Goal: Task Accomplishment & Management: Use online tool/utility

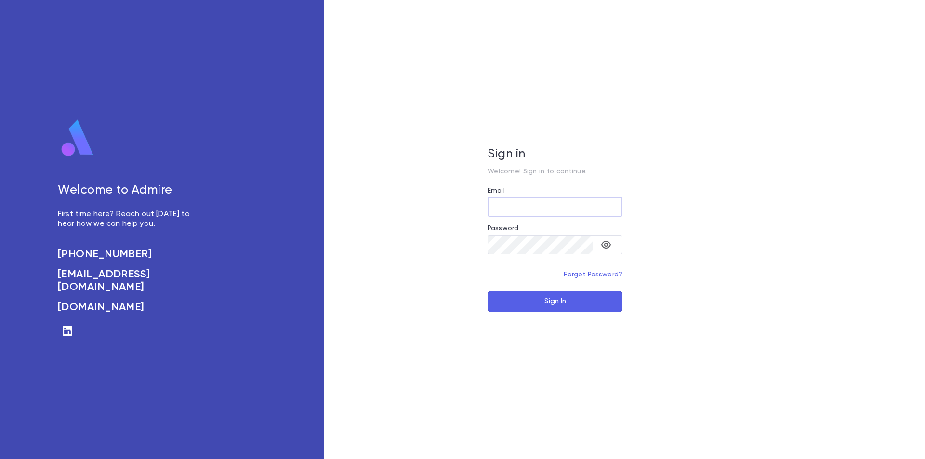
click at [532, 208] on input "Email" at bounding box center [555, 207] width 135 height 19
click at [522, 206] on input "Email" at bounding box center [555, 207] width 135 height 19
paste input "**********"
click at [499, 208] on input "**********" at bounding box center [555, 207] width 135 height 19
click at [606, 244] on icon "toggle password visibility" at bounding box center [606, 245] width 12 height 12
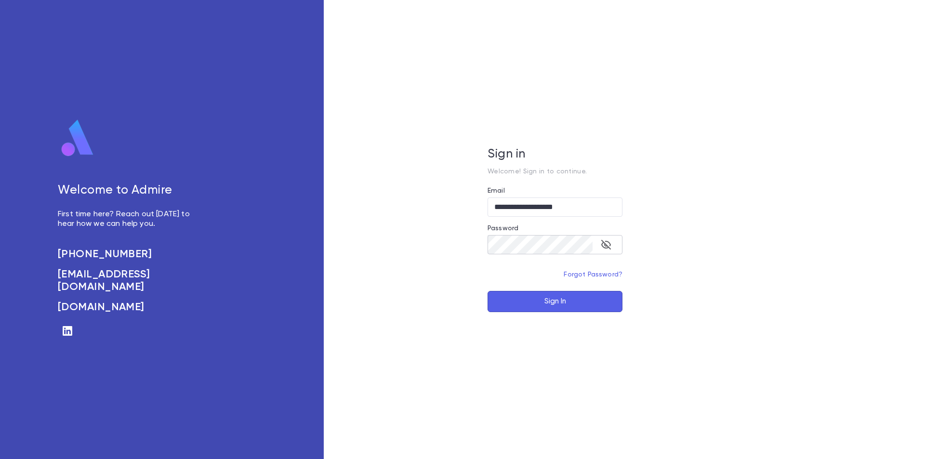
click at [572, 303] on button "Sign In" at bounding box center [555, 301] width 135 height 21
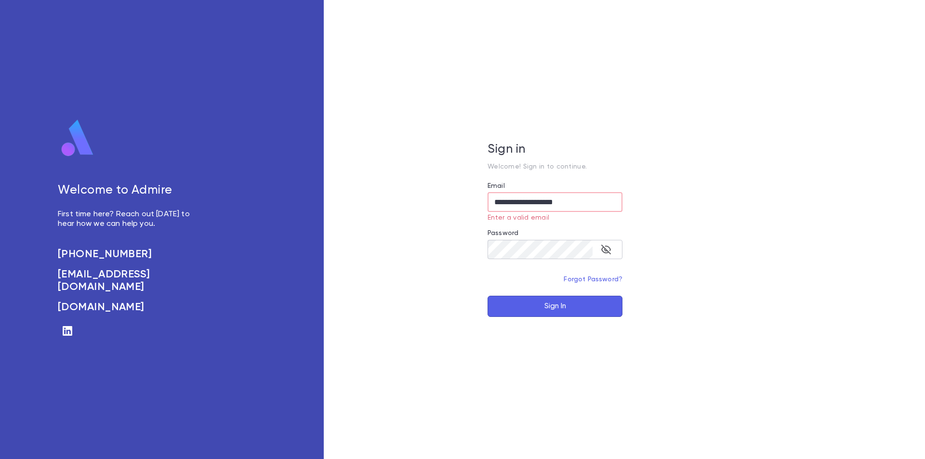
click at [546, 310] on button "Sign In" at bounding box center [555, 306] width 135 height 21
click at [496, 201] on input "**********" at bounding box center [555, 202] width 135 height 19
click at [498, 203] on input "**********" at bounding box center [555, 202] width 135 height 19
type input "**********"
click at [563, 298] on button "Sign In" at bounding box center [555, 306] width 135 height 21
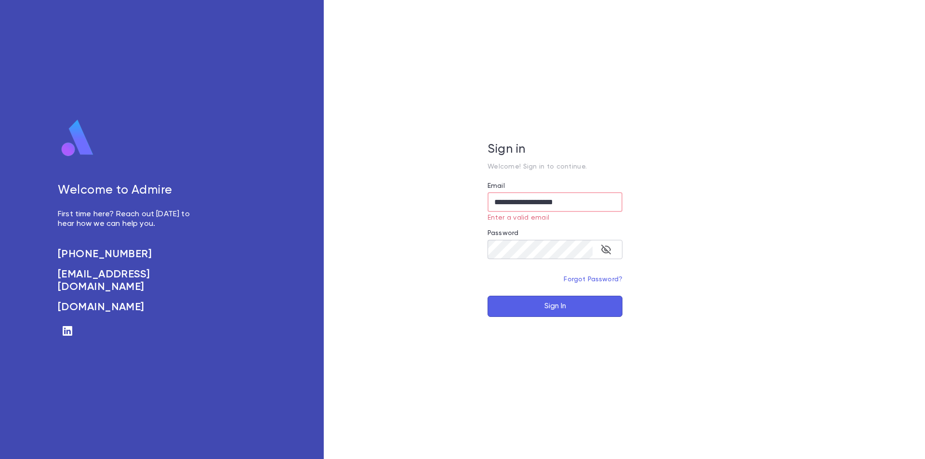
click at [563, 304] on button "Sign In" at bounding box center [555, 306] width 135 height 21
click at [559, 307] on button "Sign In" at bounding box center [555, 306] width 135 height 21
click at [521, 303] on button "Sign In" at bounding box center [555, 306] width 135 height 21
click at [520, 305] on button "Sign In" at bounding box center [555, 306] width 135 height 21
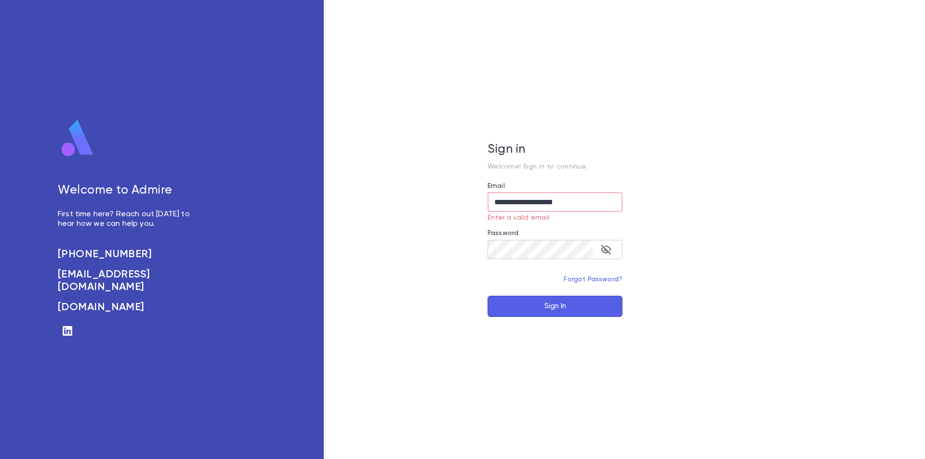
click at [517, 307] on button "Sign In" at bounding box center [555, 306] width 135 height 21
drag, startPoint x: 517, startPoint y: 307, endPoint x: 601, endPoint y: 246, distance: 103.8
click at [518, 307] on button "Sign In" at bounding box center [555, 306] width 135 height 21
click at [775, 141] on div "**********" at bounding box center [555, 229] width 463 height 459
click at [546, 305] on button "Sign In" at bounding box center [555, 306] width 135 height 21
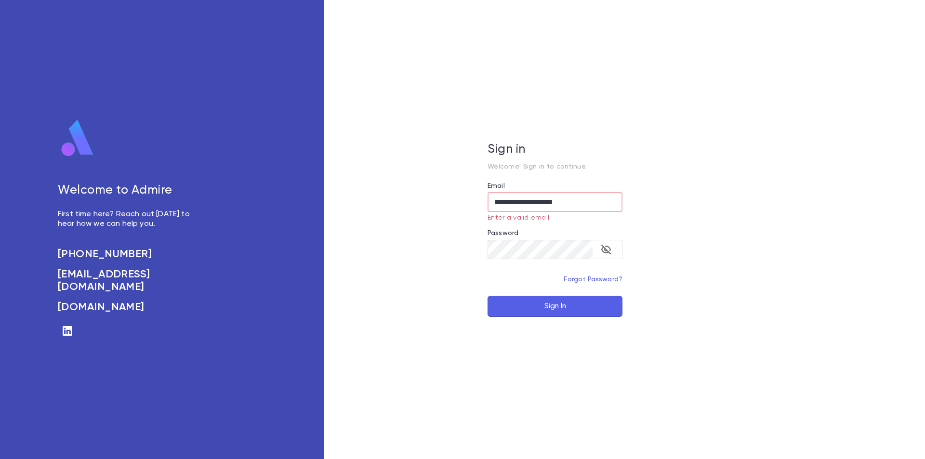
click at [544, 305] on button "Sign In" at bounding box center [555, 306] width 135 height 21
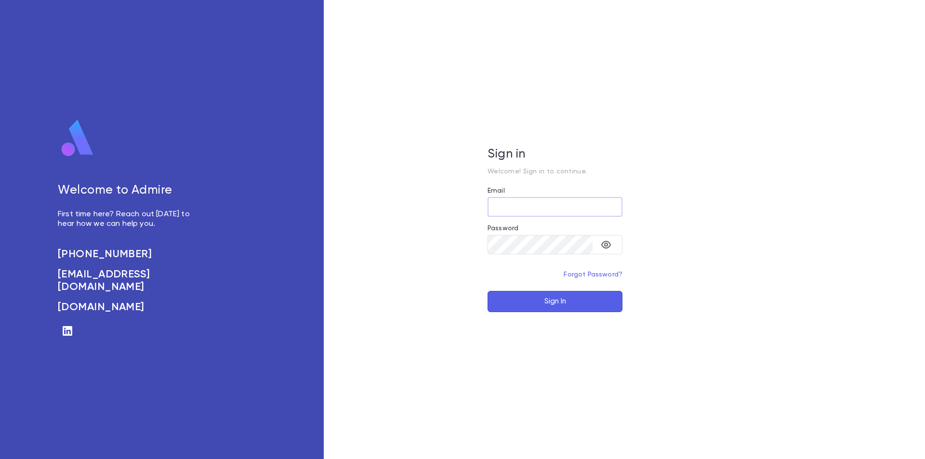
click at [510, 212] on input "Email" at bounding box center [555, 207] width 135 height 19
click at [492, 208] on input "Email" at bounding box center [555, 207] width 135 height 19
paste input "**********"
click at [544, 302] on button "Sign In" at bounding box center [555, 301] width 135 height 21
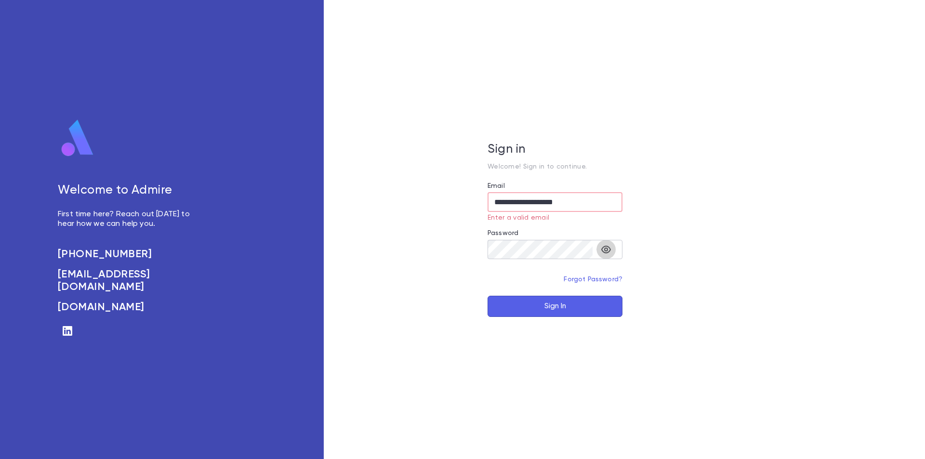
click at [607, 250] on icon "toggle password visibility" at bounding box center [606, 250] width 12 height 12
click at [595, 204] on input "**********" at bounding box center [555, 202] width 135 height 19
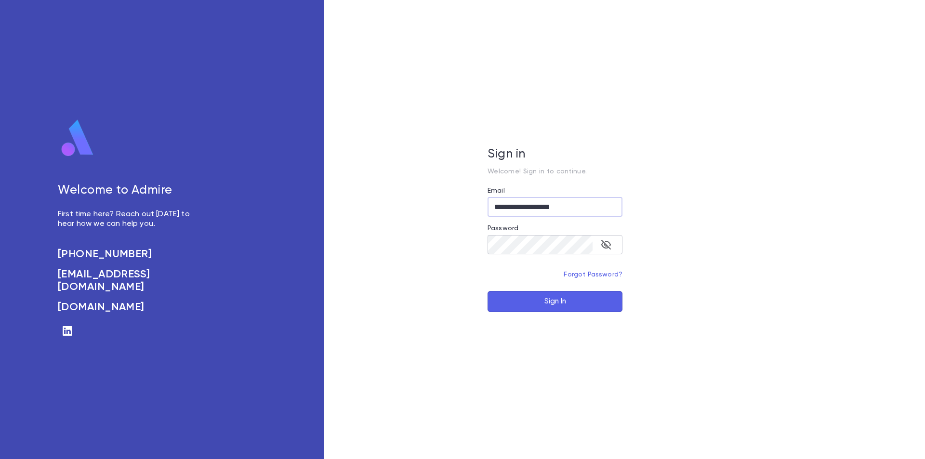
type input "**********"
click at [527, 302] on button "Sign In" at bounding box center [555, 301] width 135 height 21
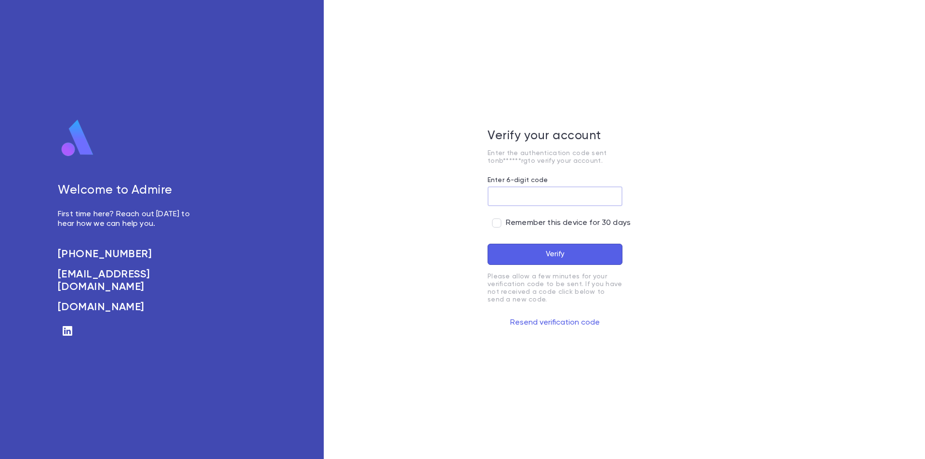
click at [525, 201] on input "Enter 6-digit code" at bounding box center [555, 196] width 135 height 19
type input "******"
click at [523, 251] on button "Verify" at bounding box center [555, 254] width 135 height 21
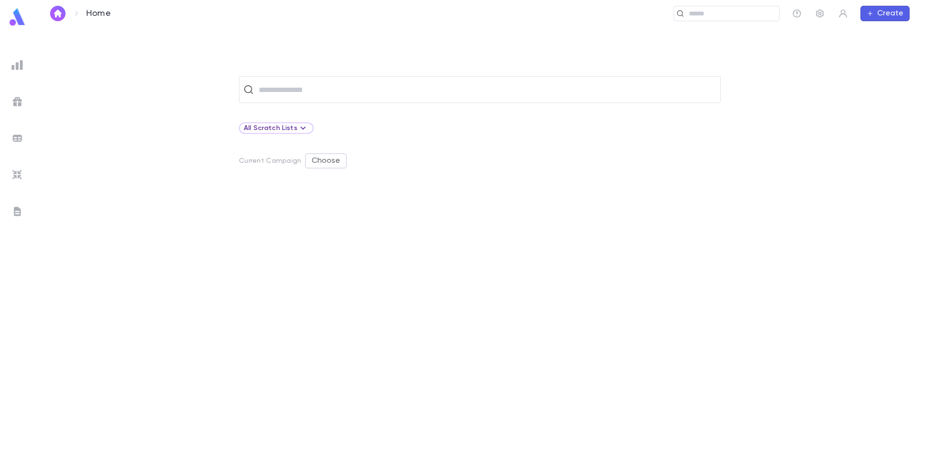
click at [11, 62] on div at bounding box center [17, 64] width 17 height 17
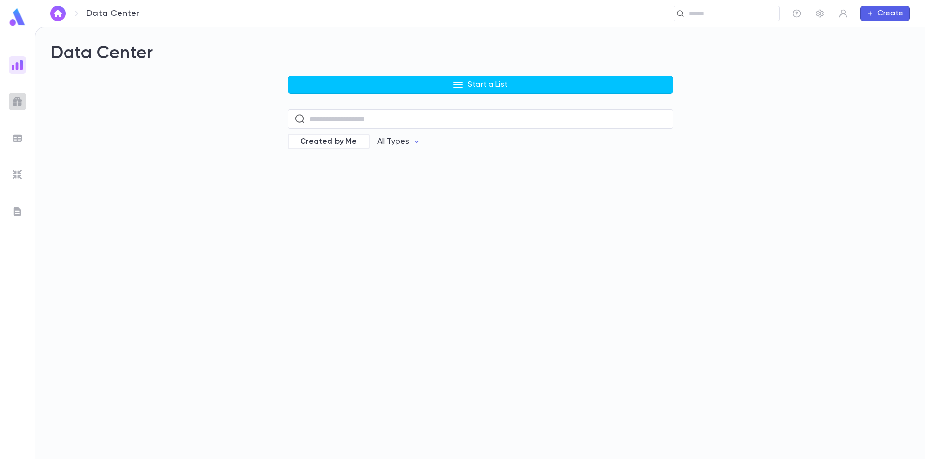
click at [22, 105] on img at bounding box center [18, 102] width 12 height 12
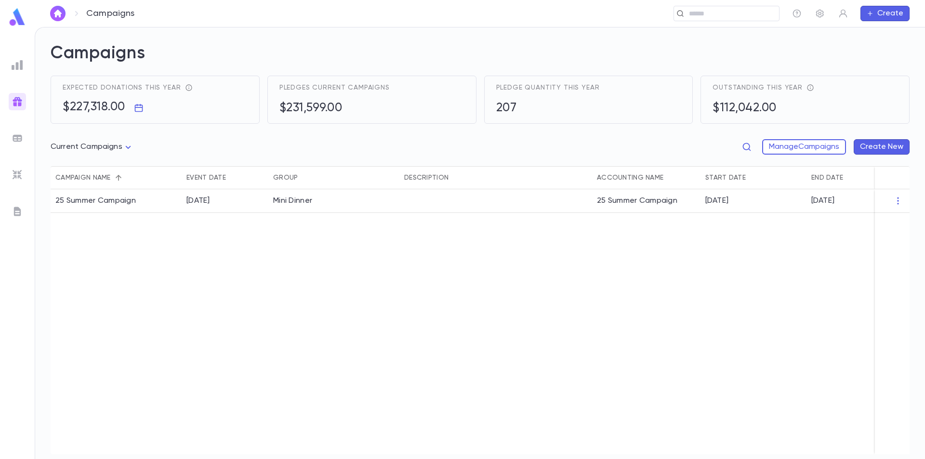
click at [18, 137] on img at bounding box center [18, 139] width 12 height 12
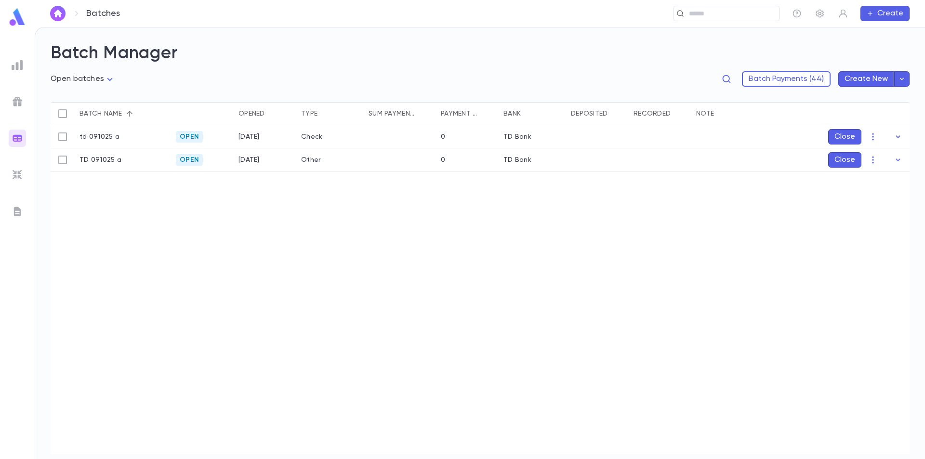
click at [899, 137] on icon "button" at bounding box center [898, 136] width 4 height 2
click at [901, 135] on icon "button" at bounding box center [898, 137] width 10 height 10
click at [899, 135] on icon "button" at bounding box center [898, 137] width 10 height 10
click at [900, 178] on icon "button" at bounding box center [898, 180] width 10 height 10
click at [872, 136] on icon "button" at bounding box center [873, 137] width 10 height 10
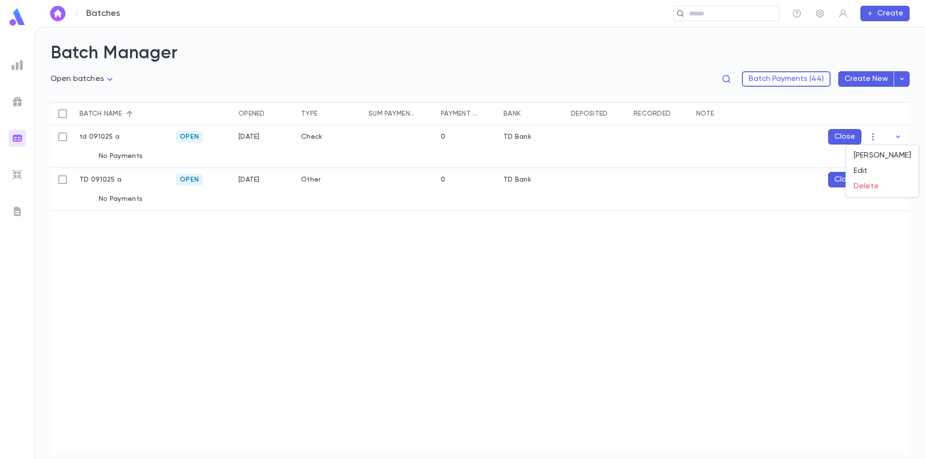
click at [688, 264] on div at bounding box center [462, 229] width 925 height 459
click at [18, 103] on img at bounding box center [18, 102] width 12 height 12
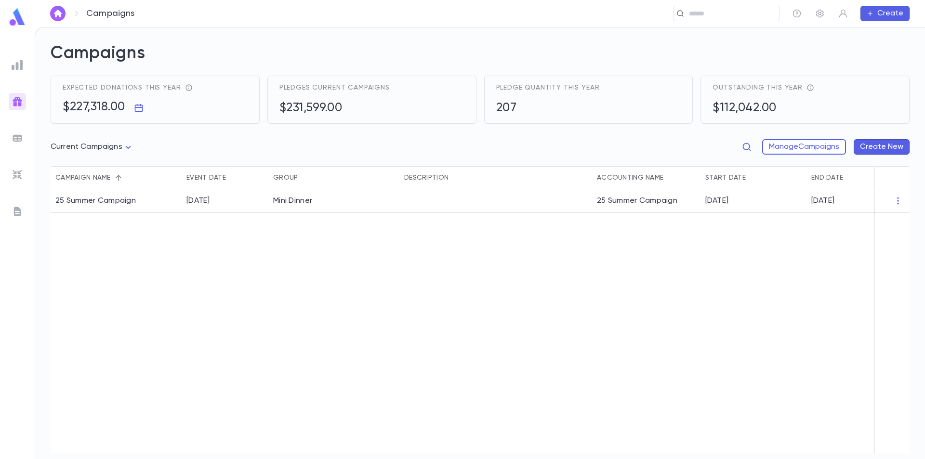
click at [874, 146] on button "Create New" at bounding box center [882, 146] width 56 height 15
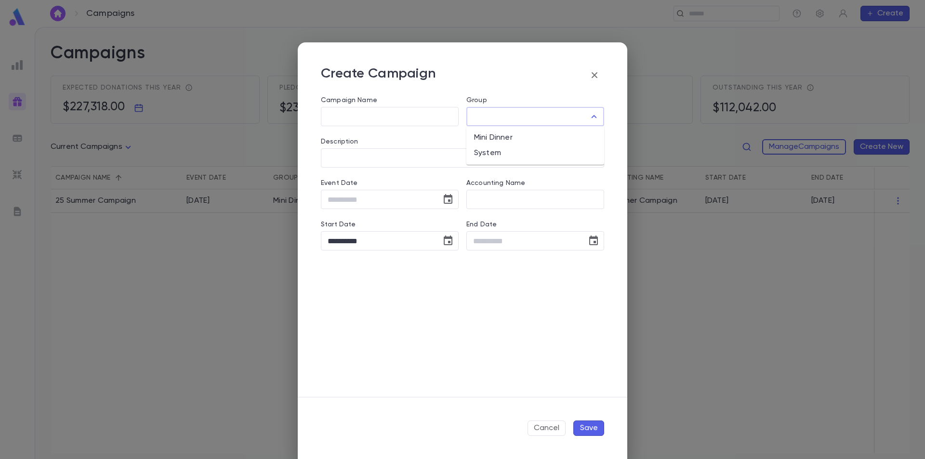
click at [531, 119] on input "Group" at bounding box center [528, 116] width 115 height 18
click at [416, 132] on div "Description ​" at bounding box center [458, 146] width 291 height 41
click at [545, 427] on button "Cancel" at bounding box center [547, 428] width 38 height 15
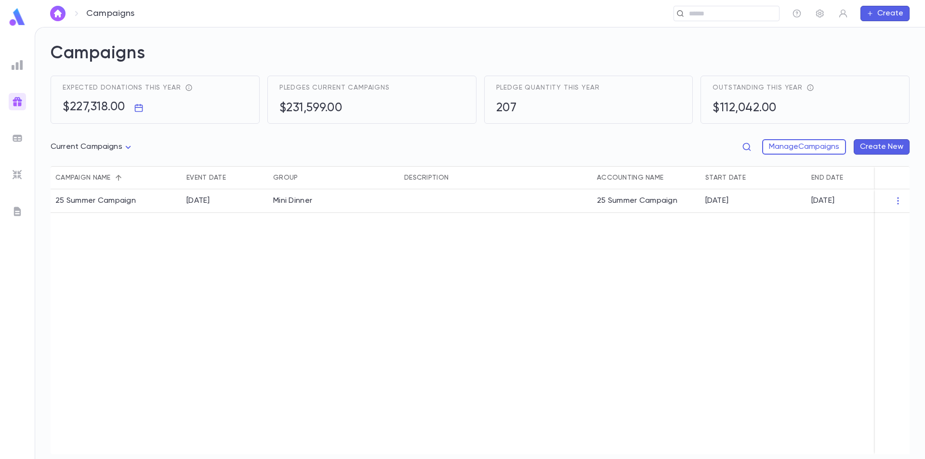
click at [874, 14] on icon "button" at bounding box center [870, 14] width 7 height 8
click at [884, 32] on li "Account" at bounding box center [887, 32] width 49 height 15
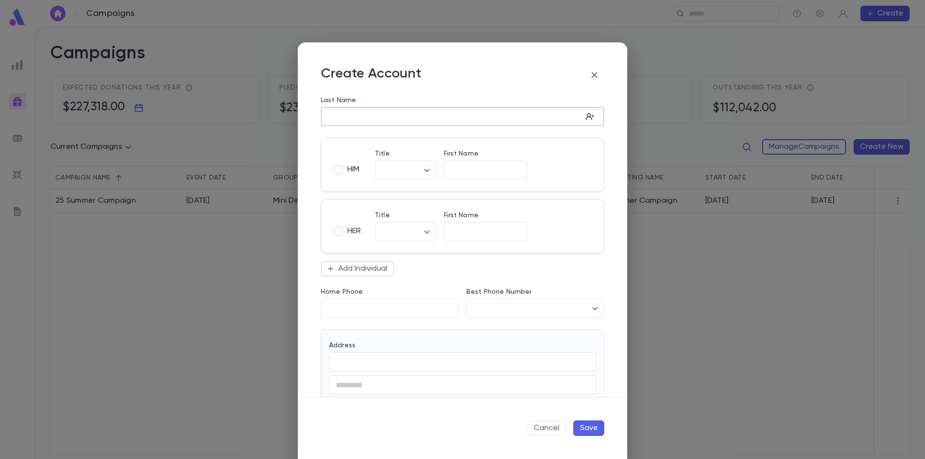
click at [497, 119] on input "Last Name" at bounding box center [451, 116] width 261 height 11
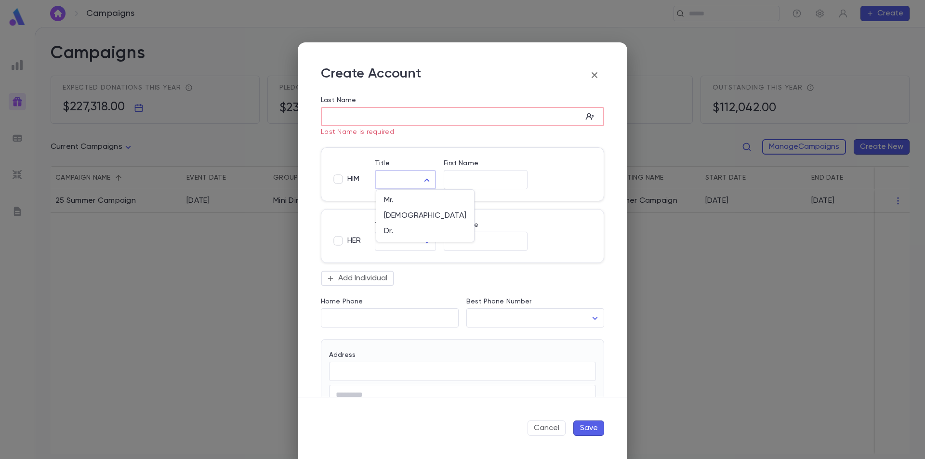
click at [403, 167] on body "Campaigns ​ Create Campaigns Expected donations this year $227,318.00 Pledges c…" at bounding box center [462, 243] width 925 height 432
click at [404, 174] on div at bounding box center [462, 229] width 925 height 459
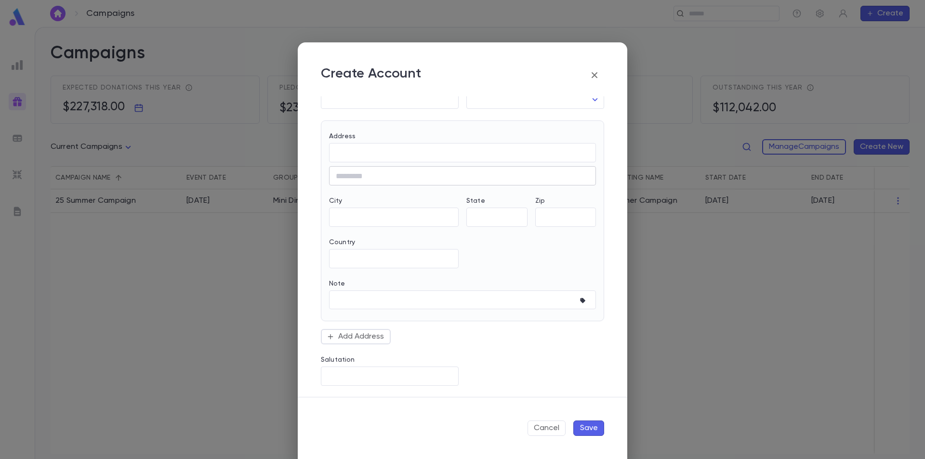
scroll to position [219, 0]
click at [740, 328] on div "Create Account Last Name ​ Last Name is required HIM Title ​ ​ First Name ​ HER…" at bounding box center [462, 229] width 925 height 459
click at [594, 78] on icon "button" at bounding box center [595, 75] width 12 height 12
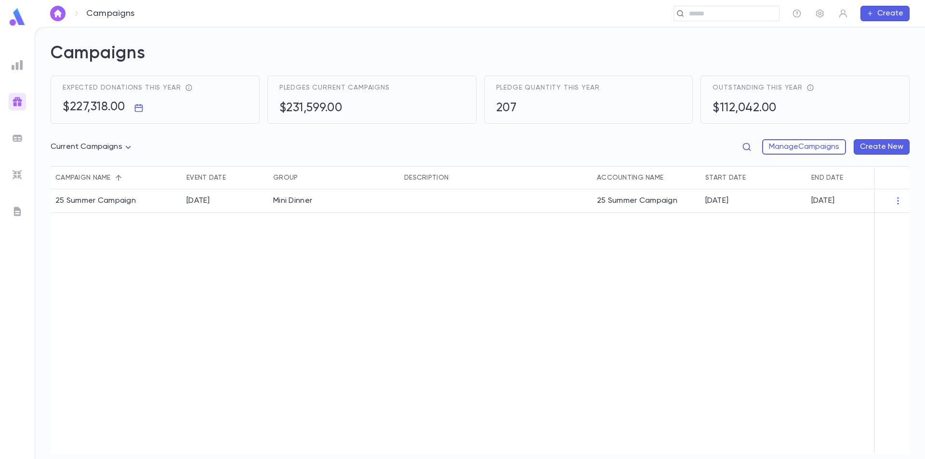
click at [897, 13] on button "Create" at bounding box center [885, 13] width 49 height 15
click at [886, 51] on li "Pledge" at bounding box center [887, 47] width 49 height 15
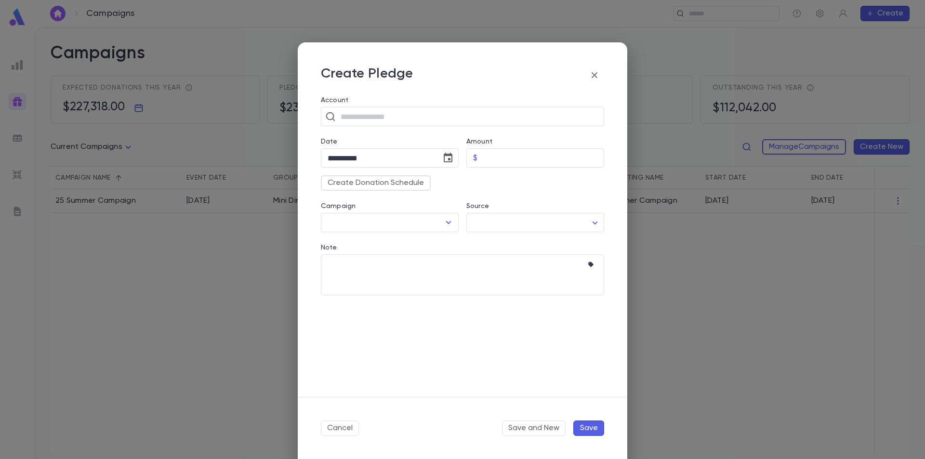
click at [594, 77] on icon "button" at bounding box center [595, 75] width 12 height 12
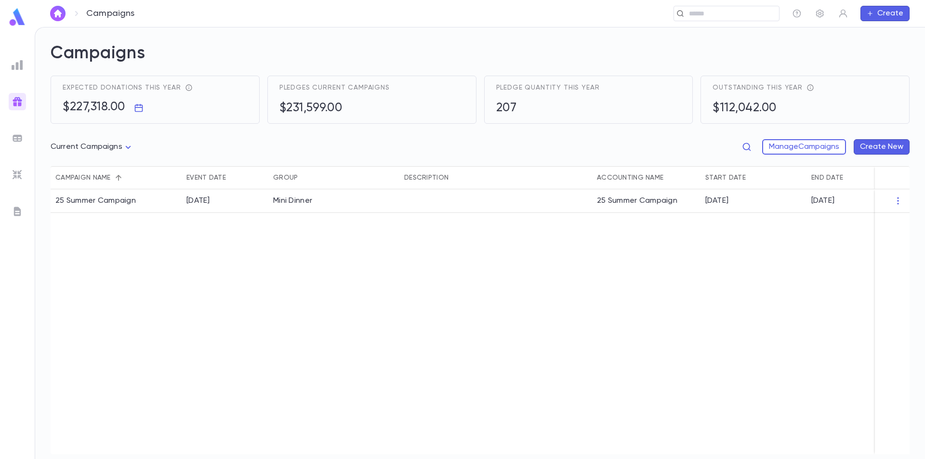
click at [887, 13] on button "Create" at bounding box center [885, 13] width 49 height 15
click at [887, 59] on li "Payment" at bounding box center [887, 62] width 49 height 15
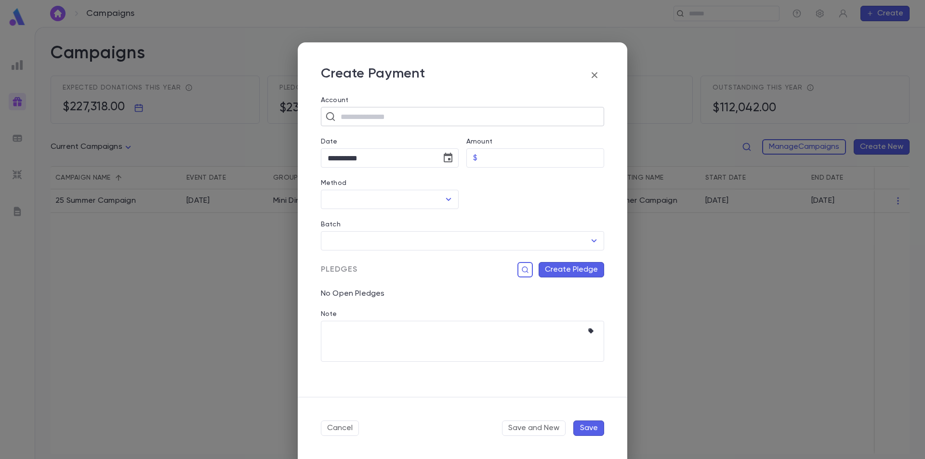
click at [347, 119] on input "text" at bounding box center [469, 116] width 262 height 18
click at [331, 118] on icon at bounding box center [330, 116] width 11 height 11
click at [330, 115] on icon at bounding box center [330, 116] width 11 height 11
click at [354, 119] on input "text" at bounding box center [469, 116] width 262 height 18
click at [347, 116] on input "text" at bounding box center [469, 116] width 262 height 18
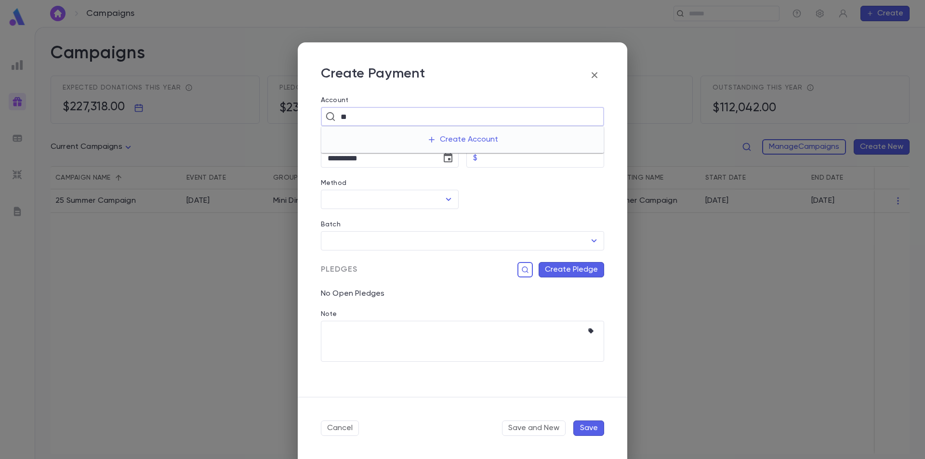
type input "*"
click at [333, 115] on icon at bounding box center [330, 116] width 9 height 9
click at [354, 118] on input "text" at bounding box center [469, 116] width 262 height 18
type input "*"
click at [409, 110] on input "text" at bounding box center [469, 116] width 262 height 18
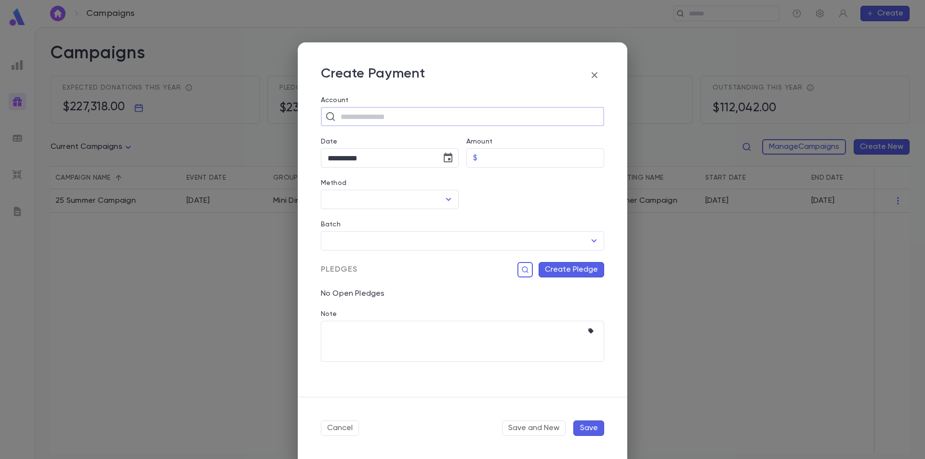
click at [331, 117] on icon at bounding box center [330, 116] width 11 height 11
click at [370, 113] on input "text" at bounding box center [469, 116] width 262 height 18
drag, startPoint x: 368, startPoint y: 114, endPoint x: 355, endPoint y: 115, distance: 12.6
click at [352, 118] on input "text" at bounding box center [469, 116] width 262 height 18
type input "*"
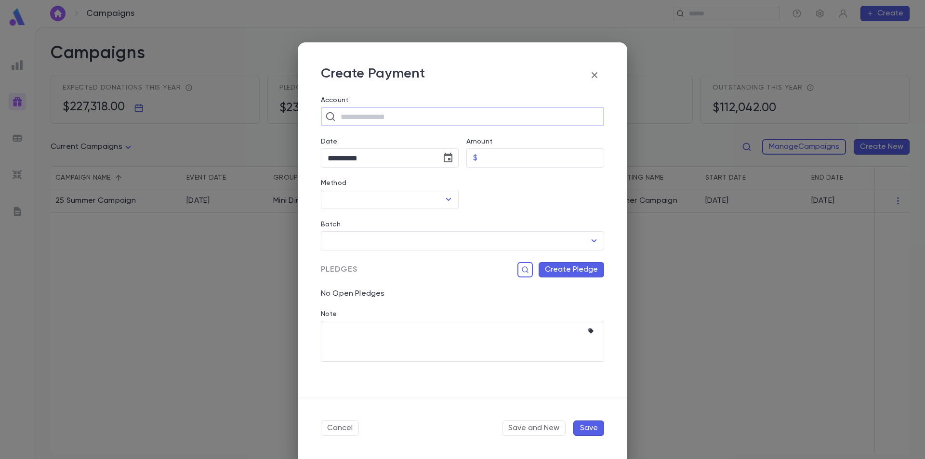
click at [345, 118] on input "text" at bounding box center [469, 116] width 262 height 18
type input "*"
click at [594, 73] on icon "button" at bounding box center [595, 75] width 12 height 12
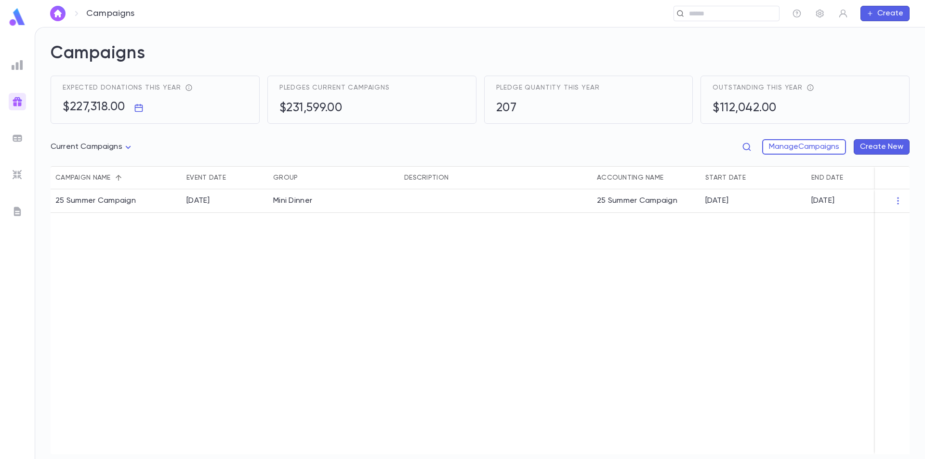
click at [869, 15] on icon "button" at bounding box center [870, 14] width 7 height 8
click at [880, 62] on li "Payment" at bounding box center [887, 62] width 49 height 15
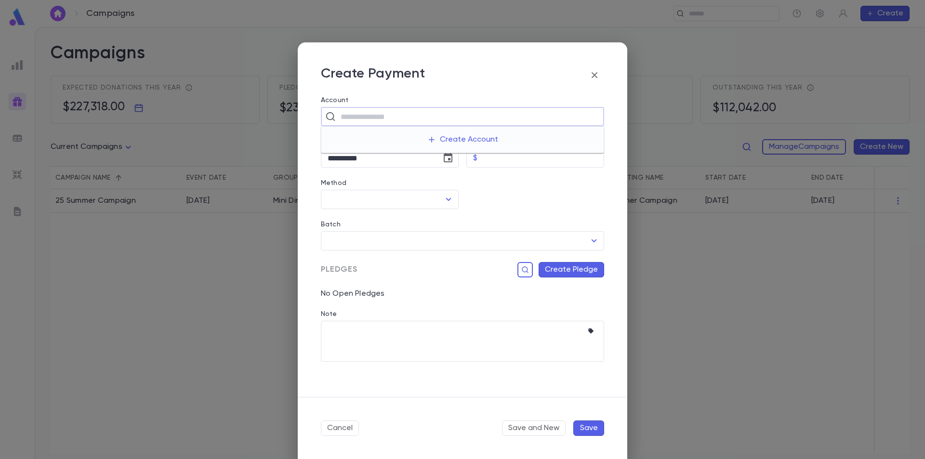
click at [396, 122] on input "text" at bounding box center [469, 116] width 262 height 18
click at [596, 72] on icon "button" at bounding box center [595, 75] width 12 height 12
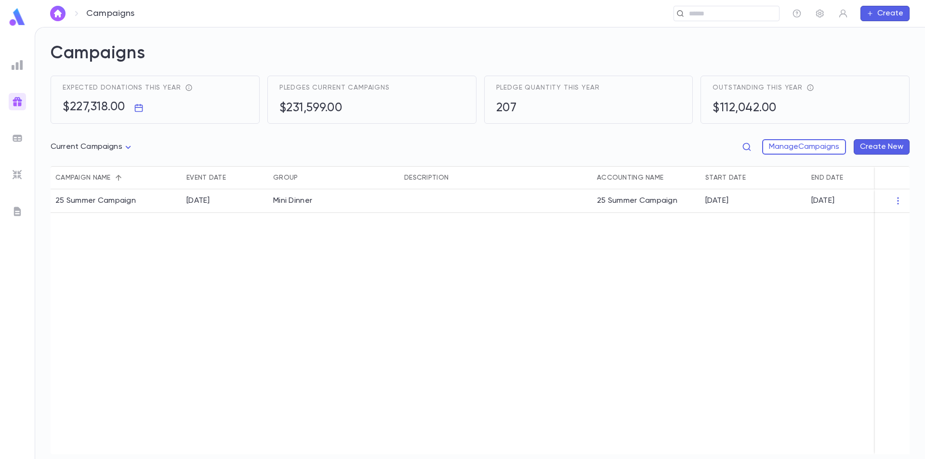
click at [14, 69] on img at bounding box center [18, 65] width 12 height 12
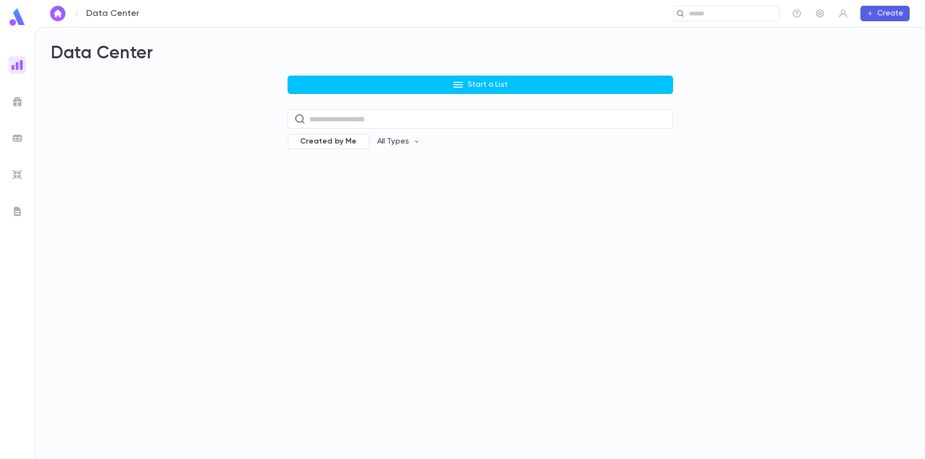
click at [23, 94] on div at bounding box center [17, 101] width 17 height 17
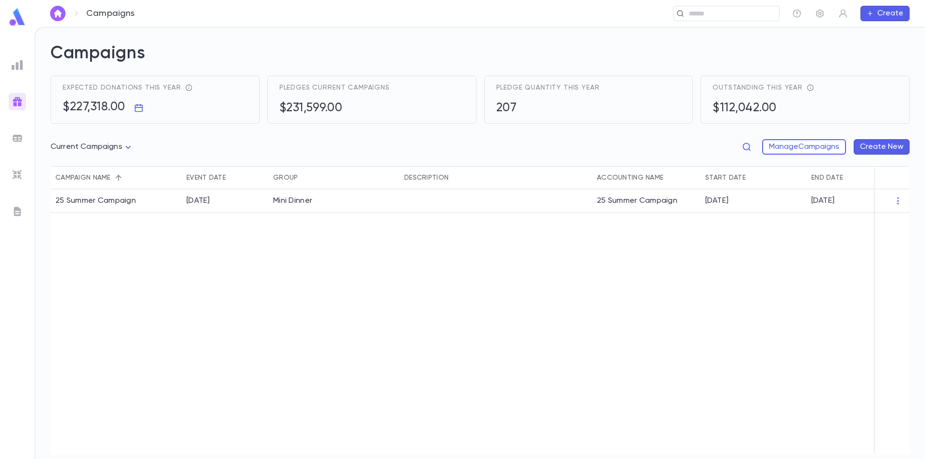
click at [20, 74] on ul at bounding box center [17, 256] width 35 height 407
click at [14, 70] on img at bounding box center [18, 65] width 12 height 12
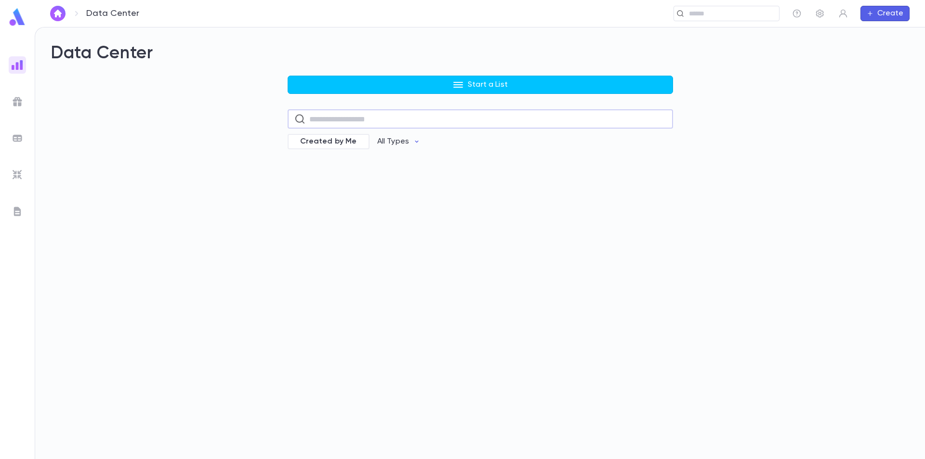
click at [357, 119] on input "text" at bounding box center [487, 119] width 357 height 19
type input "*"
click at [888, 11] on button "Create" at bounding box center [885, 13] width 49 height 15
click at [877, 60] on li "Payment" at bounding box center [887, 62] width 49 height 15
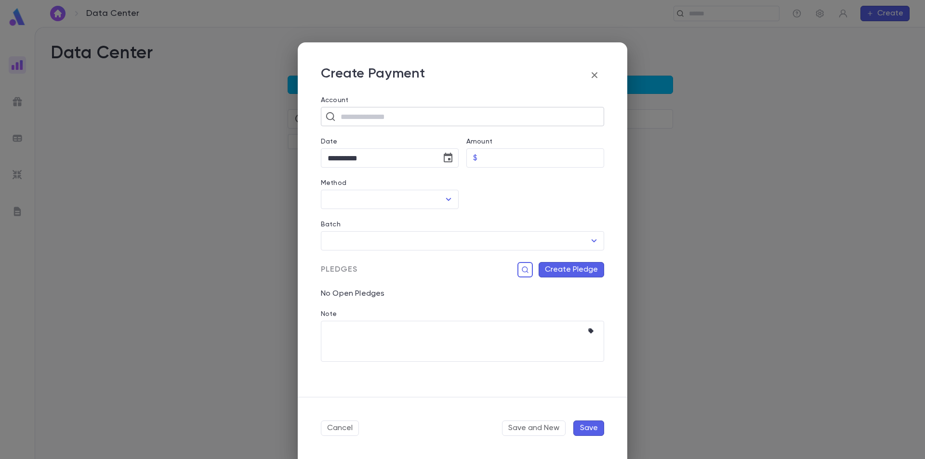
click at [360, 116] on input "text" at bounding box center [469, 116] width 262 height 18
drag, startPoint x: 367, startPoint y: 117, endPoint x: 504, endPoint y: 135, distance: 138.5
click at [504, 135] on button "Create Account" at bounding box center [463, 140] width 86 height 18
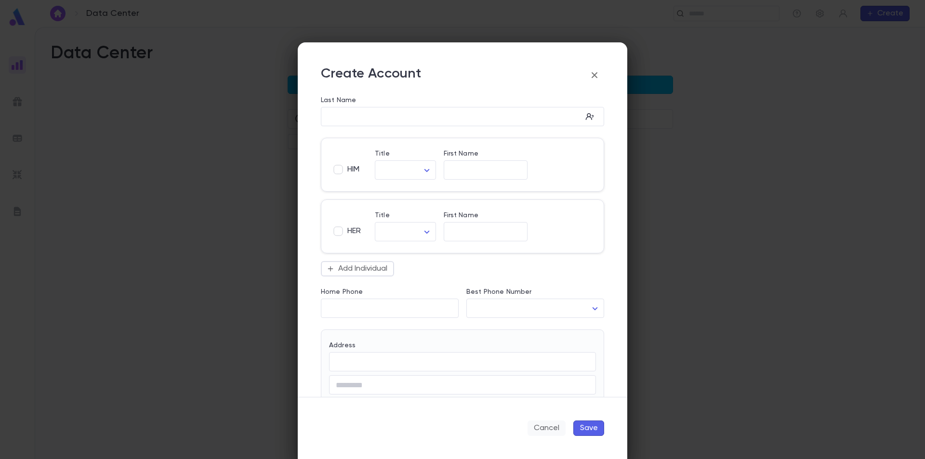
click at [542, 434] on button "Cancel" at bounding box center [547, 428] width 38 height 15
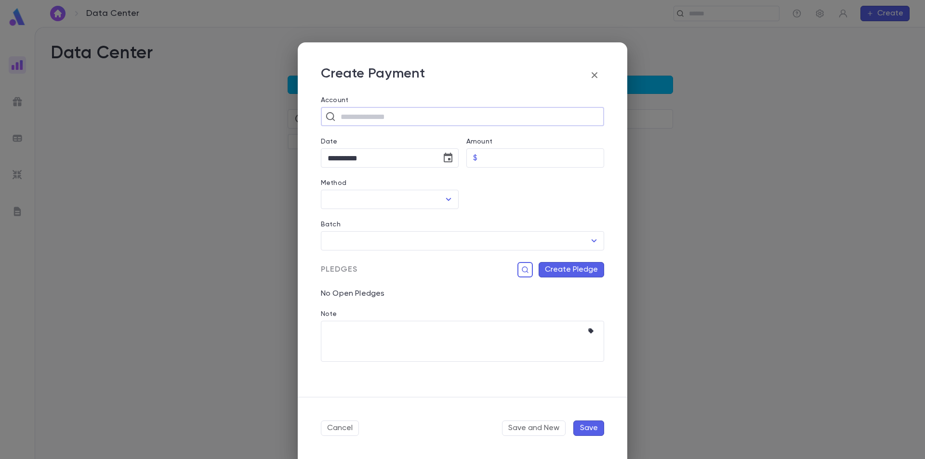
click at [392, 119] on input "text" at bounding box center [469, 116] width 262 height 18
click at [331, 116] on icon at bounding box center [330, 116] width 11 height 11
click at [509, 189] on div at bounding box center [532, 188] width 146 height 41
click at [528, 267] on icon "button" at bounding box center [525, 270] width 8 height 10
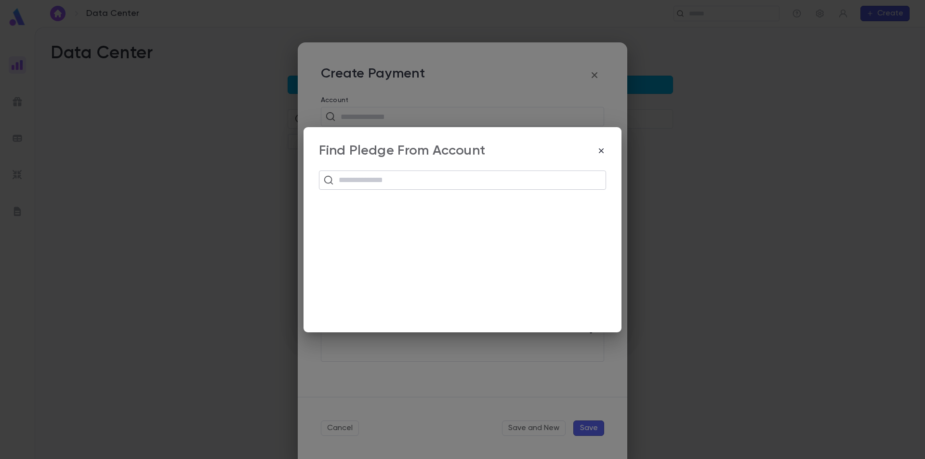
click at [392, 186] on input "text" at bounding box center [469, 180] width 266 height 18
type input "*"
type input "*****"
click at [597, 150] on icon "button" at bounding box center [601, 151] width 10 height 10
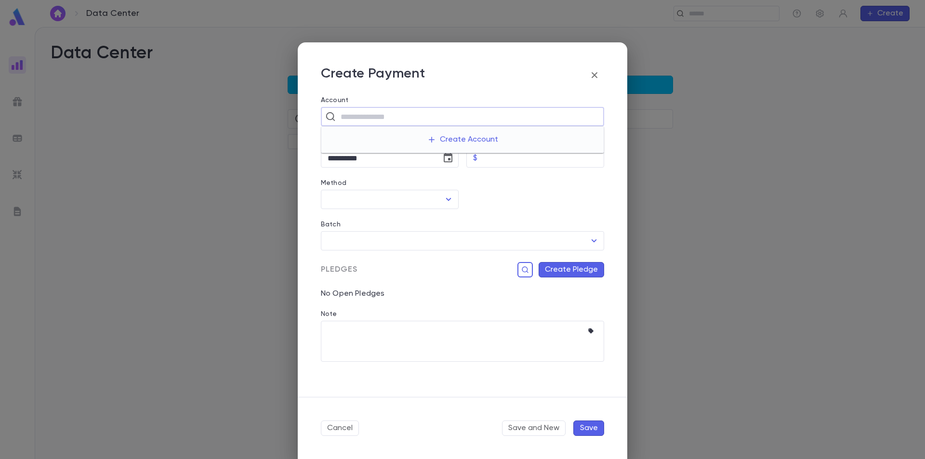
click at [372, 122] on input "text" at bounding box center [469, 116] width 262 height 18
click at [395, 120] on input "text" at bounding box center [469, 116] width 262 height 18
click at [395, 119] on input "text" at bounding box center [469, 116] width 262 height 18
click at [395, 116] on input "text" at bounding box center [469, 116] width 262 height 18
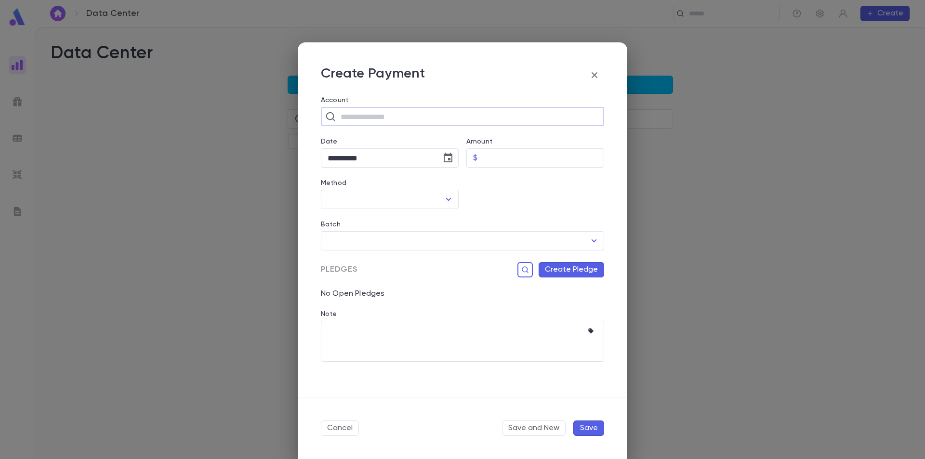
drag, startPoint x: 394, startPoint y: 116, endPoint x: 370, endPoint y: 119, distance: 23.8
click at [370, 119] on input "text" at bounding box center [469, 116] width 262 height 18
click at [436, 140] on icon "button" at bounding box center [431, 139] width 9 height 9
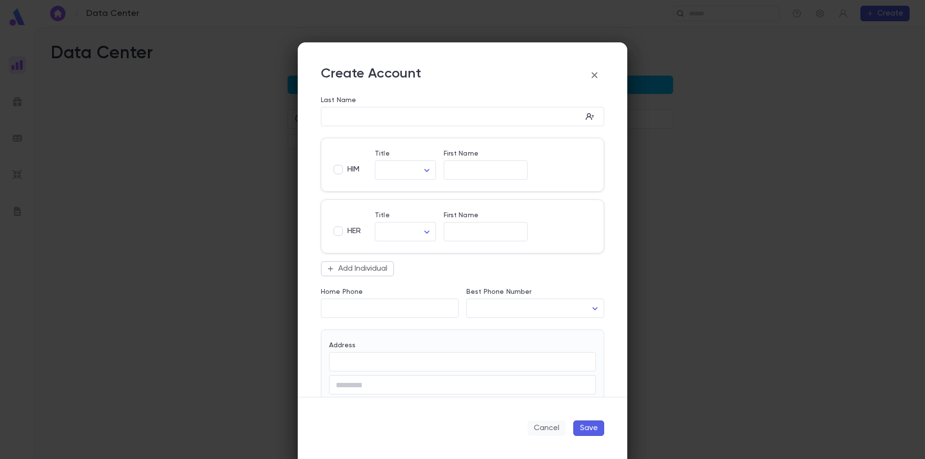
click at [561, 427] on button "Cancel" at bounding box center [547, 428] width 38 height 15
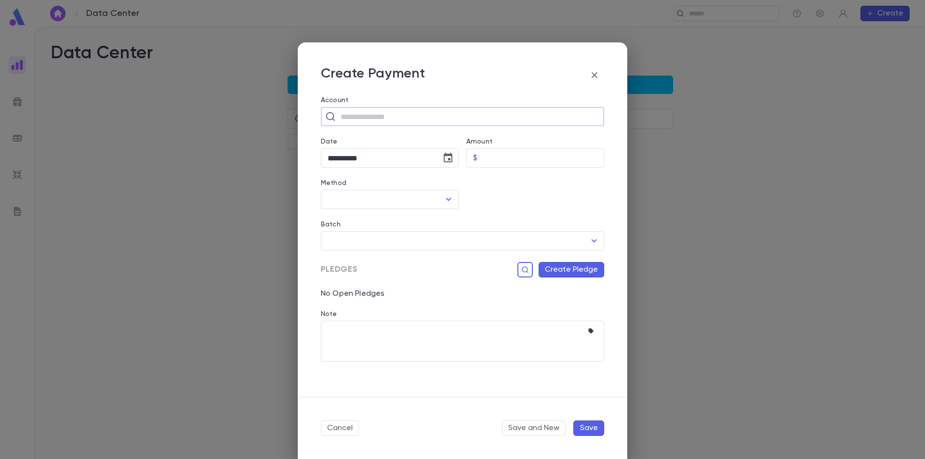
click at [595, 76] on icon "button" at bounding box center [595, 75] width 12 height 12
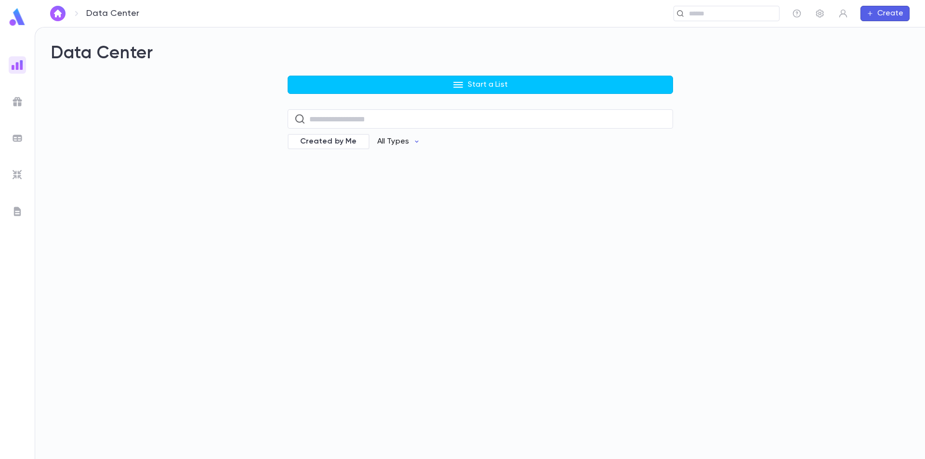
click at [398, 145] on p "All Types" at bounding box center [393, 142] width 32 height 10
click at [398, 144] on div at bounding box center [462, 229] width 925 height 459
click at [140, 195] on div "Data Center Start a List ​ Created by Me All Types" at bounding box center [480, 243] width 890 height 432
click at [11, 173] on div at bounding box center [17, 174] width 17 height 17
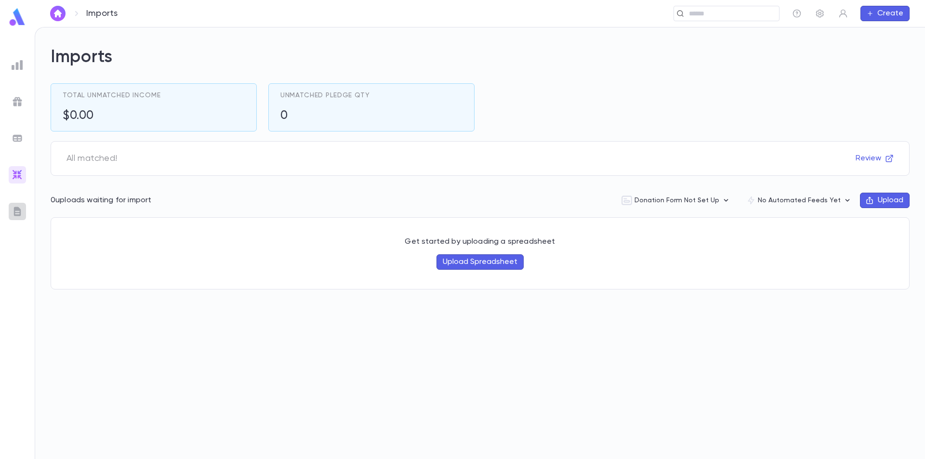
click at [18, 208] on img at bounding box center [18, 212] width 12 height 12
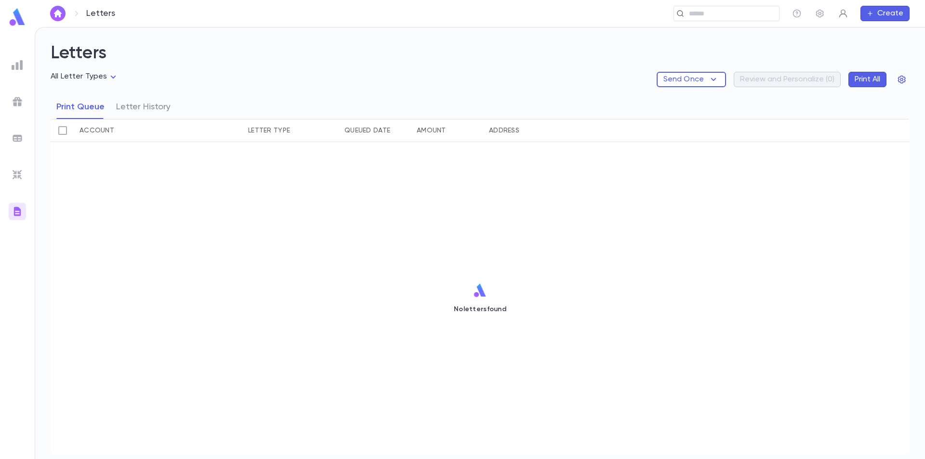
click at [846, 16] on icon "button" at bounding box center [843, 14] width 10 height 10
click at [817, 30] on div at bounding box center [462, 229] width 925 height 459
click at [869, 13] on icon "button" at bounding box center [870, 14] width 7 height 8
click at [878, 34] on li "Account" at bounding box center [887, 32] width 49 height 15
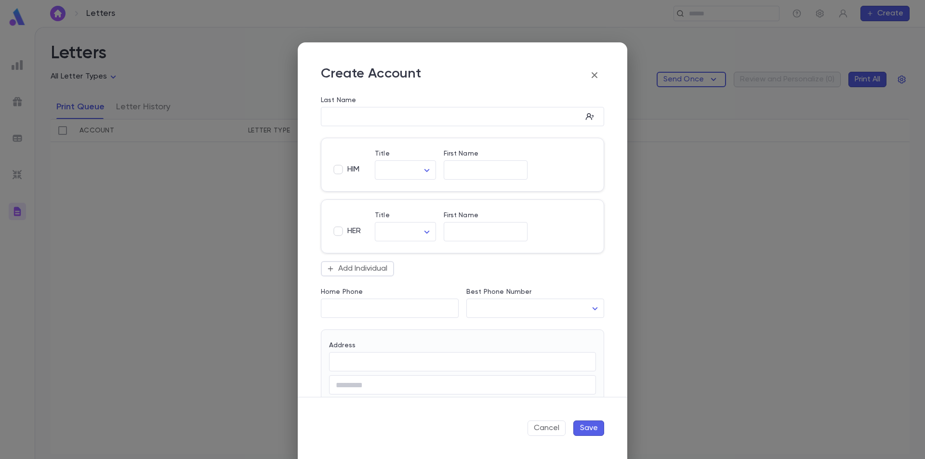
click at [588, 78] on button "button" at bounding box center [594, 75] width 19 height 19
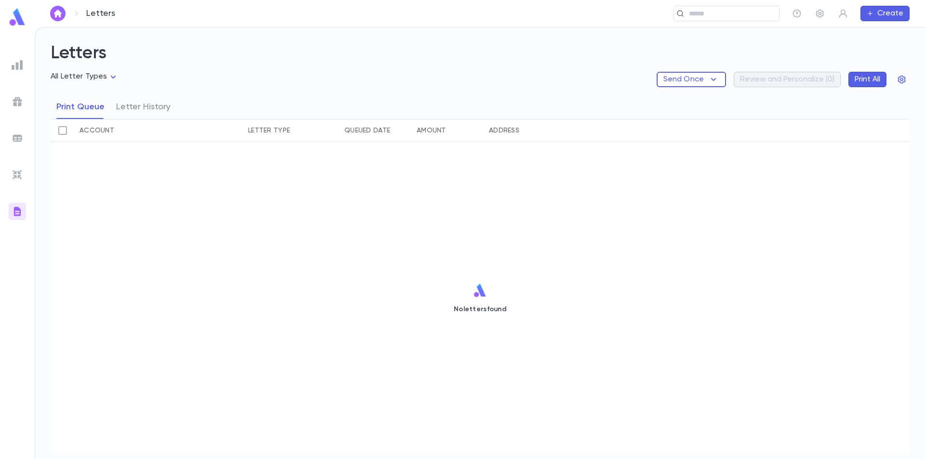
click at [883, 13] on button "Create" at bounding box center [885, 13] width 49 height 15
click at [889, 61] on li "Payment" at bounding box center [887, 62] width 49 height 15
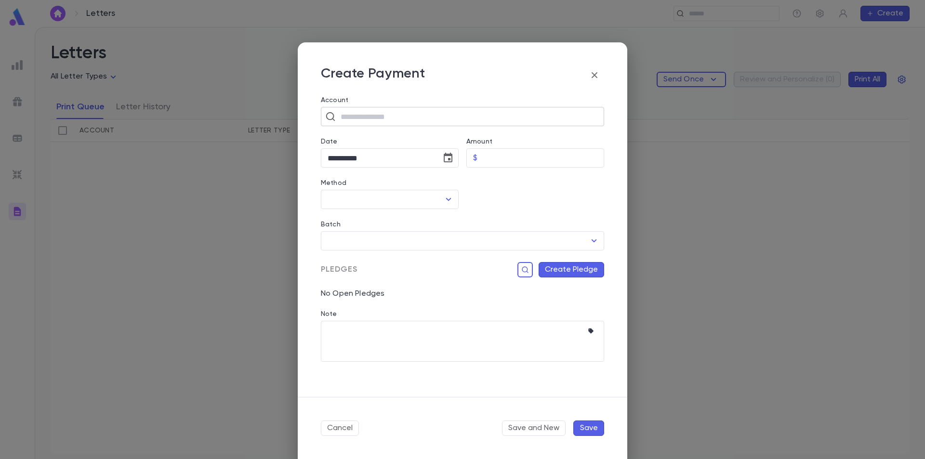
click at [377, 118] on input "text" at bounding box center [469, 116] width 262 height 18
type input "*"
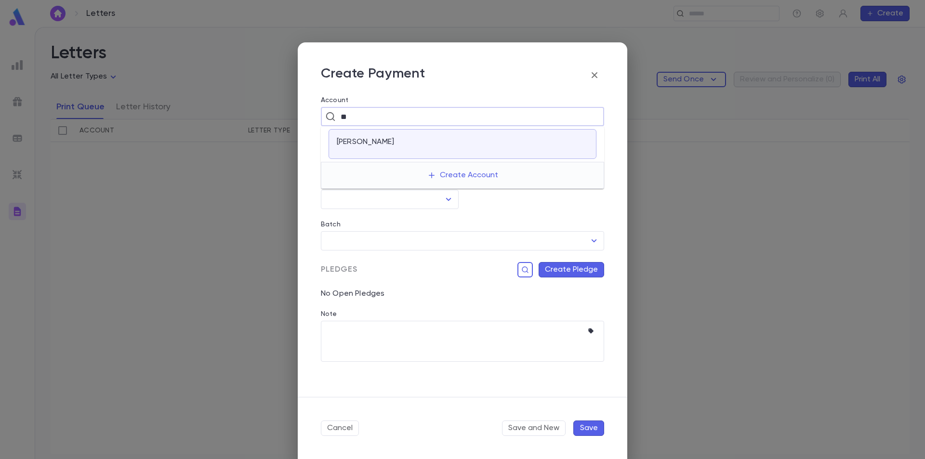
type input "*"
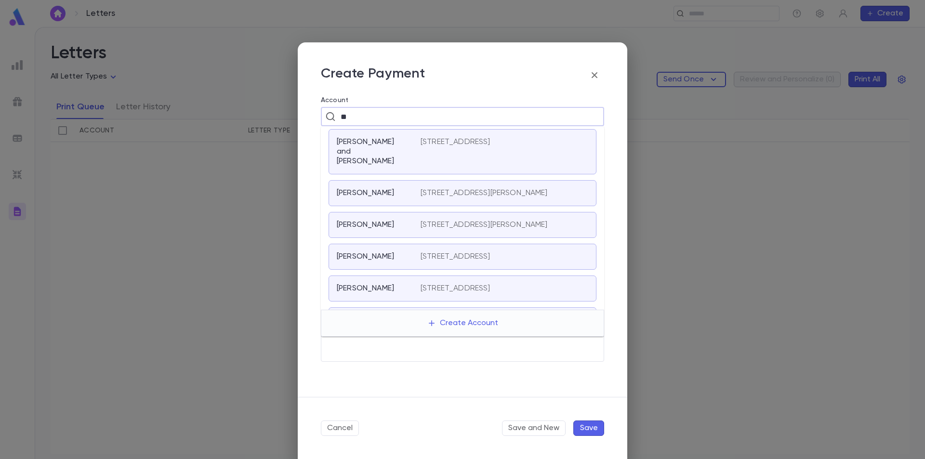
type input "*"
type input "*****"
drag, startPoint x: 369, startPoint y: 116, endPoint x: 334, endPoint y: 122, distance: 35.3
click at [334, 122] on div "***** ​" at bounding box center [462, 116] width 283 height 19
click at [390, 147] on p "[PERSON_NAME] and [PERSON_NAME]" at bounding box center [373, 151] width 72 height 29
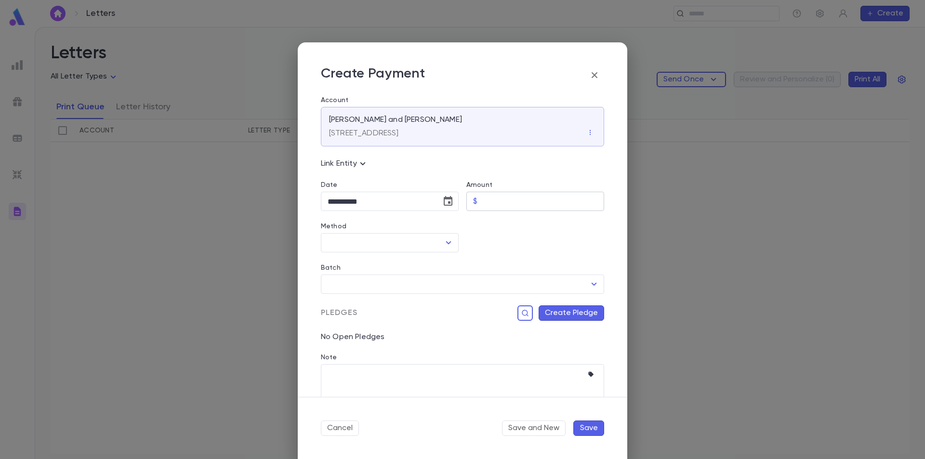
click at [506, 198] on input "Amount" at bounding box center [542, 201] width 123 height 19
type input "****"
type input "******"
click at [413, 244] on input "Method" at bounding box center [382, 243] width 115 height 18
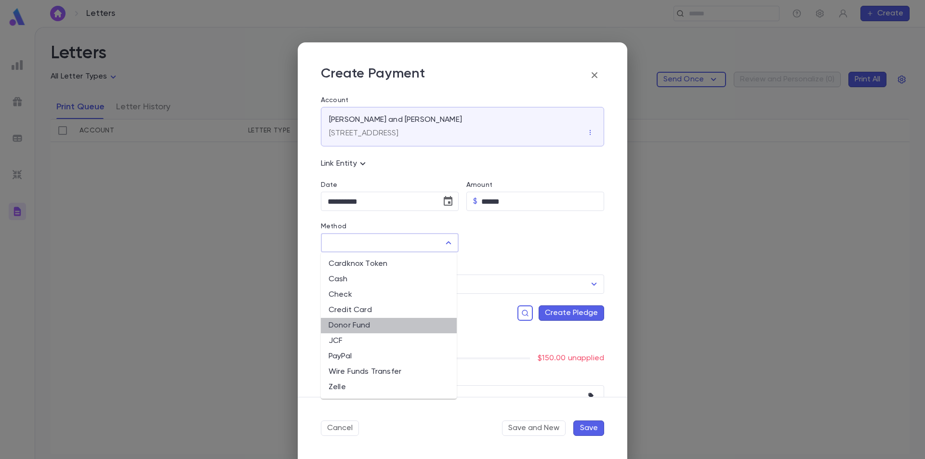
click at [380, 329] on li "Donor Fund" at bounding box center [389, 325] width 136 height 15
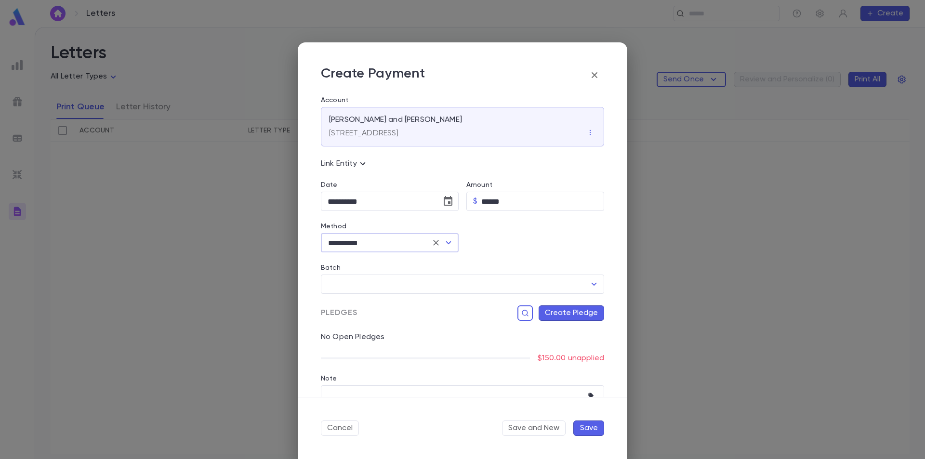
click at [450, 240] on icon "Open" at bounding box center [449, 243] width 12 height 12
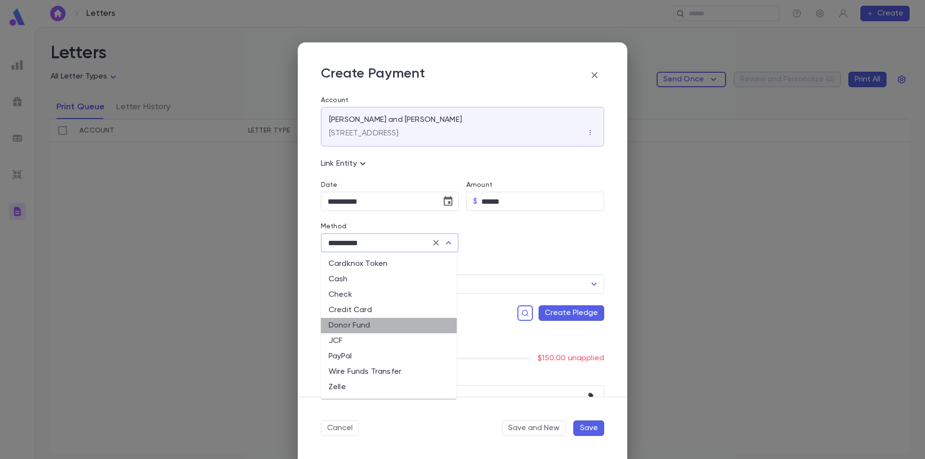
click at [359, 328] on li "Donor Fund" at bounding box center [389, 325] width 136 height 15
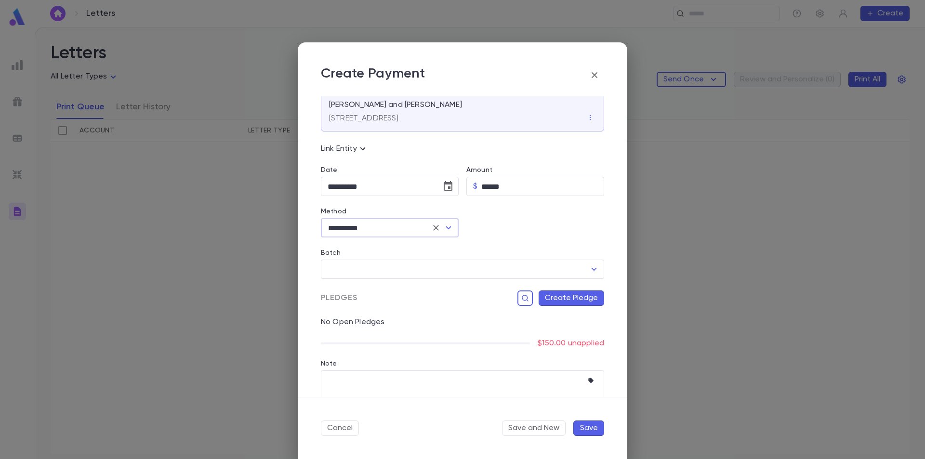
scroll to position [41, 0]
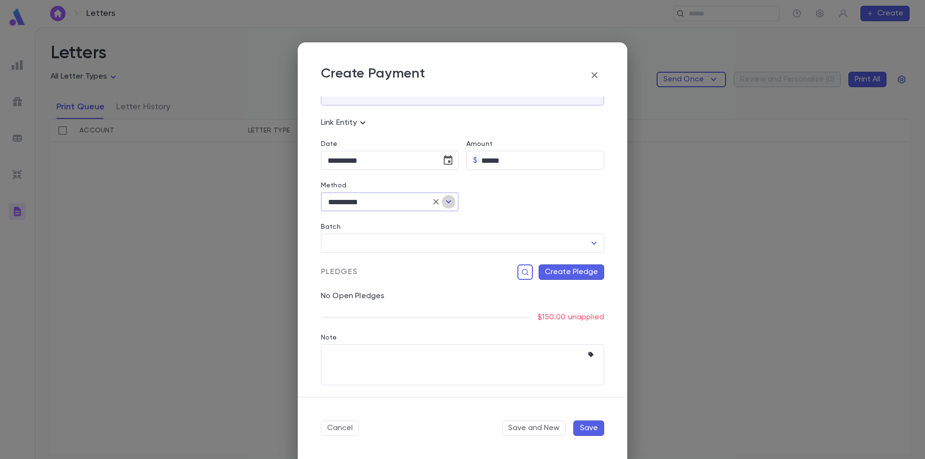
click at [447, 200] on icon "Open" at bounding box center [449, 202] width 12 height 12
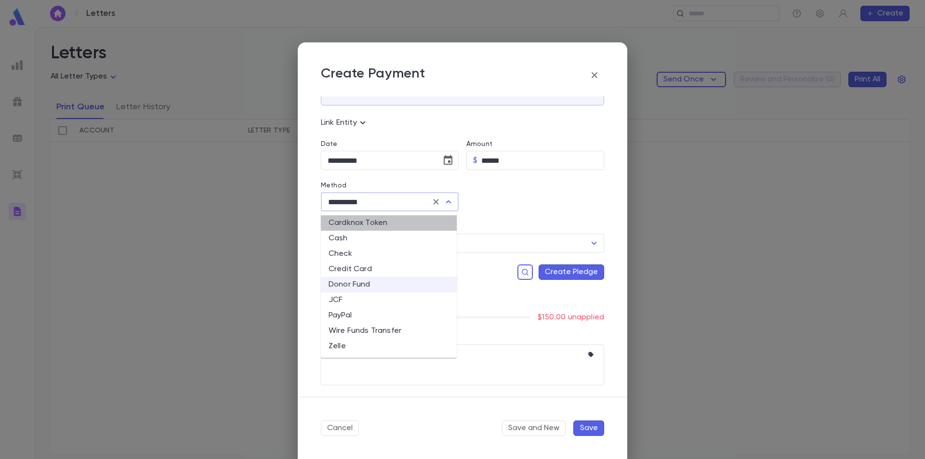
click at [386, 225] on li "Cardknox Token" at bounding box center [389, 222] width 136 height 15
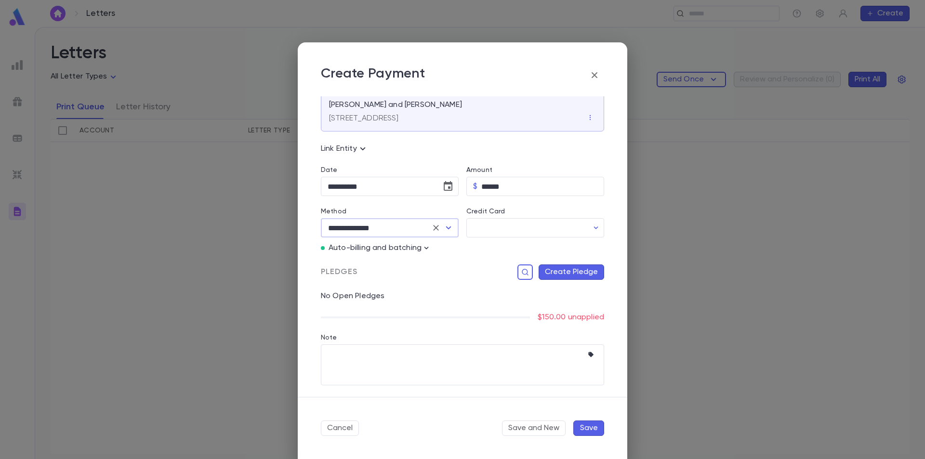
click at [447, 228] on icon "Open" at bounding box center [448, 227] width 5 height 3
click at [361, 292] on li "Credit Card" at bounding box center [389, 295] width 136 height 15
click at [449, 227] on icon "Open" at bounding box center [448, 227] width 5 height 3
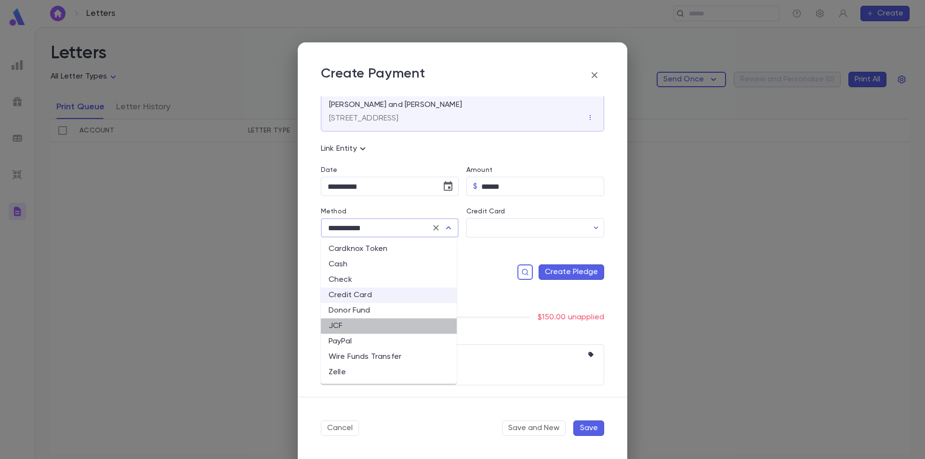
click at [347, 328] on li "JCF" at bounding box center [389, 325] width 136 height 15
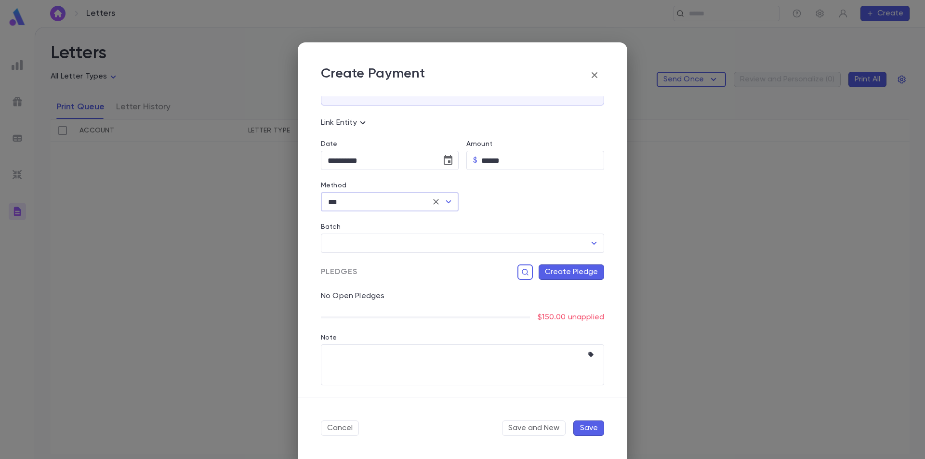
click at [446, 203] on icon "Open" at bounding box center [449, 202] width 12 height 12
click at [371, 251] on li "Check" at bounding box center [389, 253] width 136 height 15
click at [512, 203] on input "Check Number" at bounding box center [536, 202] width 109 height 19
click at [445, 200] on icon "Open" at bounding box center [449, 202] width 12 height 12
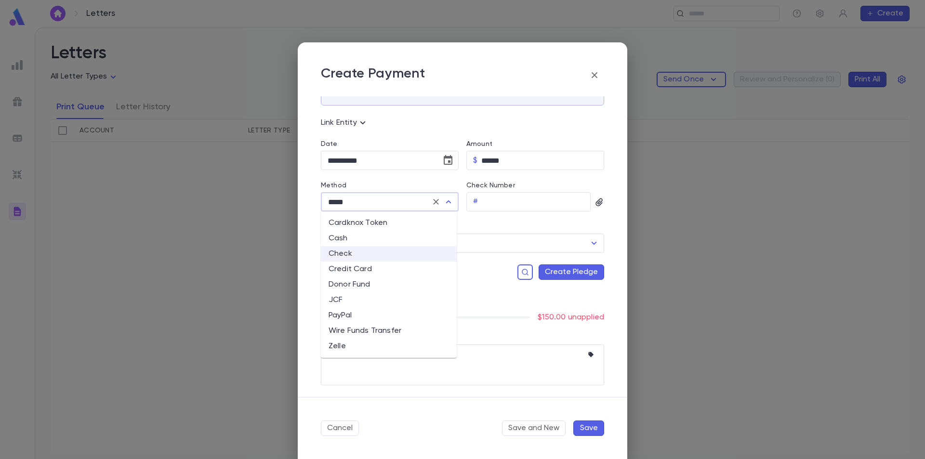
click at [346, 243] on li "Cash" at bounding box center [389, 238] width 136 height 15
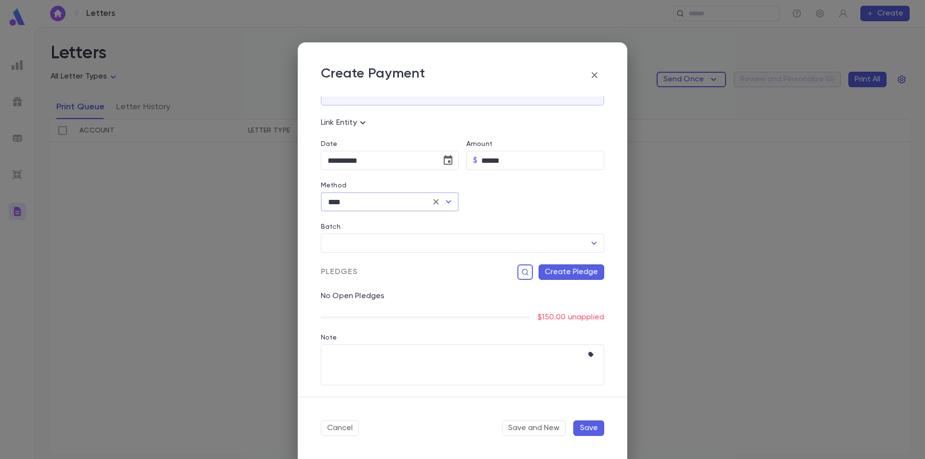
click at [445, 202] on icon "Open" at bounding box center [449, 202] width 12 height 12
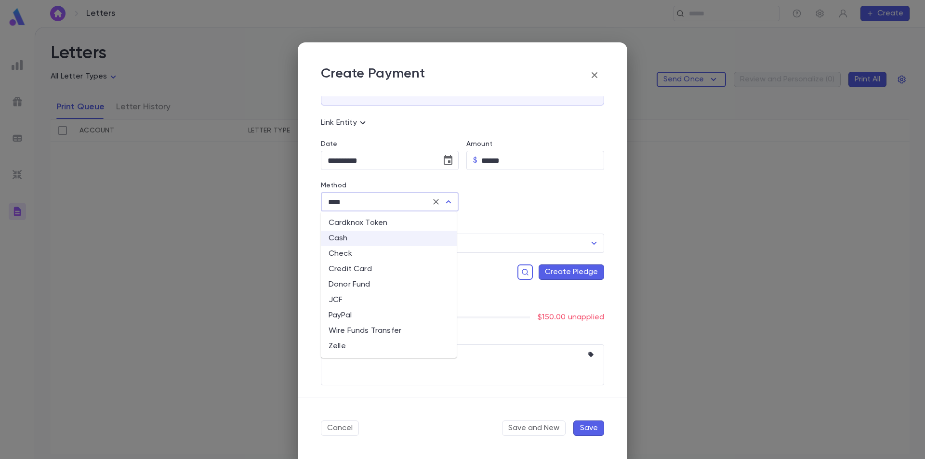
click at [352, 347] on li "Zelle" at bounding box center [389, 346] width 136 height 15
type input "*****"
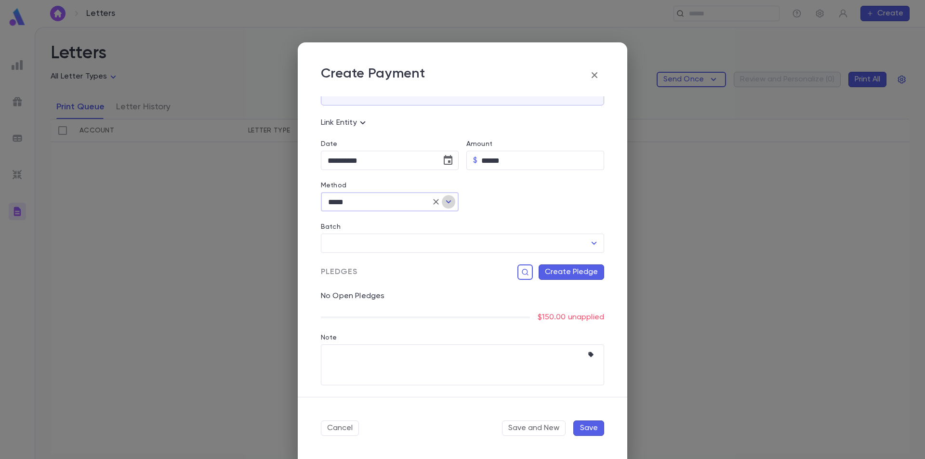
click at [450, 205] on icon "Open" at bounding box center [449, 202] width 12 height 12
click at [449, 179] on div "Method ***** ​" at bounding box center [386, 190] width 146 height 41
click at [588, 246] on icon "Open" at bounding box center [594, 244] width 12 height 12
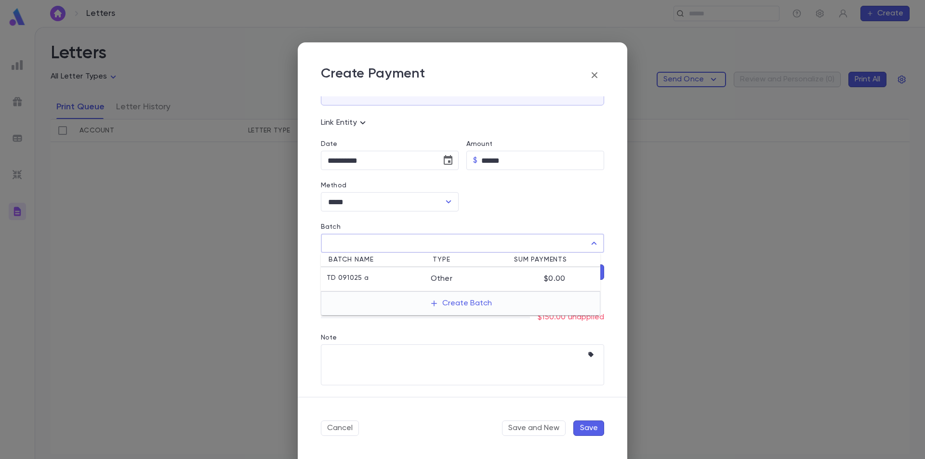
click at [517, 199] on div at bounding box center [532, 190] width 146 height 41
click at [558, 241] on input "Batch" at bounding box center [455, 243] width 260 height 18
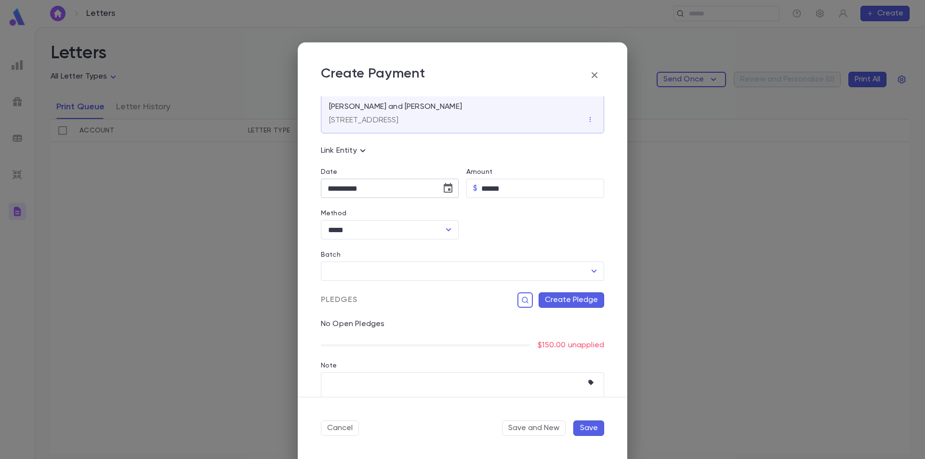
scroll to position [0, 0]
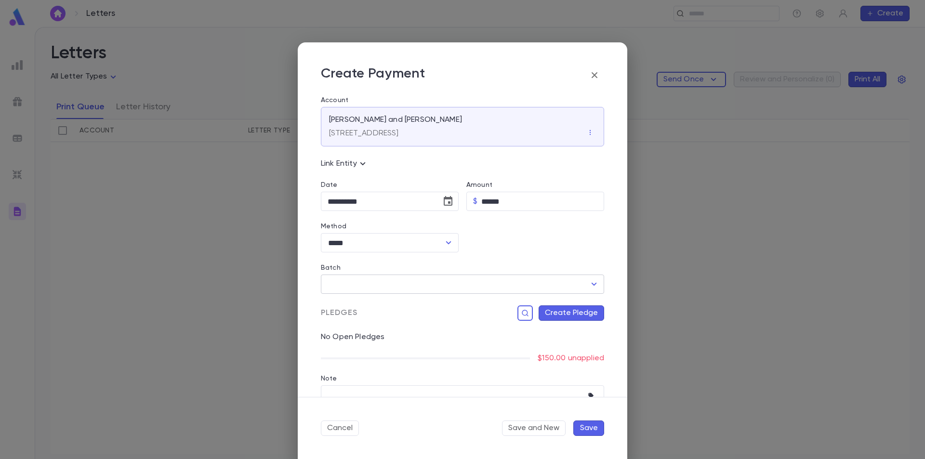
click at [370, 282] on input "Batch" at bounding box center [455, 284] width 260 height 18
click at [450, 344] on button "Create Batch" at bounding box center [461, 344] width 74 height 15
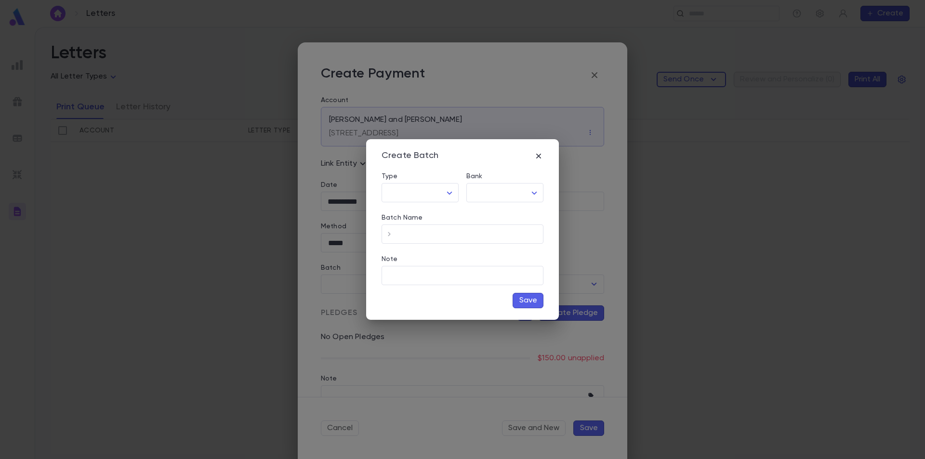
type input "*****"
click at [436, 196] on body "**********" at bounding box center [462, 243] width 925 height 432
click at [437, 196] on div at bounding box center [462, 229] width 925 height 459
click at [539, 155] on icon "button" at bounding box center [539, 156] width 10 height 10
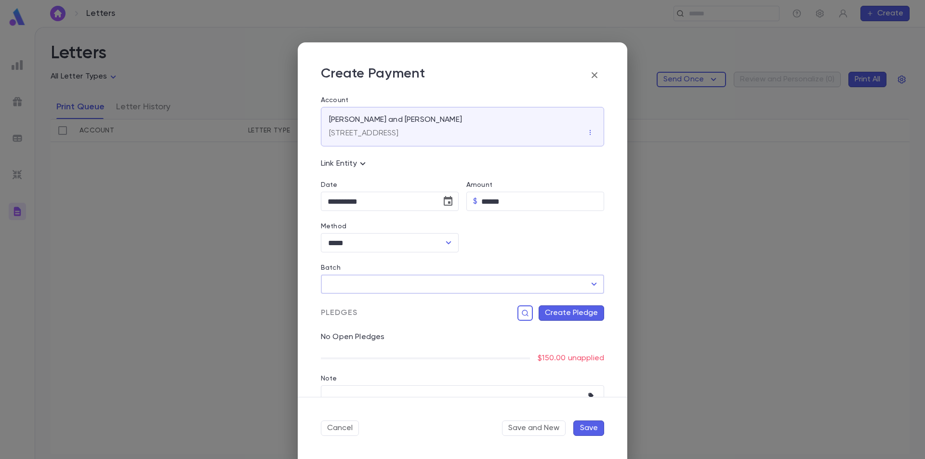
click at [570, 316] on button "Create Pledge" at bounding box center [572, 312] width 66 height 15
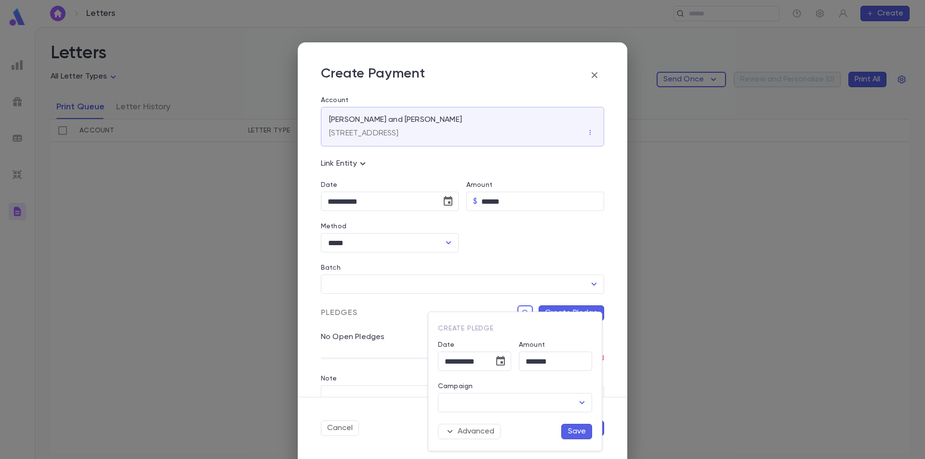
click at [573, 263] on div at bounding box center [462, 229] width 925 height 459
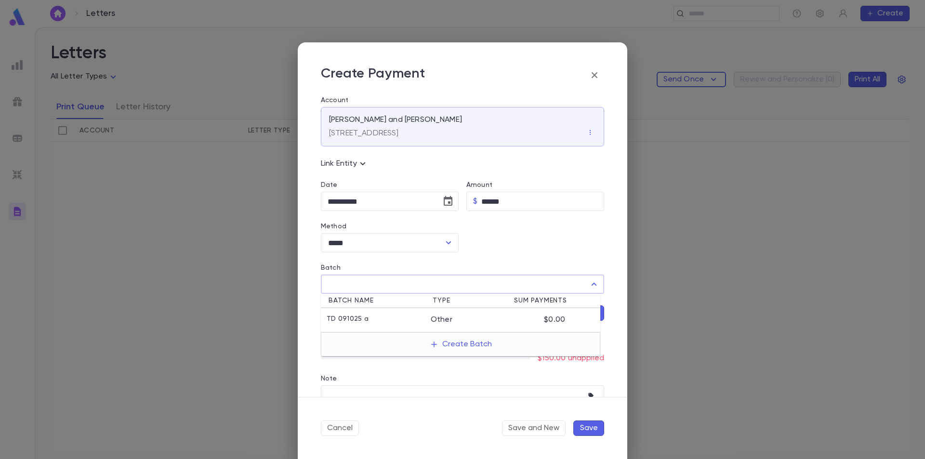
click at [451, 279] on input "Batch" at bounding box center [455, 284] width 260 height 18
click at [460, 347] on button "Create Batch" at bounding box center [461, 344] width 74 height 15
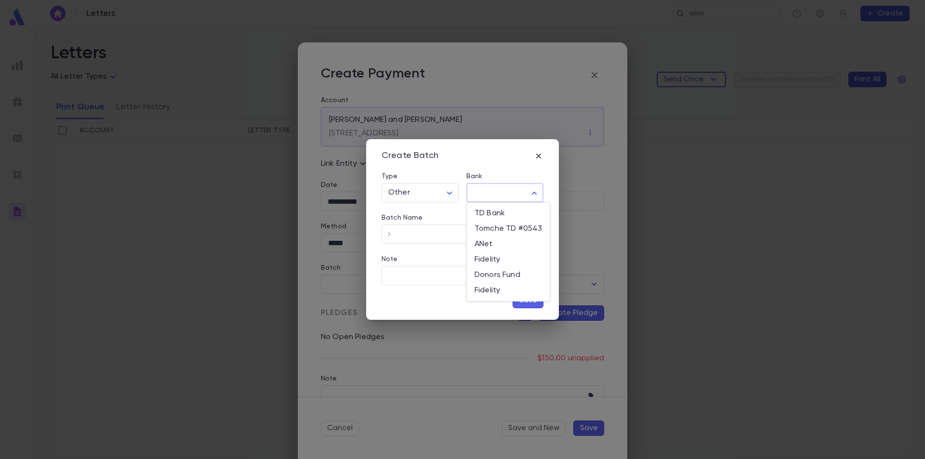
click at [517, 193] on body "**********" at bounding box center [462, 243] width 925 height 432
drag, startPoint x: 493, startPoint y: 213, endPoint x: 495, endPoint y: 218, distance: 5.5
click at [495, 218] on li "TD Bank" at bounding box center [508, 213] width 83 height 15
type input "***"
click at [440, 237] on input "Batch Name" at bounding box center [470, 234] width 146 height 19
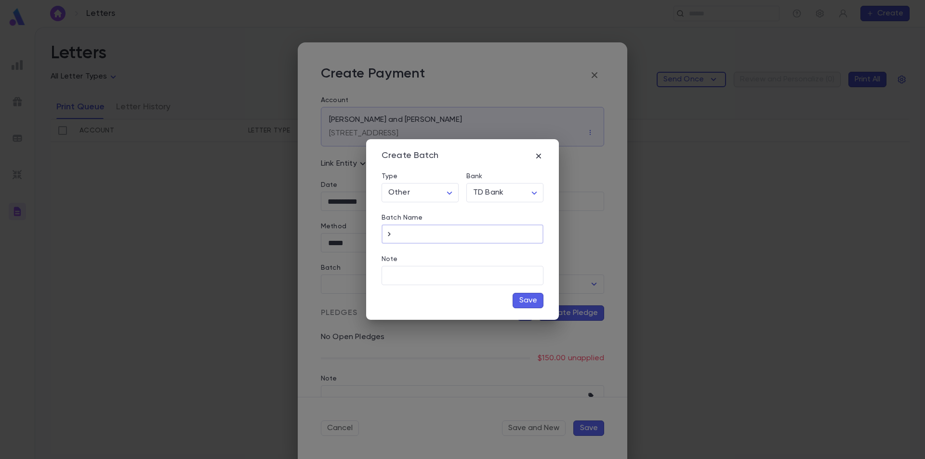
click at [440, 237] on input "Batch Name" at bounding box center [470, 234] width 146 height 19
type input "*********"
click at [526, 299] on button "Save" at bounding box center [528, 300] width 31 height 15
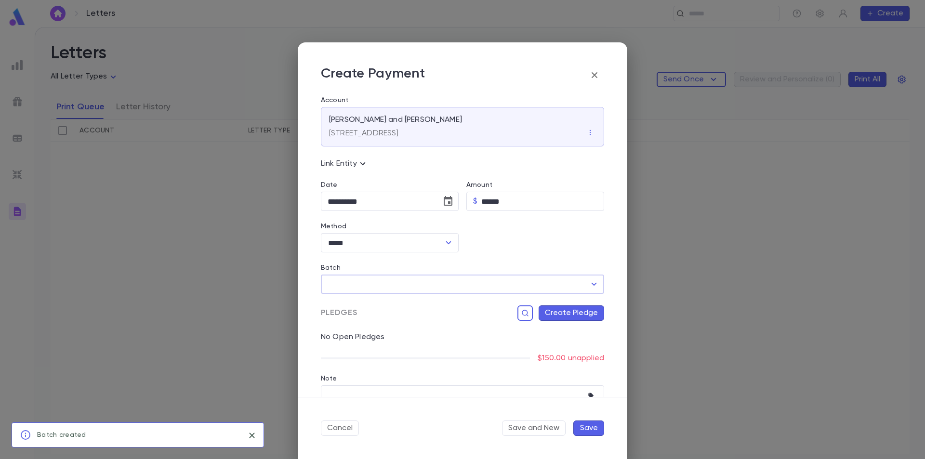
type input "*********"
click at [574, 293] on div "********* ​" at bounding box center [462, 284] width 283 height 19
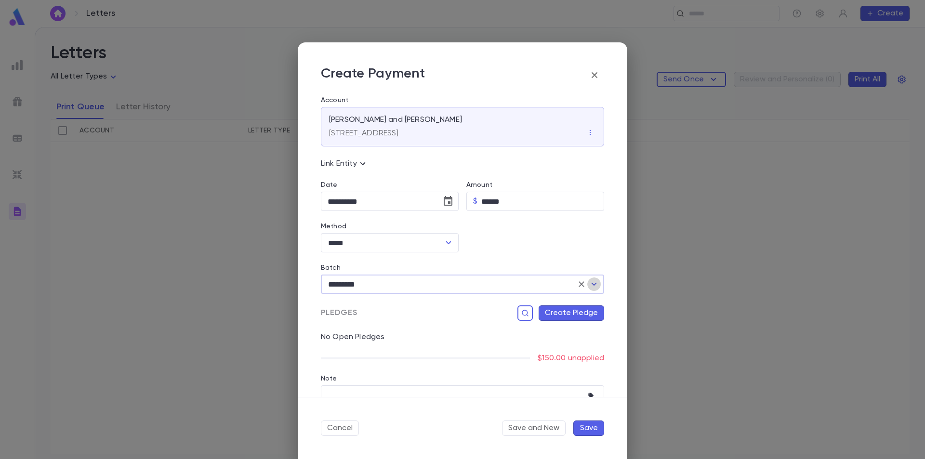
click at [592, 285] on icon "Open" at bounding box center [594, 284] width 5 height 3
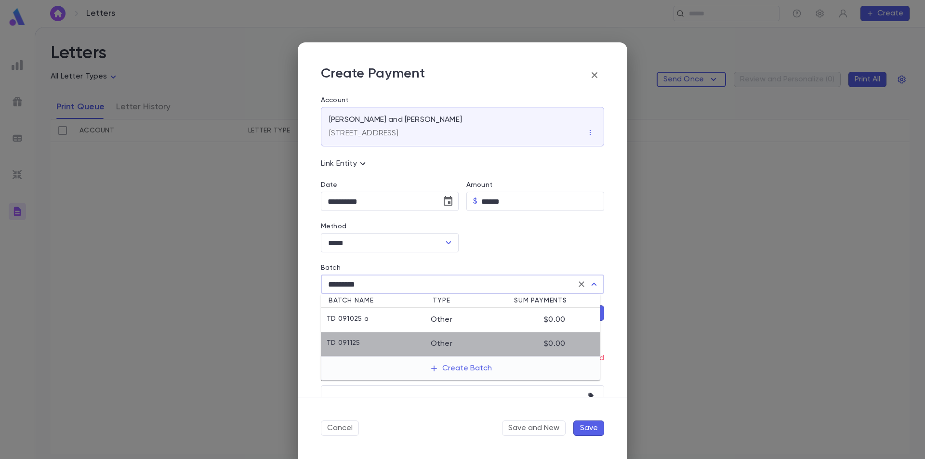
drag, startPoint x: 463, startPoint y: 345, endPoint x: 427, endPoint y: 319, distance: 43.9
click at [463, 345] on div "Other" at bounding box center [462, 344] width 62 height 10
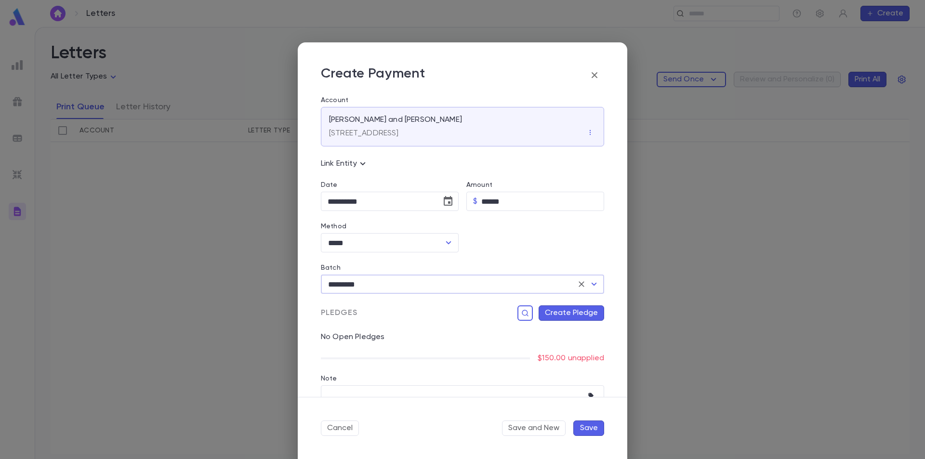
scroll to position [41, 0]
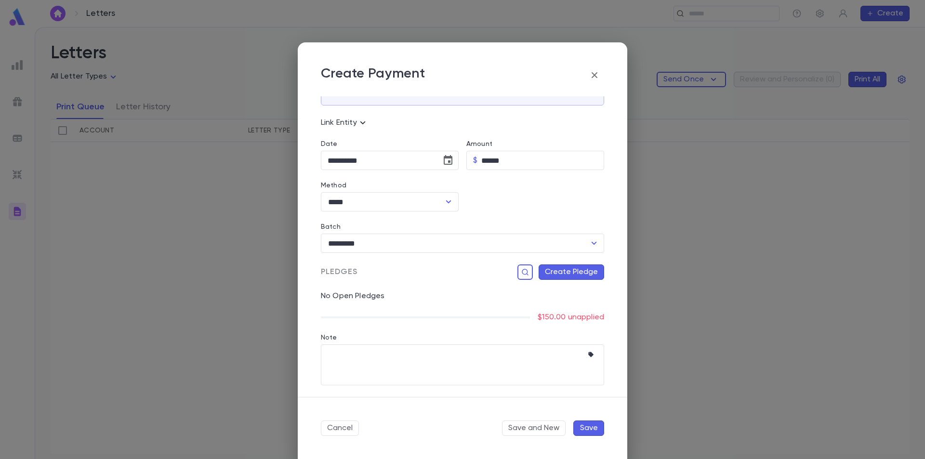
click at [566, 275] on button "Create Pledge" at bounding box center [572, 272] width 66 height 15
click at [502, 373] on input "Campaign" at bounding box center [507, 371] width 131 height 18
click at [464, 262] on div at bounding box center [462, 229] width 925 height 459
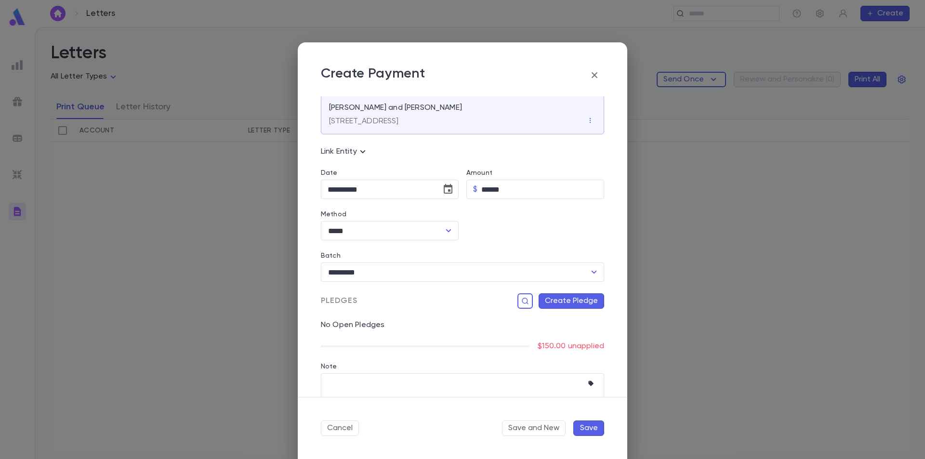
scroll to position [0, 0]
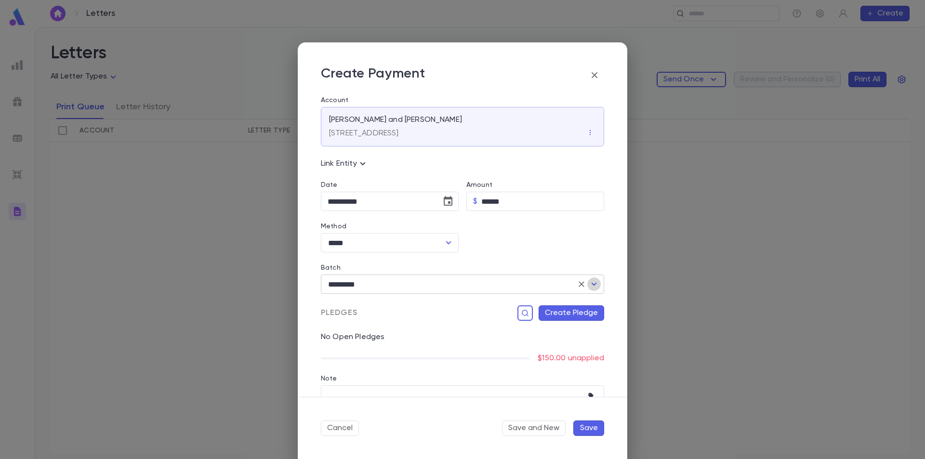
drag, startPoint x: 591, startPoint y: 285, endPoint x: 584, endPoint y: 285, distance: 7.2
click at [590, 285] on icon "Open" at bounding box center [594, 284] width 12 height 12
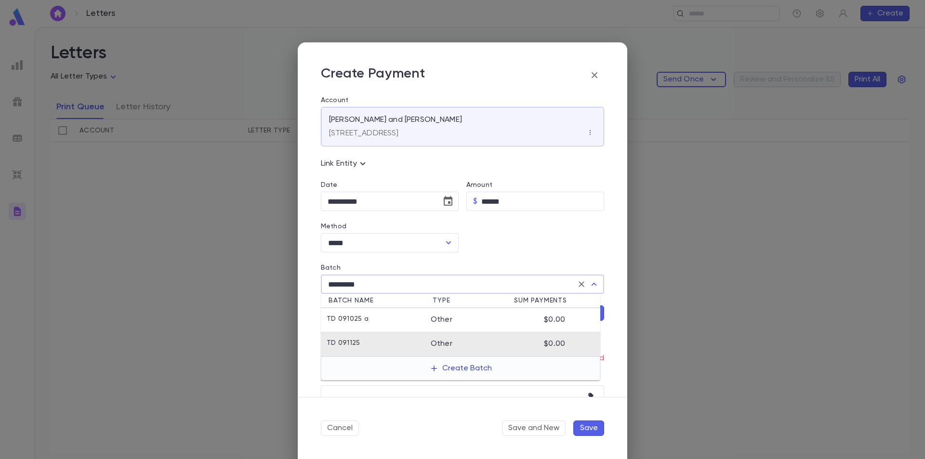
click at [457, 369] on button "Create Batch" at bounding box center [461, 368] width 74 height 15
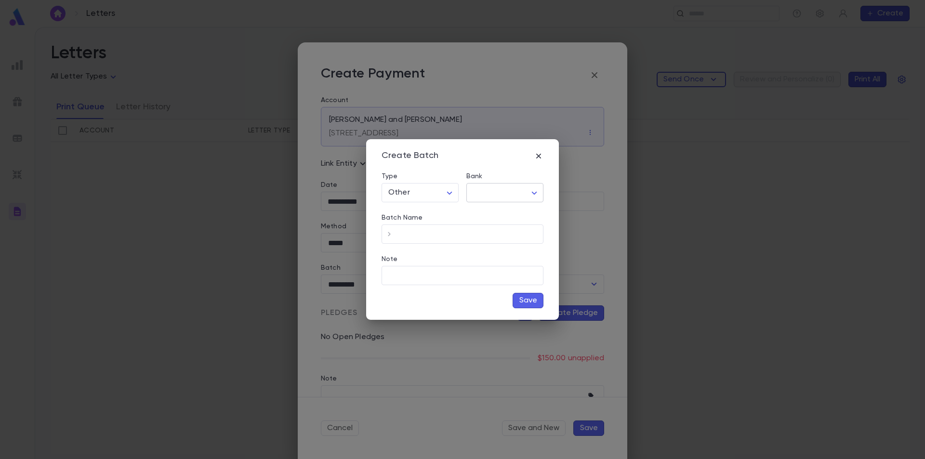
click at [521, 195] on body "**********" at bounding box center [462, 243] width 925 height 432
click at [498, 260] on span "Fidelity" at bounding box center [508, 260] width 67 height 10
type input "***"
click at [437, 232] on input "Batch Name" at bounding box center [470, 234] width 146 height 19
click at [424, 231] on input "Batch Name" at bounding box center [470, 234] width 146 height 19
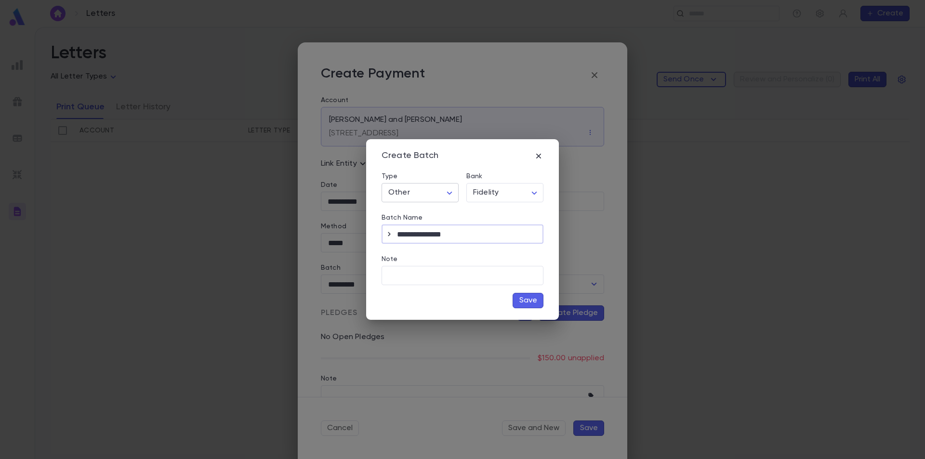
type input "**********"
click at [450, 189] on body "**********" at bounding box center [462, 243] width 925 height 432
click at [450, 189] on div at bounding box center [462, 229] width 925 height 459
drag, startPoint x: 485, startPoint y: 156, endPoint x: 471, endPoint y: 155, distance: 14.0
click at [471, 155] on div "Create Batch" at bounding box center [463, 156] width 162 height 11
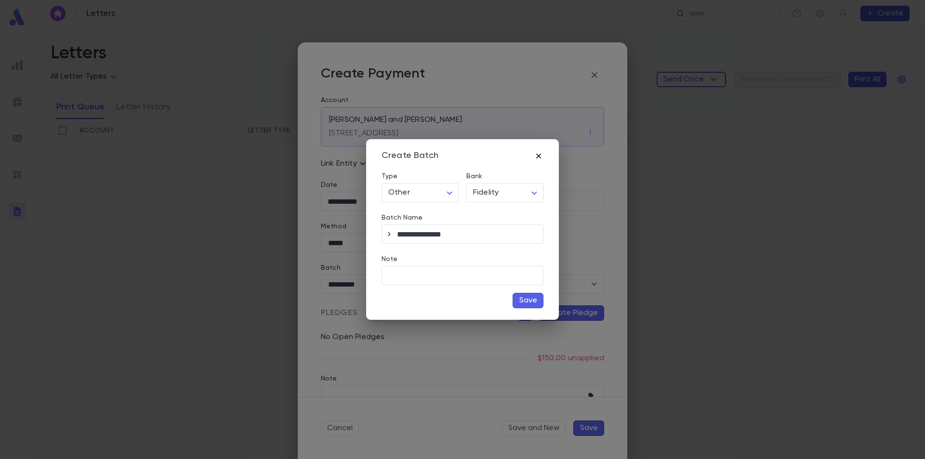
click at [540, 157] on icon "button" at bounding box center [538, 155] width 5 height 5
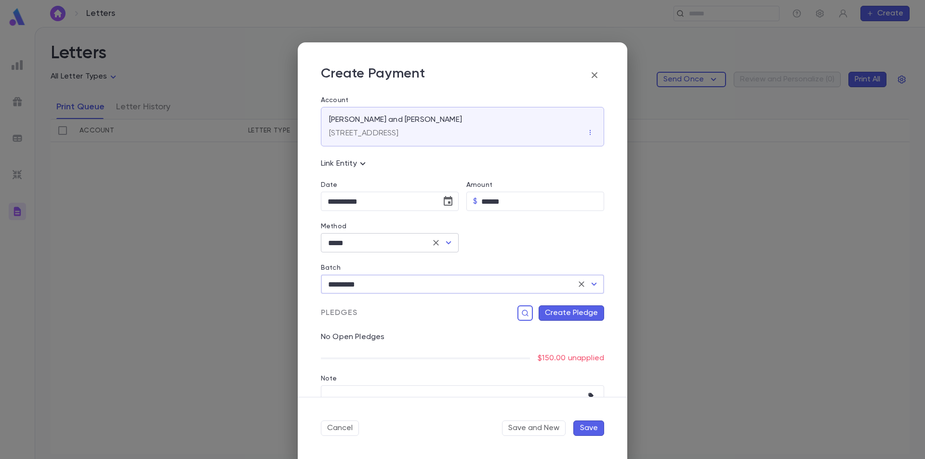
click at [443, 241] on icon "Open" at bounding box center [449, 243] width 12 height 12
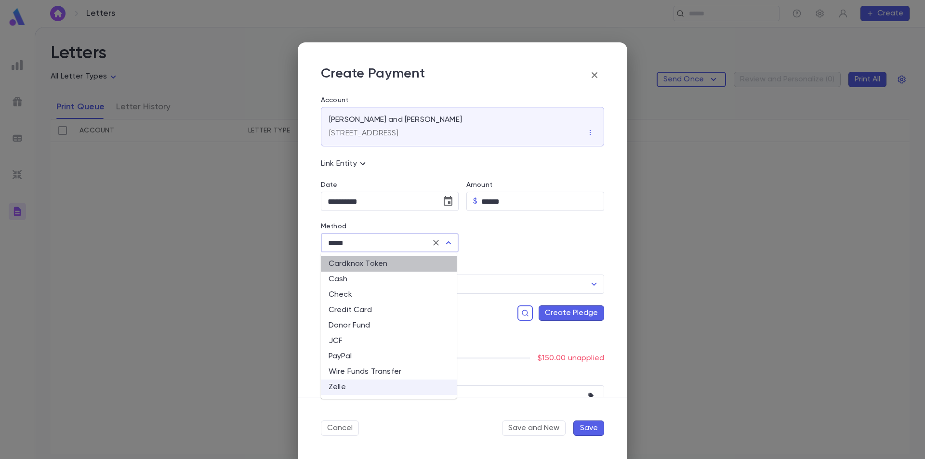
click at [401, 261] on li "Cardknox Token" at bounding box center [389, 263] width 136 height 15
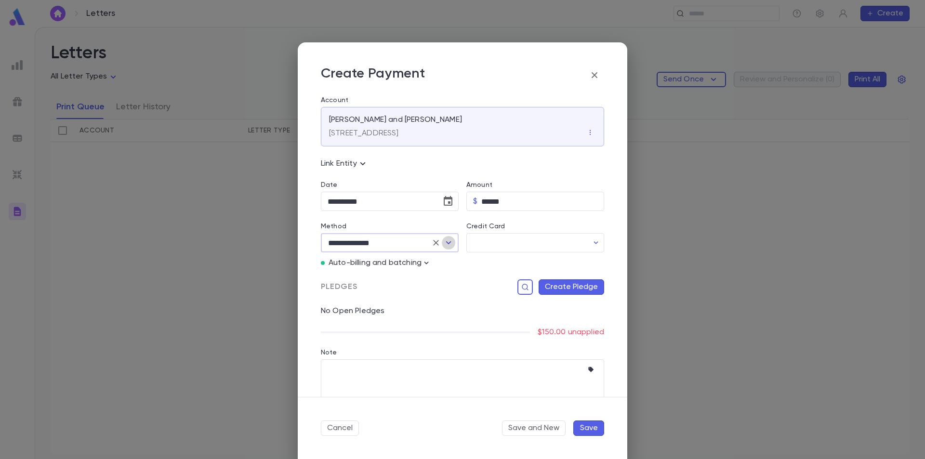
click at [446, 240] on icon "Open" at bounding box center [449, 243] width 12 height 12
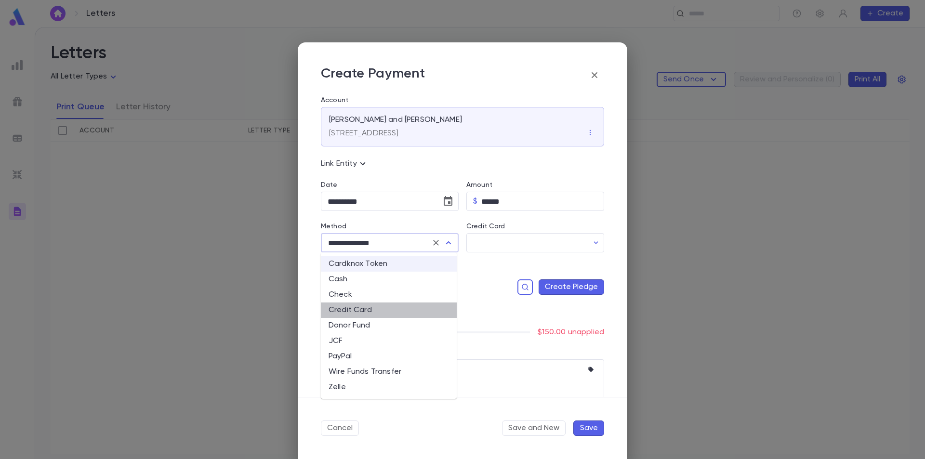
click at [361, 309] on li "Credit Card" at bounding box center [389, 310] width 136 height 15
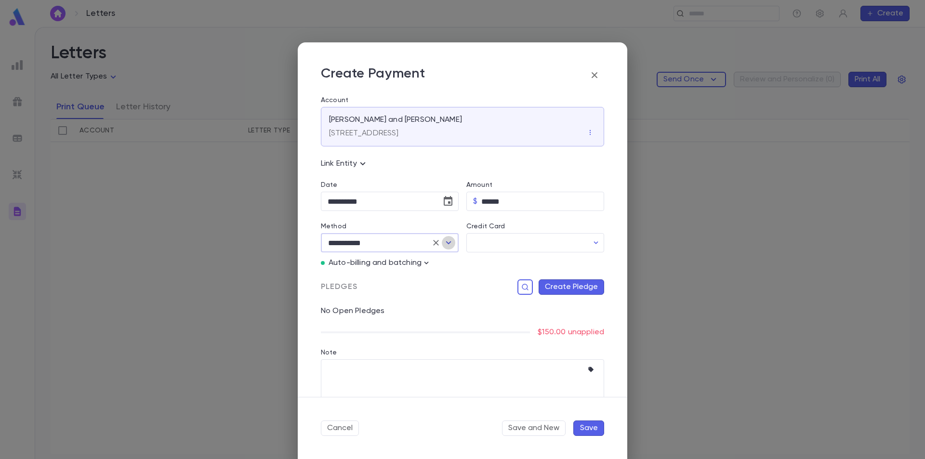
click at [450, 244] on icon "Open" at bounding box center [449, 243] width 12 height 12
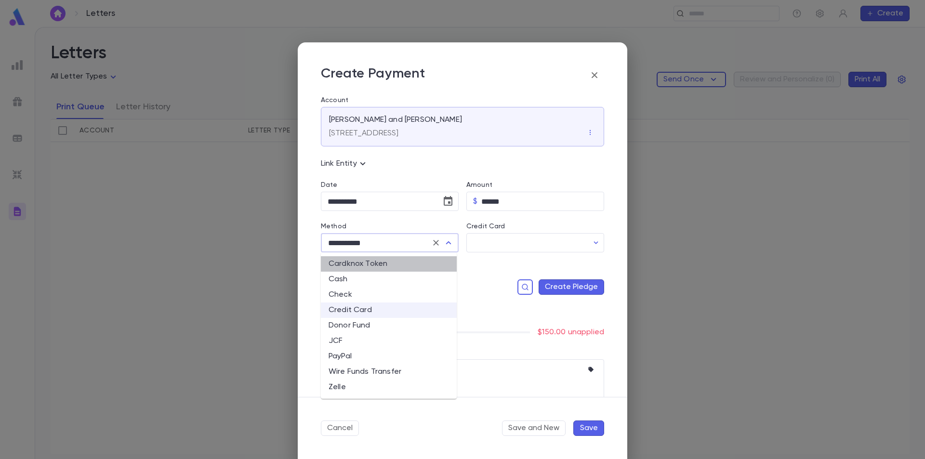
click at [392, 261] on li "Cardknox Token" at bounding box center [389, 263] width 136 height 15
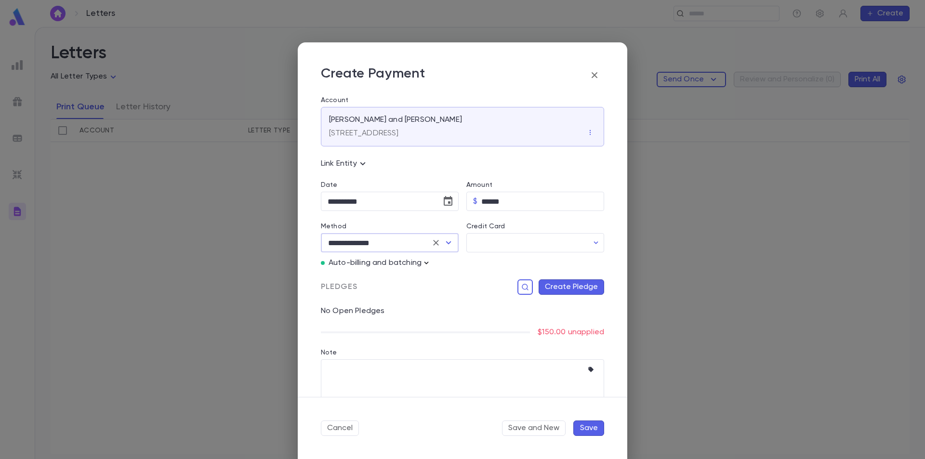
click at [426, 262] on icon "button" at bounding box center [427, 263] width 10 height 10
click at [497, 245] on div at bounding box center [462, 229] width 925 height 459
click at [538, 242] on input "Credit Card" at bounding box center [527, 243] width 122 height 19
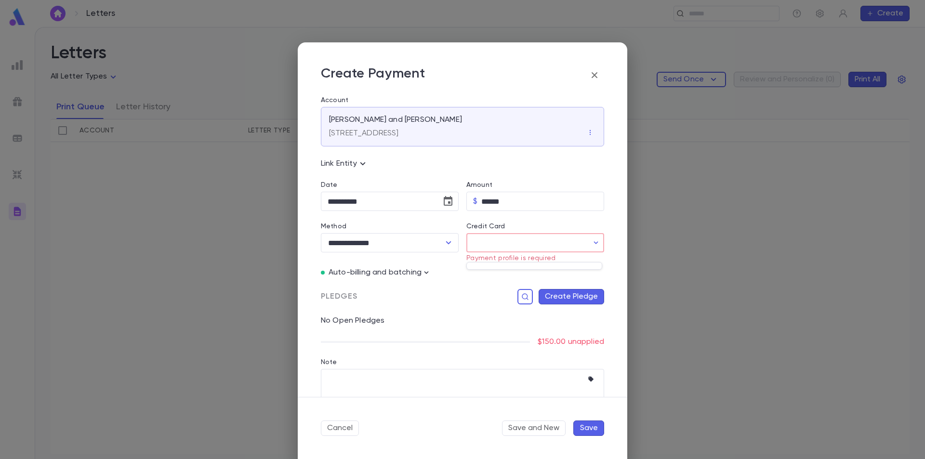
click at [503, 244] on div at bounding box center [462, 229] width 925 height 459
click at [481, 240] on input "Credit Card" at bounding box center [527, 243] width 122 height 19
drag, startPoint x: 481, startPoint y: 240, endPoint x: 499, endPoint y: 268, distance: 33.6
click at [499, 268] on div at bounding box center [534, 266] width 136 height 8
click at [491, 244] on div at bounding box center [462, 229] width 925 height 459
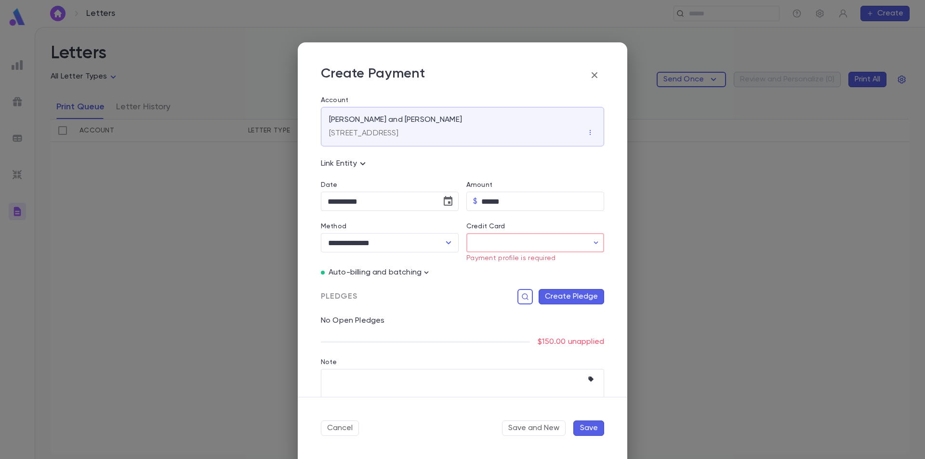
scroll to position [25, 0]
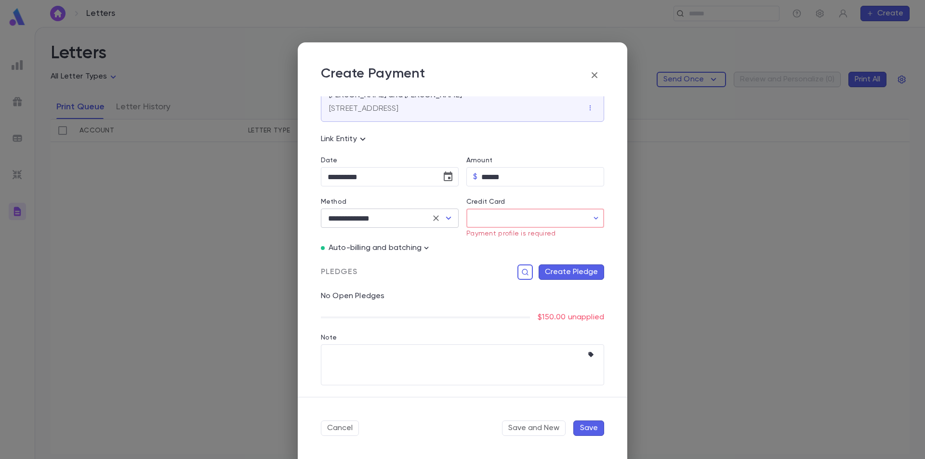
click at [447, 219] on icon "Open" at bounding box center [448, 218] width 5 height 3
click at [358, 364] on li "Zelle" at bounding box center [389, 362] width 136 height 15
type input "*****"
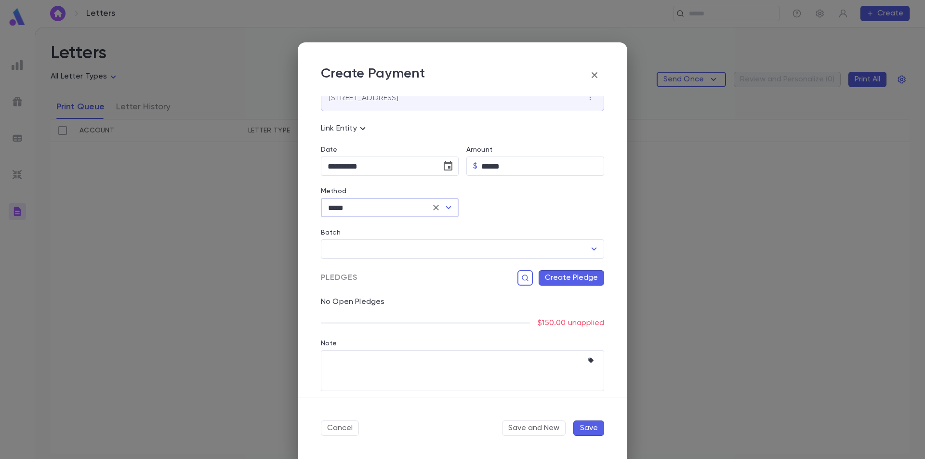
scroll to position [41, 0]
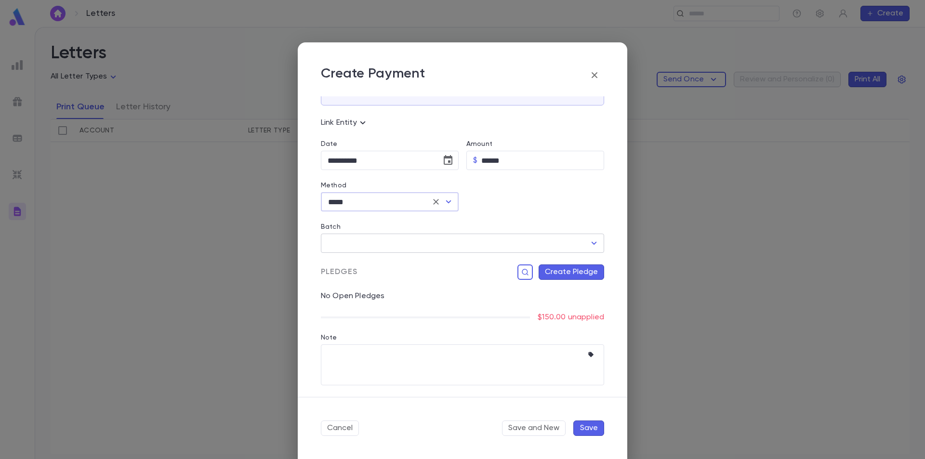
click at [540, 245] on input "Batch" at bounding box center [455, 243] width 260 height 18
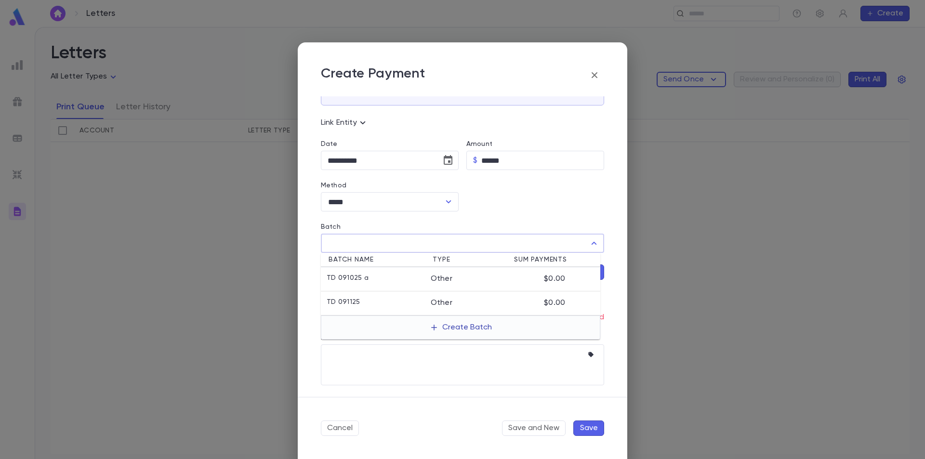
click at [477, 327] on button "Create Batch" at bounding box center [461, 327] width 74 height 15
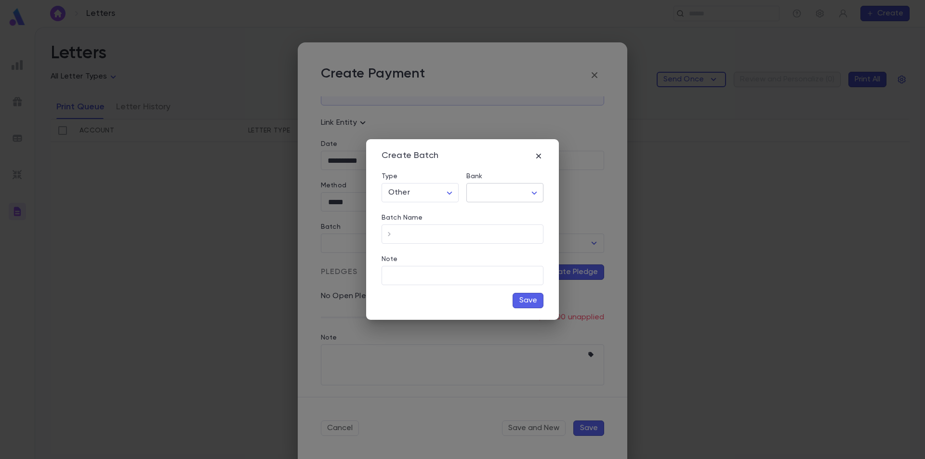
click at [507, 186] on body "**********" at bounding box center [462, 243] width 925 height 432
click at [500, 290] on span "Fidelity" at bounding box center [508, 291] width 67 height 10
type input "***"
click at [411, 231] on input "Batch Name" at bounding box center [470, 234] width 146 height 19
click at [389, 234] on icon "button" at bounding box center [389, 234] width 10 height 10
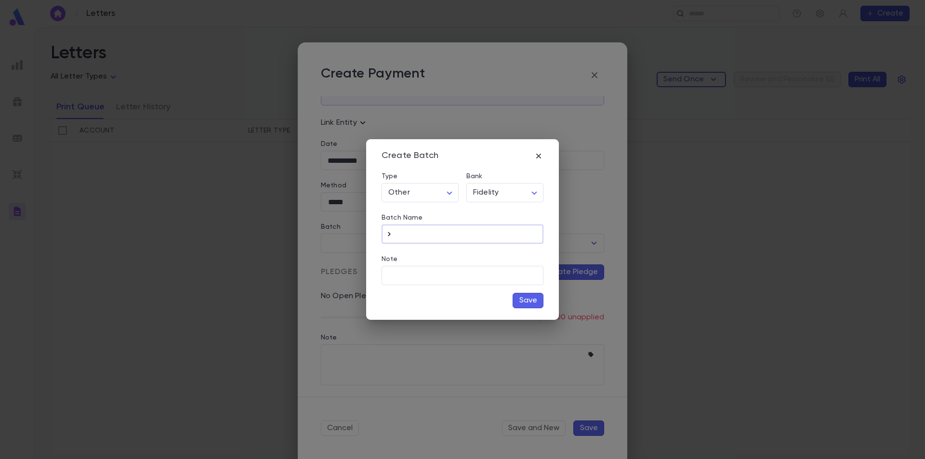
type input "**********"
click at [522, 197] on body "**********" at bounding box center [462, 243] width 925 height 432
click at [512, 213] on span "TD Bank" at bounding box center [508, 214] width 67 height 10
type input "***"
click at [389, 234] on icon "button" at bounding box center [389, 234] width 10 height 10
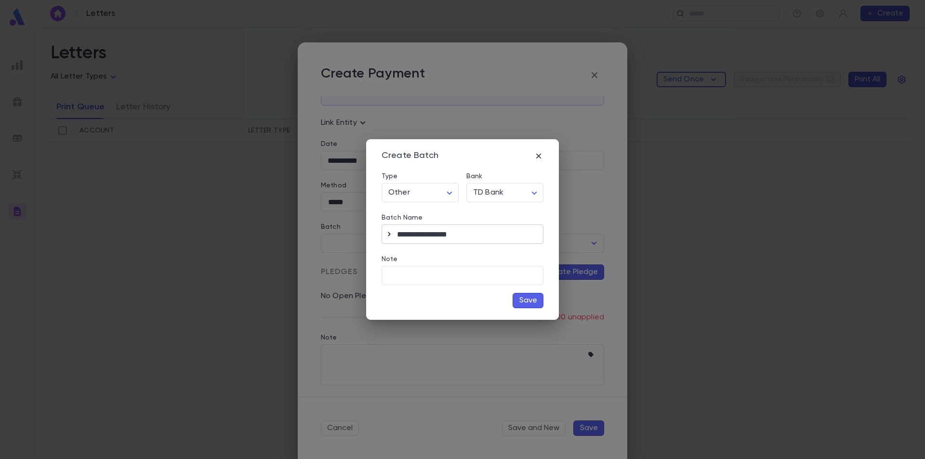
type input "**********"
click at [520, 194] on body "**********" at bounding box center [462, 243] width 925 height 432
click at [500, 228] on span "Tomche TD #0543" at bounding box center [508, 229] width 67 height 10
click at [391, 234] on icon "button" at bounding box center [389, 234] width 10 height 10
click at [387, 233] on icon "button" at bounding box center [389, 234] width 10 height 10
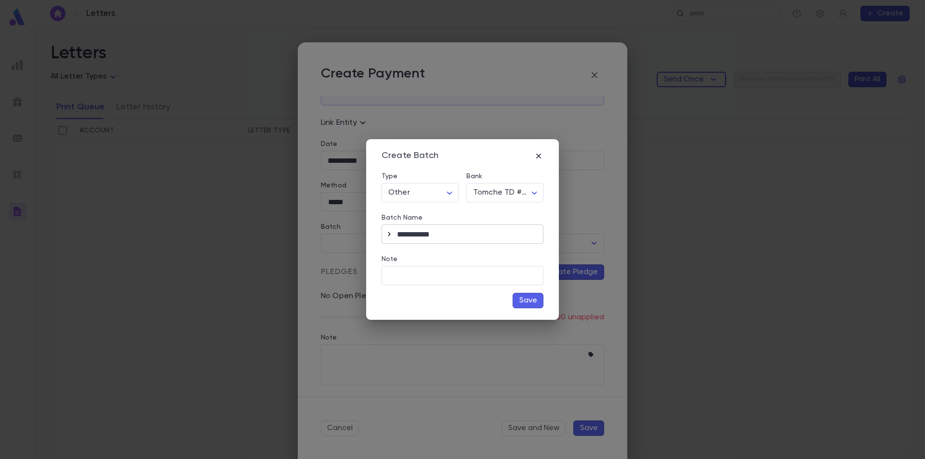
click at [389, 236] on icon "button" at bounding box center [389, 234] width 2 height 4
click at [513, 195] on body "**********" at bounding box center [462, 243] width 925 height 432
click at [501, 241] on span "ANet" at bounding box center [508, 244] width 67 height 10
type input "***"
click at [387, 232] on icon "button" at bounding box center [389, 234] width 10 height 10
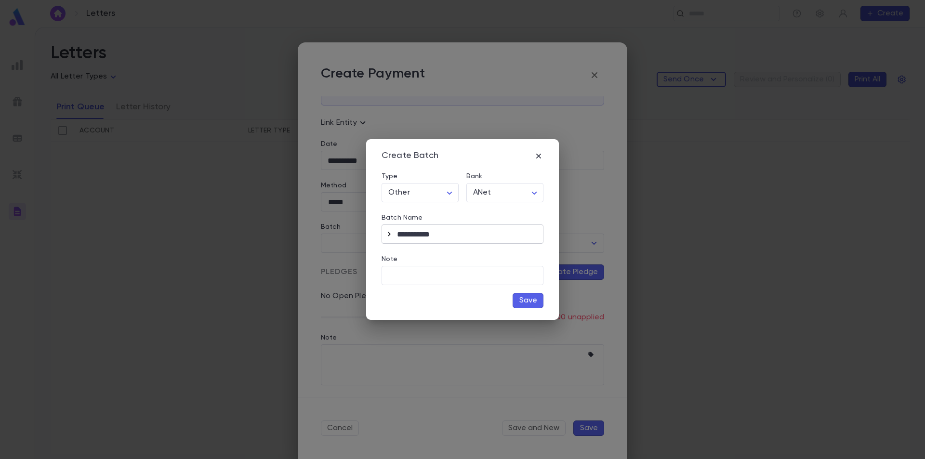
type input "**********"
click at [528, 188] on body "**********" at bounding box center [462, 243] width 925 height 432
click at [493, 258] on span "Fidelity" at bounding box center [508, 260] width 67 height 10
type input "***"
click at [389, 234] on icon "button" at bounding box center [389, 234] width 10 height 10
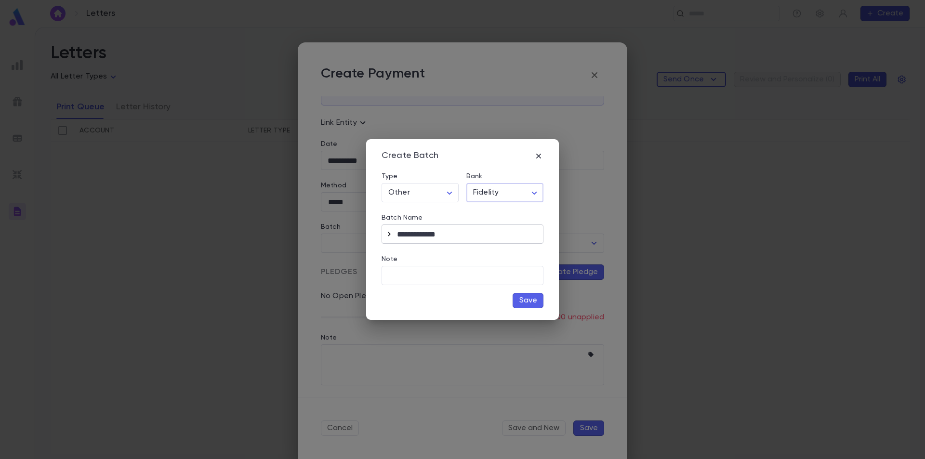
type input "**********"
click at [390, 234] on icon "button" at bounding box center [389, 234] width 2 height 4
click at [497, 199] on body "**********" at bounding box center [462, 243] width 925 height 432
click at [422, 249] on div at bounding box center [462, 229] width 925 height 459
click at [512, 197] on body "**********" at bounding box center [462, 243] width 925 height 432
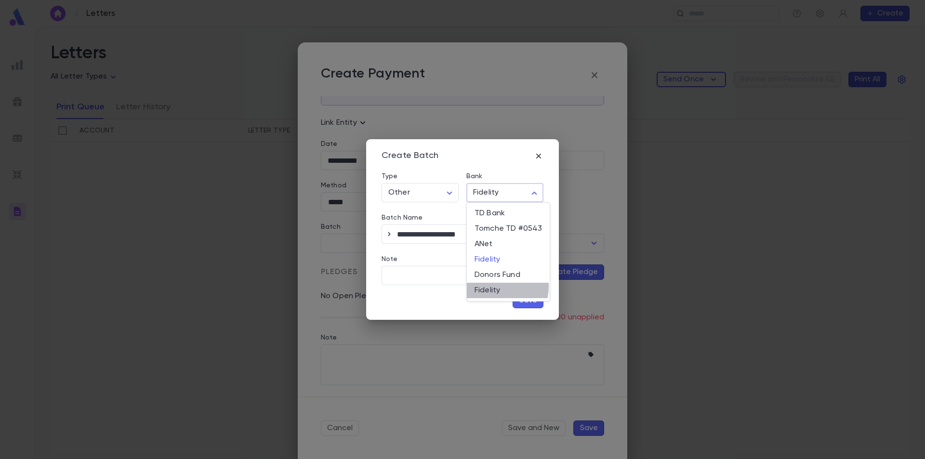
click at [492, 286] on span "Fidelity" at bounding box center [508, 291] width 67 height 10
type input "***"
click at [386, 236] on icon "button" at bounding box center [389, 234] width 10 height 10
type input "**********"
click at [390, 233] on icon "button" at bounding box center [389, 234] width 10 height 10
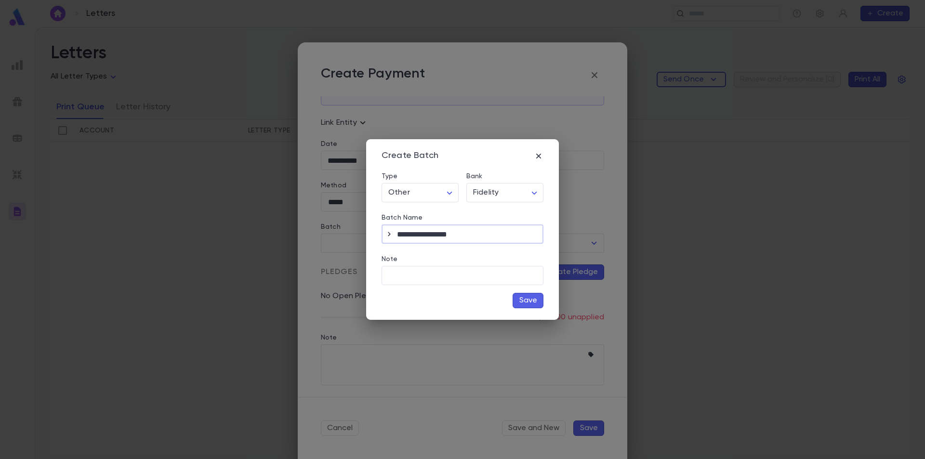
click at [450, 234] on input "**********" at bounding box center [470, 234] width 146 height 19
click at [502, 198] on body "**********" at bounding box center [462, 243] width 925 height 432
click at [503, 212] on span "TD Bank" at bounding box center [508, 214] width 67 height 10
type input "***"
click at [390, 233] on icon "button" at bounding box center [389, 234] width 10 height 10
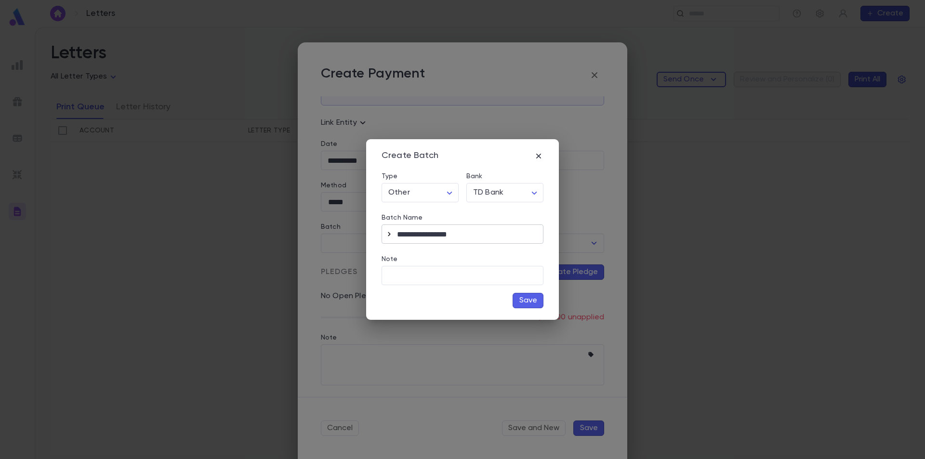
type input "**********"
click at [513, 193] on body "**********" at bounding box center [462, 243] width 925 height 432
click at [488, 163] on div at bounding box center [462, 229] width 925 height 459
click at [541, 155] on icon "button" at bounding box center [539, 156] width 10 height 10
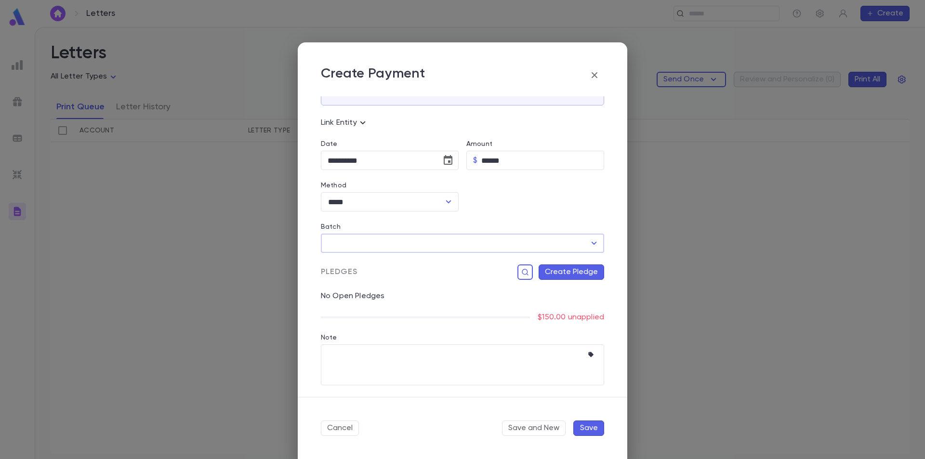
scroll to position [0, 0]
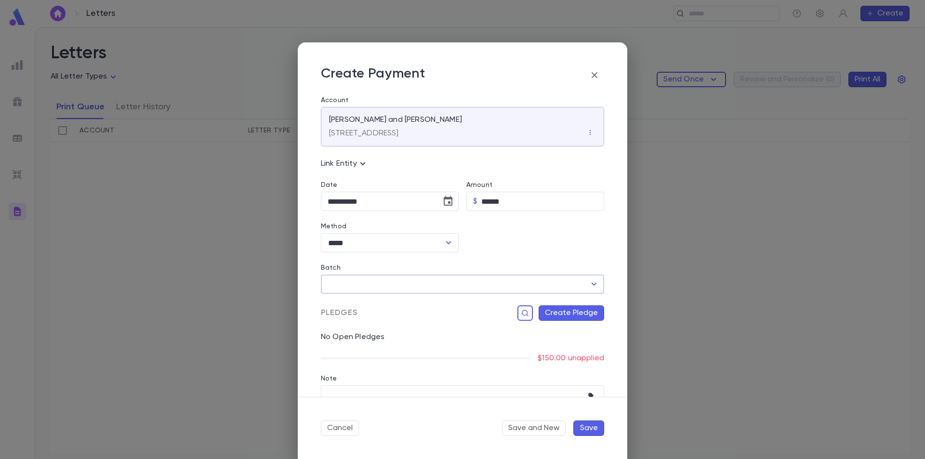
click at [482, 283] on input "Batch" at bounding box center [455, 284] width 260 height 18
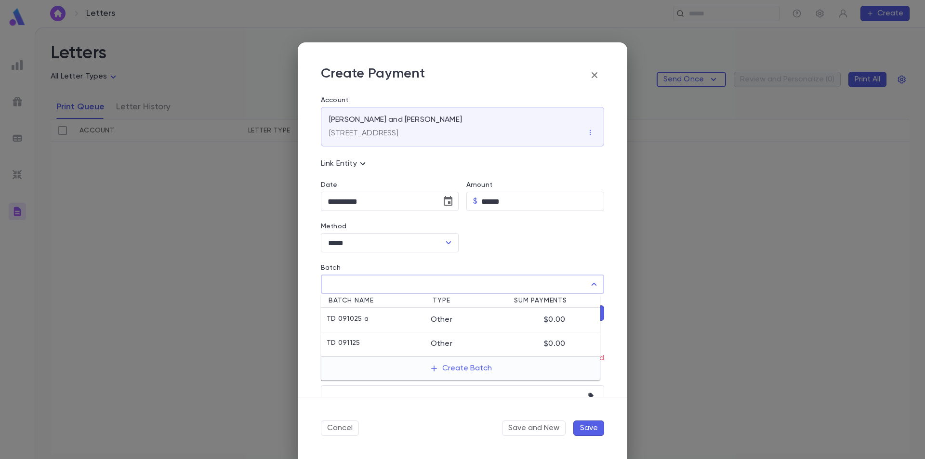
click at [502, 238] on div at bounding box center [532, 231] width 146 height 41
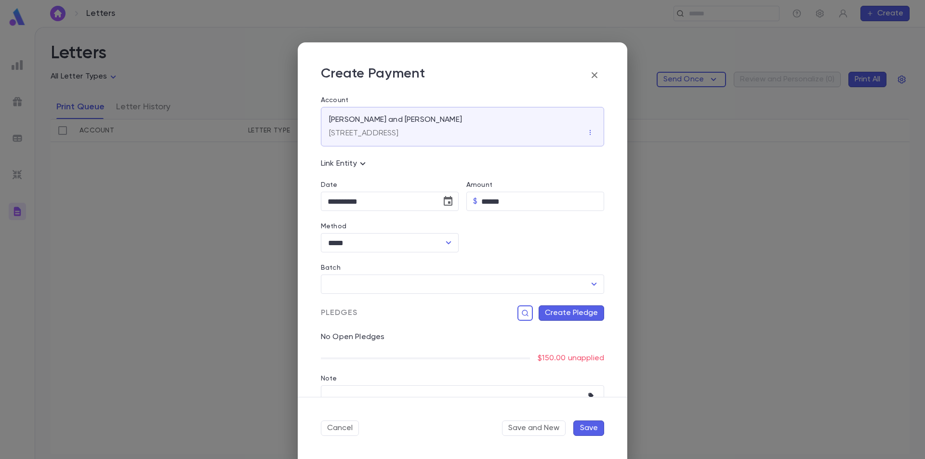
click at [353, 431] on button "Cancel" at bounding box center [340, 428] width 38 height 15
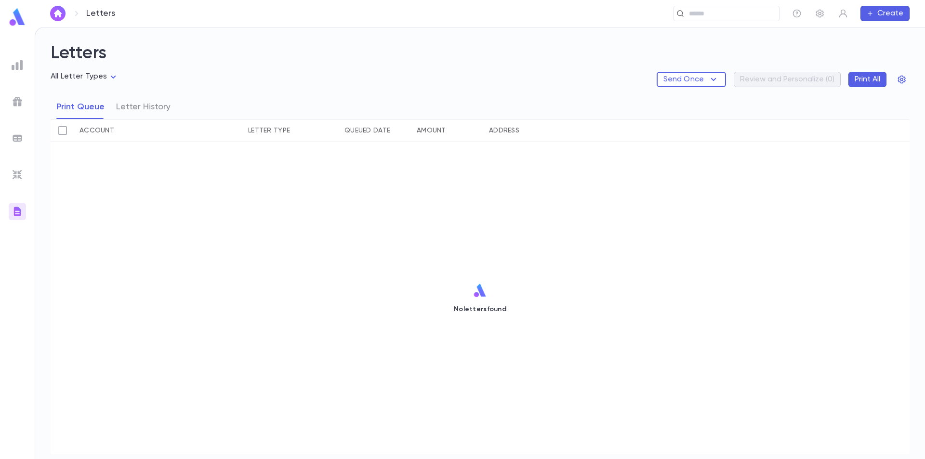
click at [69, 208] on div "No letters found" at bounding box center [480, 298] width 859 height 312
click at [889, 15] on button "Create" at bounding box center [885, 13] width 49 height 15
click at [890, 47] on li "Pledge" at bounding box center [887, 47] width 49 height 15
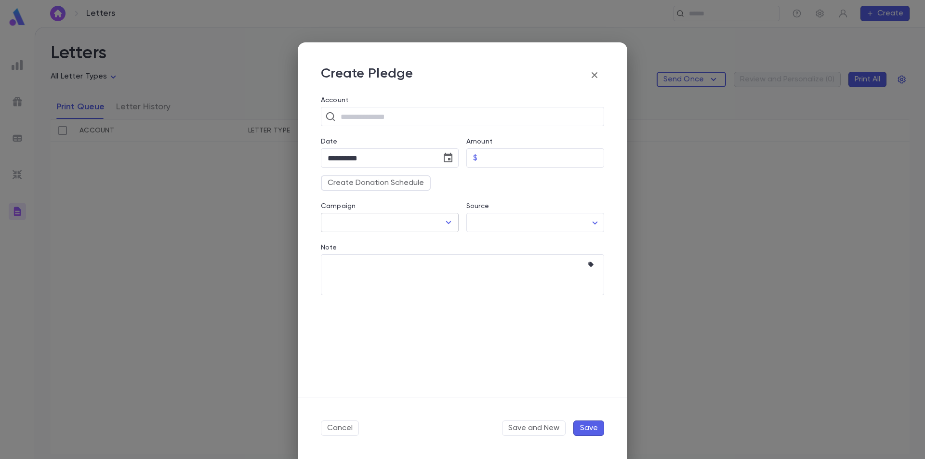
click at [431, 218] on input "Campaign" at bounding box center [382, 222] width 115 height 18
drag, startPoint x: 476, startPoint y: 180, endPoint x: 490, endPoint y: 160, distance: 24.2
click at [478, 178] on div "Create Donation Schedule" at bounding box center [458, 179] width 291 height 23
click at [592, 71] on icon "button" at bounding box center [595, 75] width 12 height 12
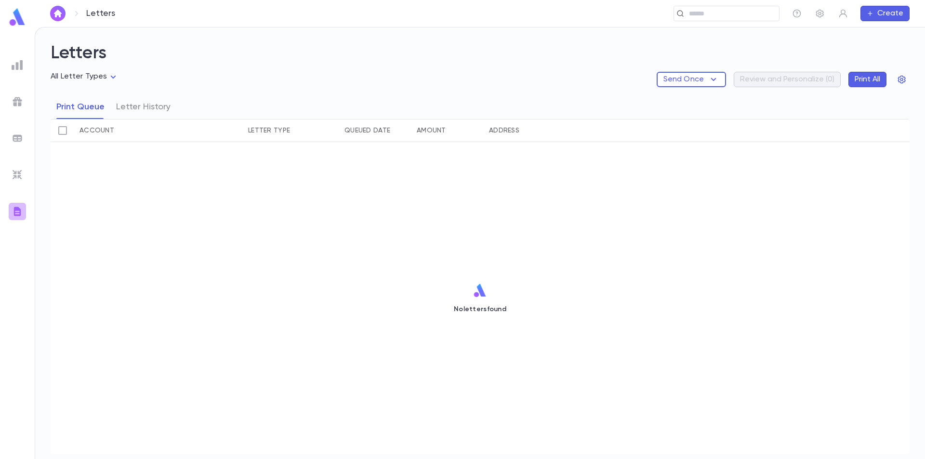
click at [17, 212] on img at bounding box center [18, 212] width 12 height 12
click at [117, 108] on button "Letter History" at bounding box center [143, 107] width 54 height 24
click at [80, 108] on button "Print Queue" at bounding box center [80, 107] width 48 height 24
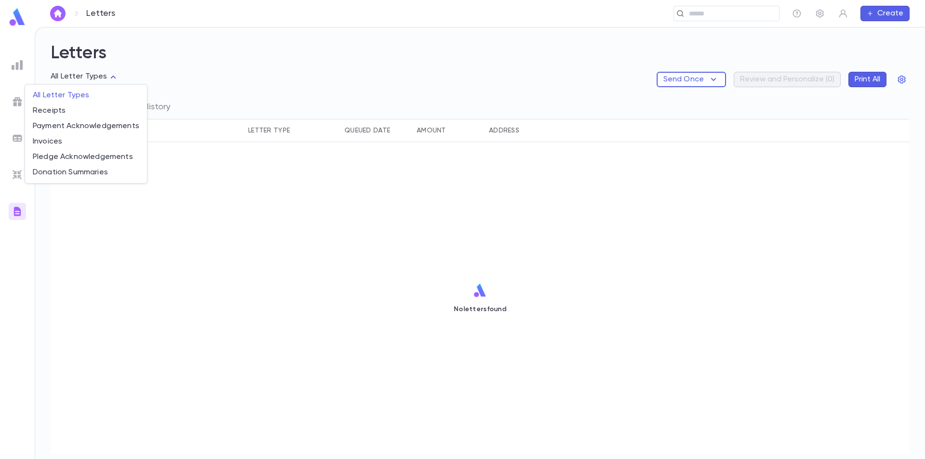
click at [98, 80] on body "Letters ​ Create Letters All Letter Types Send Once Review and Personalize ( 0 …" at bounding box center [462, 243] width 925 height 432
click at [304, 82] on div at bounding box center [462, 229] width 925 height 459
click at [302, 81] on div "All Letter Types Send Once Review and Personalize ( 0 ) Print All" at bounding box center [480, 83] width 859 height 23
click at [12, 168] on div at bounding box center [17, 174] width 17 height 17
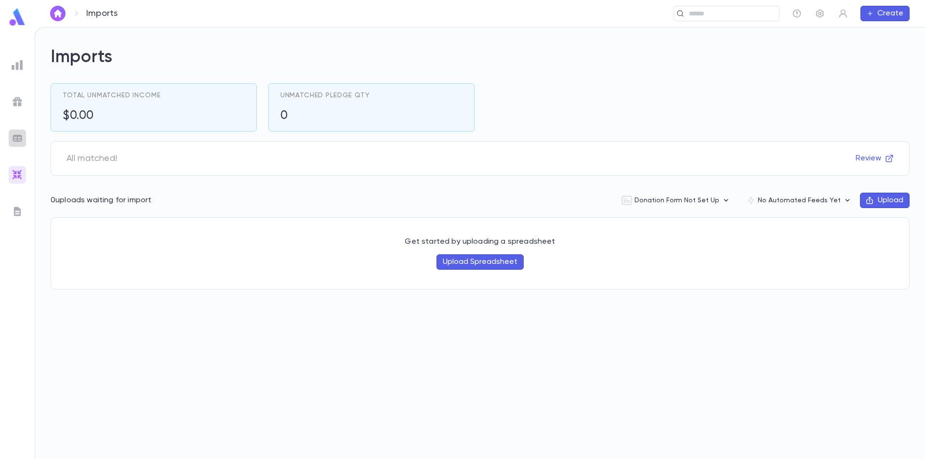
click at [20, 138] on img at bounding box center [18, 139] width 12 height 12
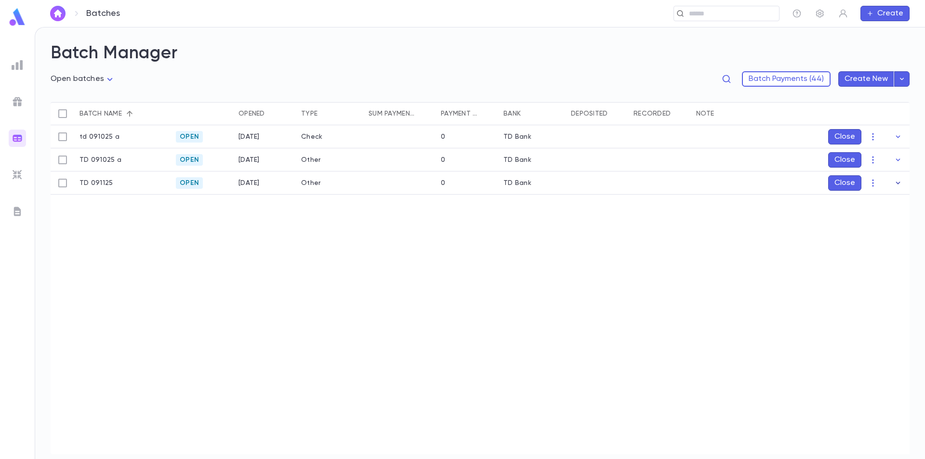
click at [901, 182] on icon "button" at bounding box center [898, 183] width 10 height 10
click at [875, 182] on icon "button" at bounding box center [873, 183] width 10 height 10
click at [868, 232] on li "Delete" at bounding box center [882, 232] width 73 height 15
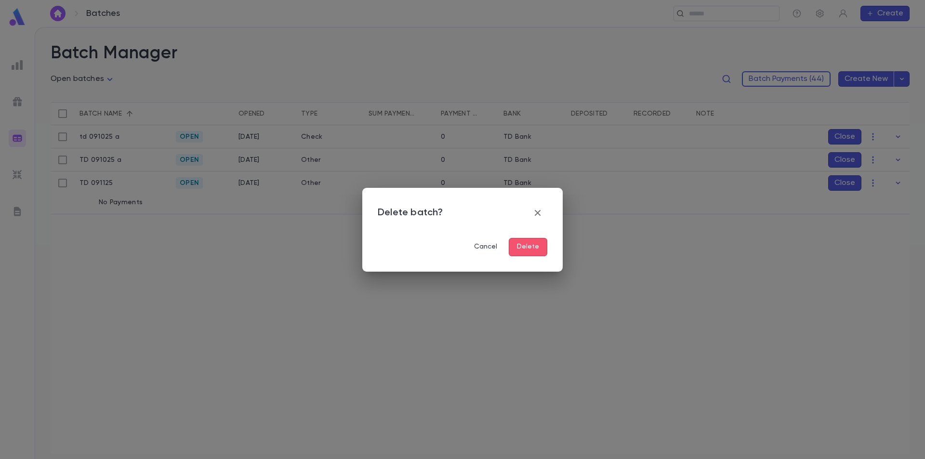
click at [535, 246] on button "Delete" at bounding box center [528, 247] width 39 height 18
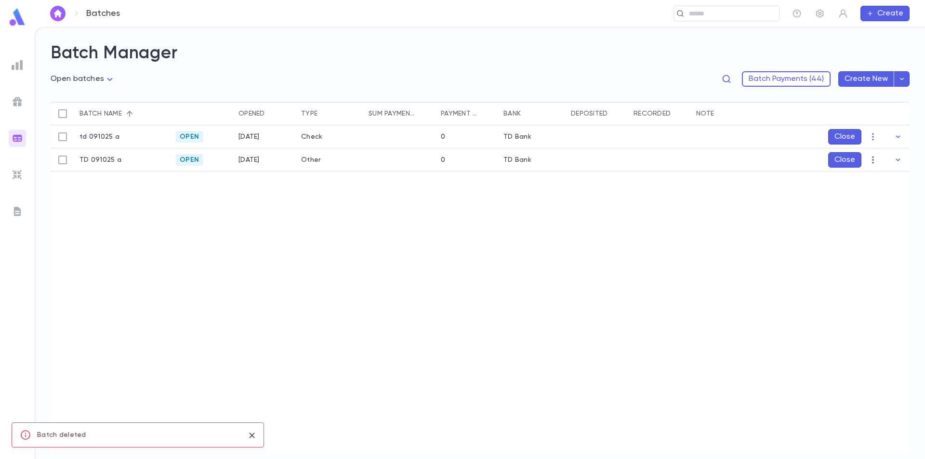
click at [872, 162] on icon "button" at bounding box center [873, 160] width 10 height 10
click at [863, 207] on li "Delete" at bounding box center [882, 209] width 73 height 15
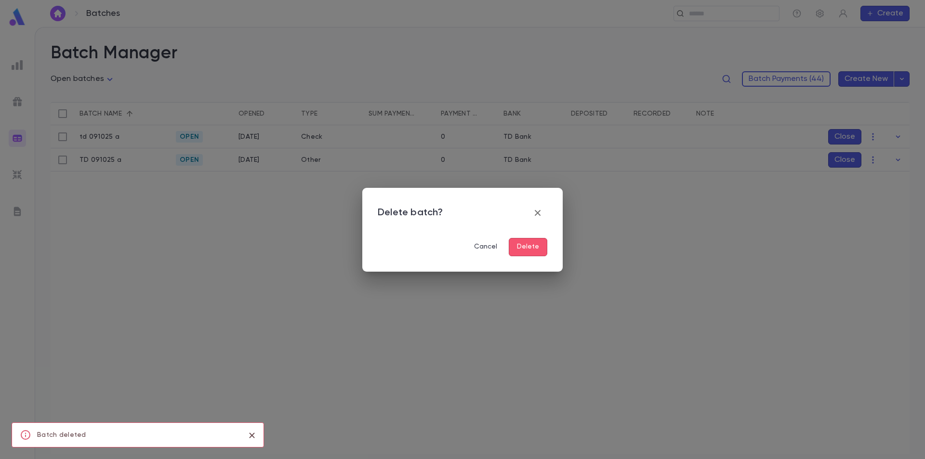
click at [538, 245] on button "Delete" at bounding box center [528, 247] width 39 height 18
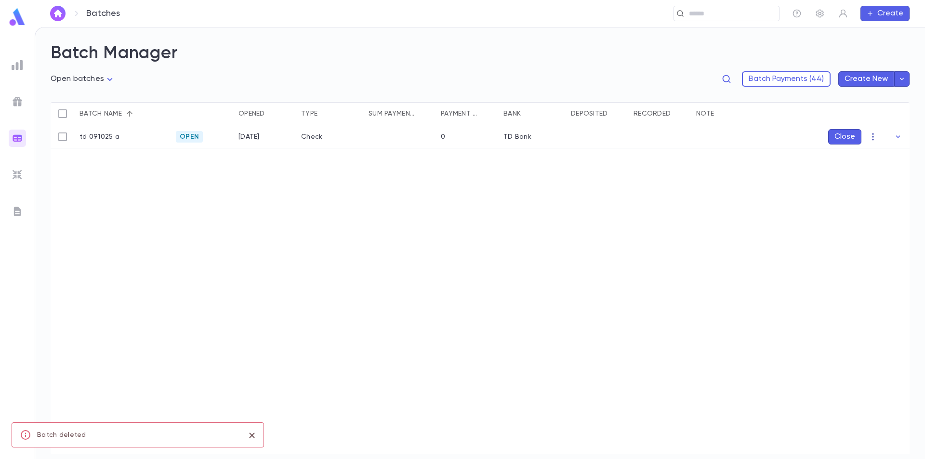
click at [872, 135] on icon "button" at bounding box center [873, 137] width 10 height 10
click at [857, 183] on li "Delete" at bounding box center [882, 186] width 73 height 15
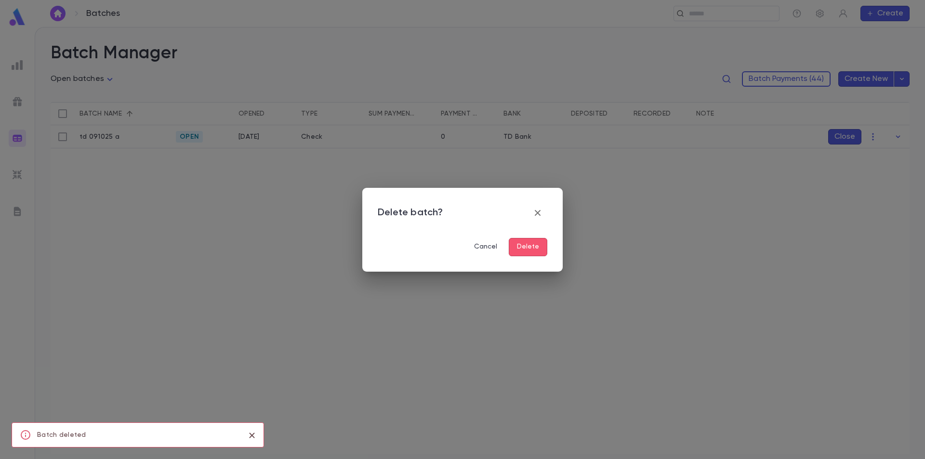
click at [516, 248] on button "Delete" at bounding box center [528, 247] width 39 height 18
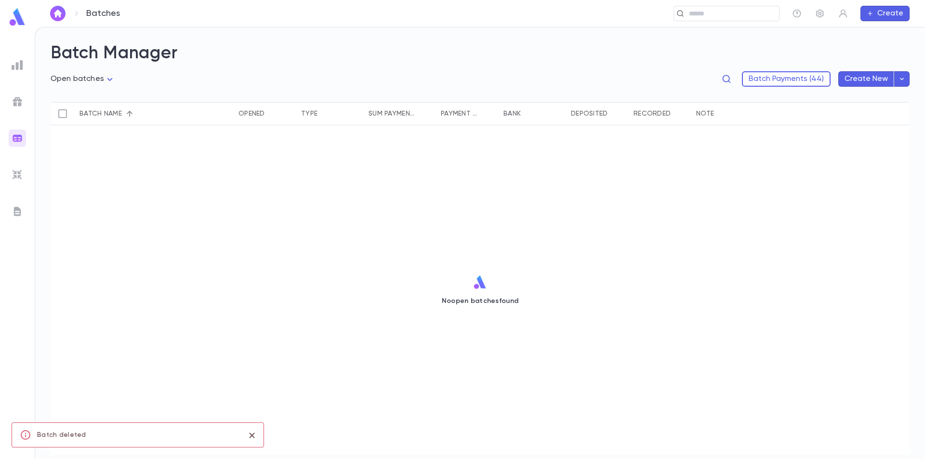
click at [867, 79] on button "Create New" at bounding box center [866, 78] width 56 height 15
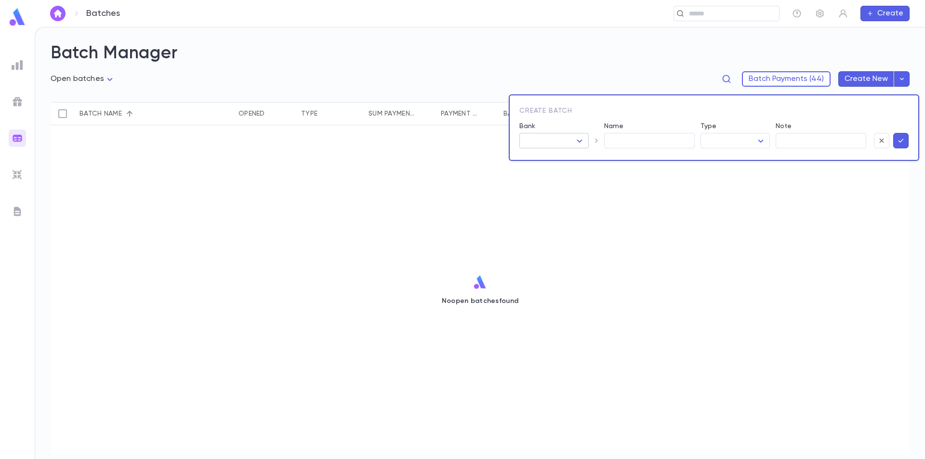
click at [562, 142] on body "Batches ​ Create Batch Manager Open batches **** Batch Payments (44) Create New…" at bounding box center [462, 243] width 925 height 432
click at [562, 142] on div at bounding box center [462, 229] width 925 height 459
click at [631, 140] on input "Name" at bounding box center [649, 140] width 91 height 15
click at [745, 145] on body "Batches ​ Create Batch Manager Open batches **** Batch Payments (44) Create New…" at bounding box center [462, 243] width 925 height 432
click at [745, 145] on div at bounding box center [462, 229] width 925 height 459
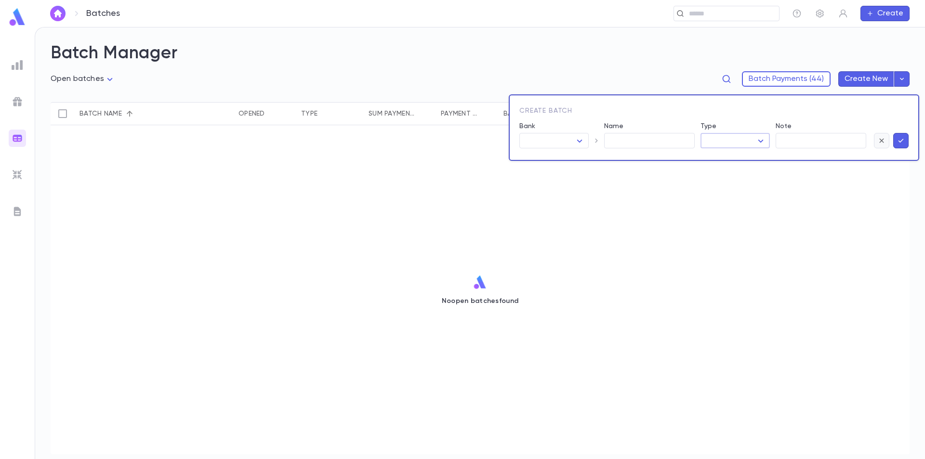
click at [882, 144] on icon "button" at bounding box center [881, 141] width 9 height 10
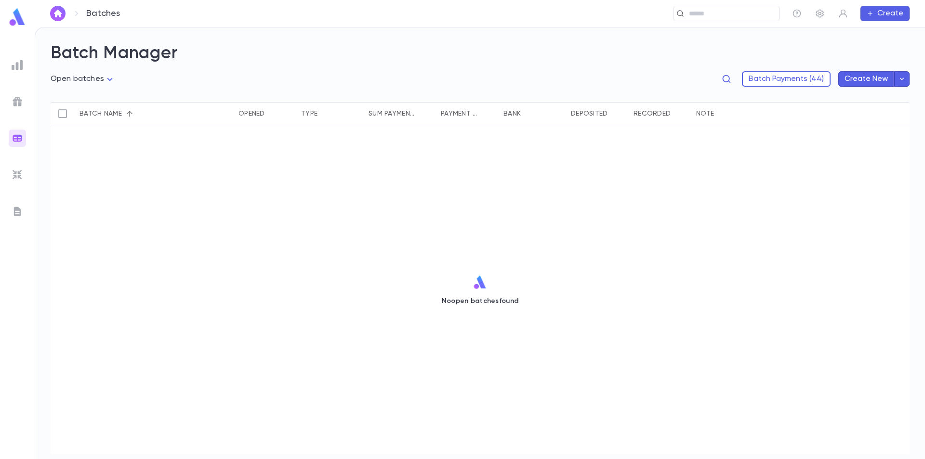
click at [855, 190] on div "No open batches found" at bounding box center [480, 289] width 859 height 329
click at [20, 100] on img at bounding box center [18, 102] width 12 height 12
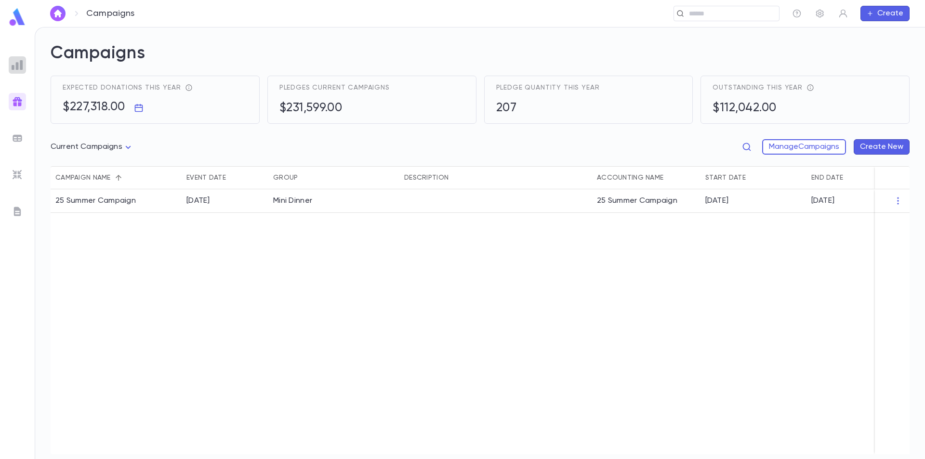
click at [21, 69] on img at bounding box center [18, 65] width 12 height 12
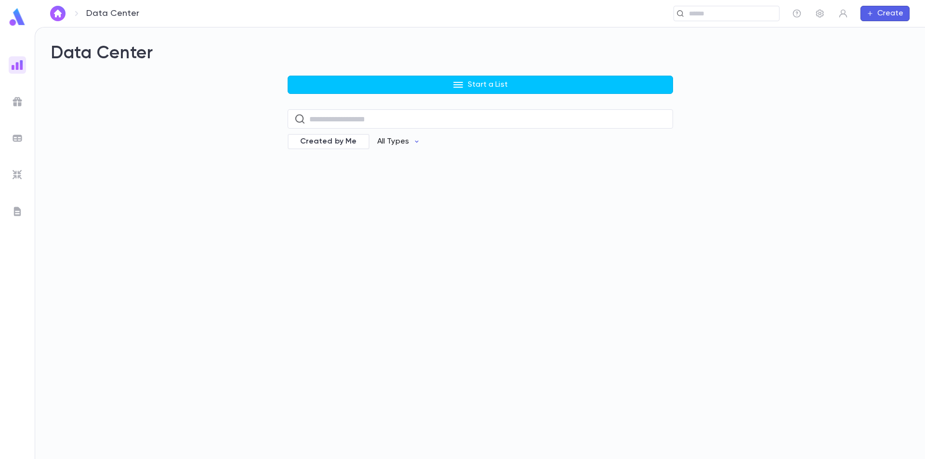
click at [388, 141] on p "All Types" at bounding box center [393, 142] width 32 height 10
click at [486, 176] on div at bounding box center [462, 229] width 925 height 459
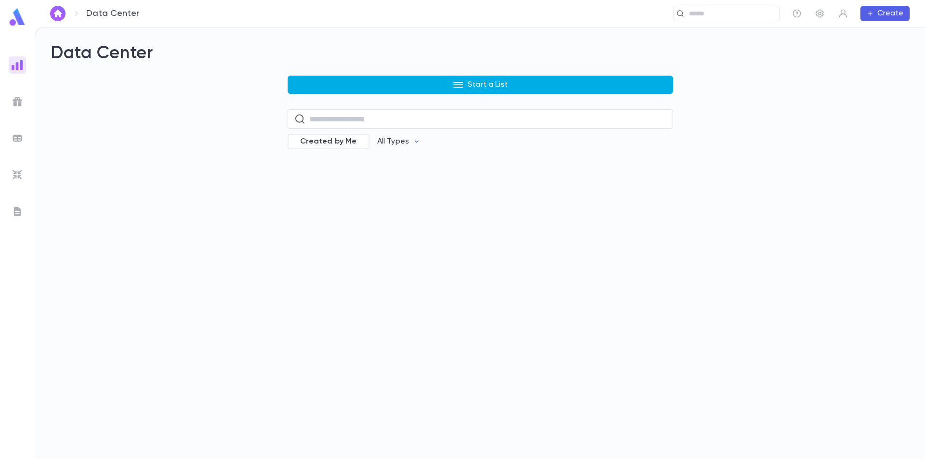
click at [494, 86] on p "Start a List" at bounding box center [488, 85] width 40 height 10
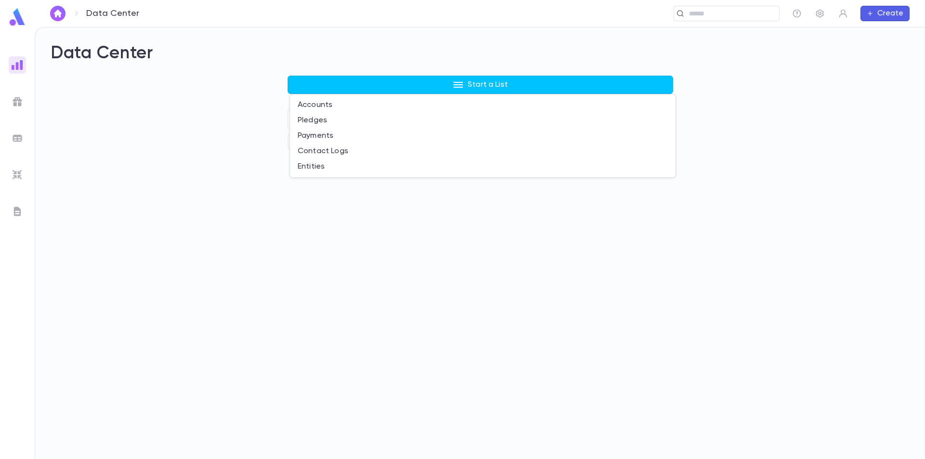
click at [414, 51] on div at bounding box center [462, 229] width 925 height 459
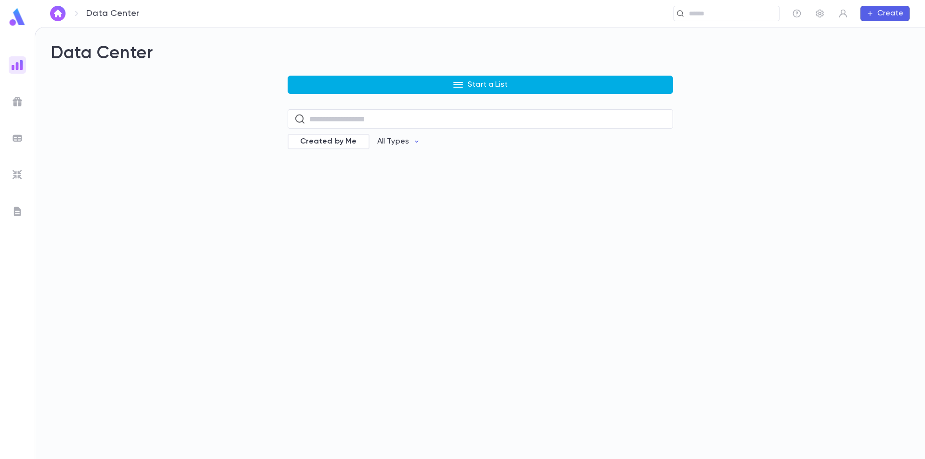
click at [477, 81] on p "Start a List" at bounding box center [488, 85] width 40 height 10
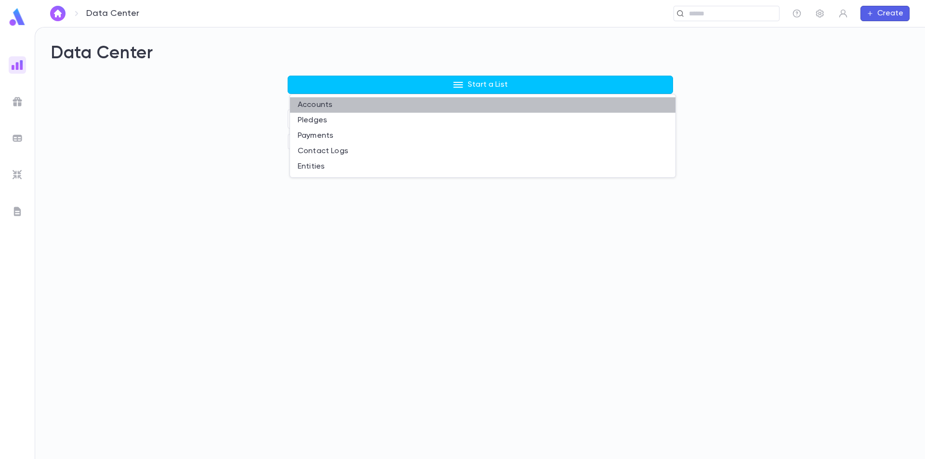
click at [308, 107] on li "Accounts" at bounding box center [482, 104] width 385 height 15
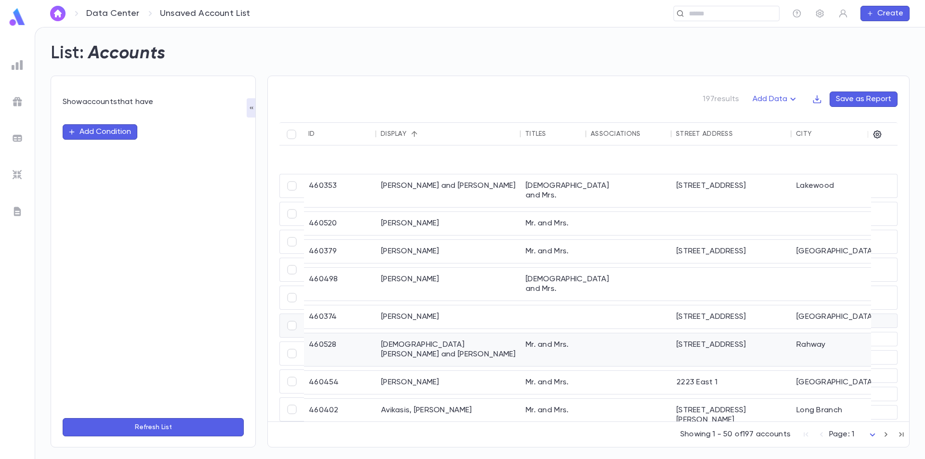
scroll to position [337, 0]
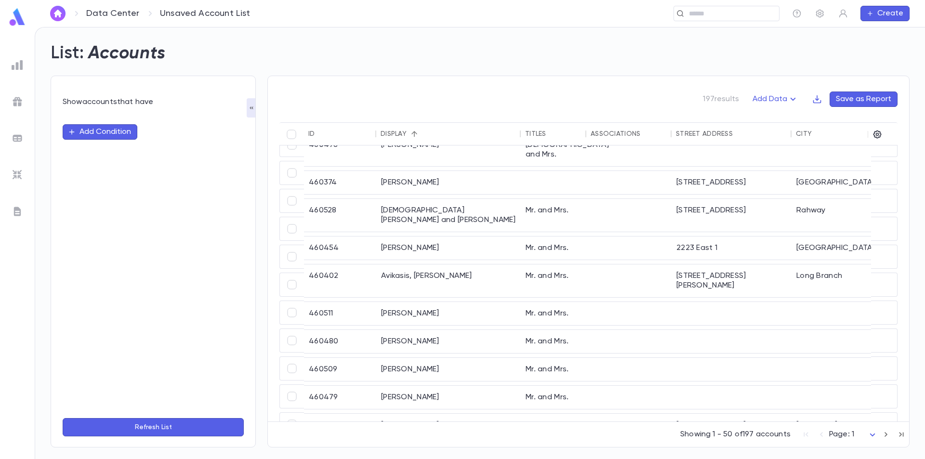
click at [120, 132] on button "Add Condition" at bounding box center [100, 131] width 75 height 15
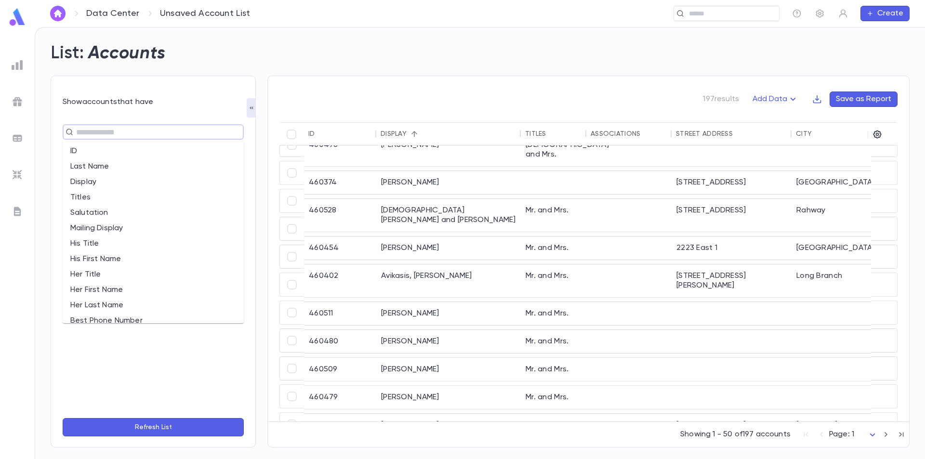
click at [115, 133] on input "text" at bounding box center [149, 131] width 152 height 13
click at [109, 168] on li "Last Name" at bounding box center [153, 166] width 181 height 15
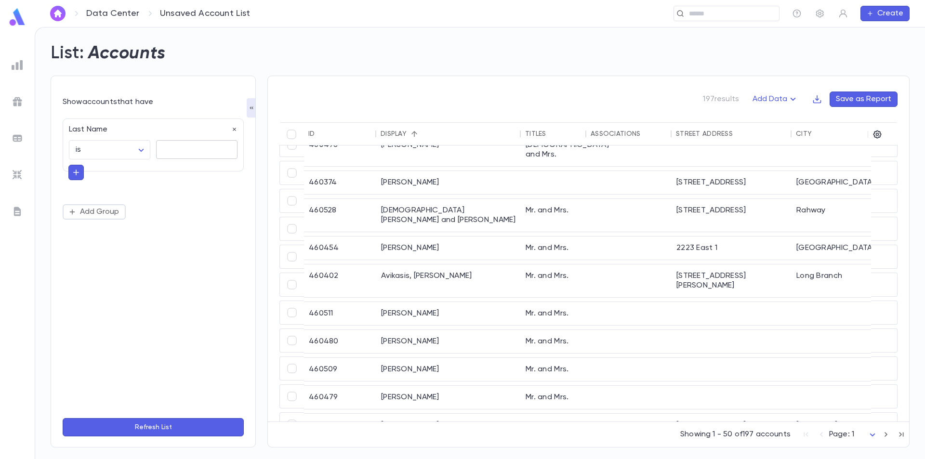
click at [192, 144] on textarea at bounding box center [197, 149] width 68 height 19
type textarea "*****"
click at [177, 428] on button "Refresh List" at bounding box center [153, 427] width 181 height 18
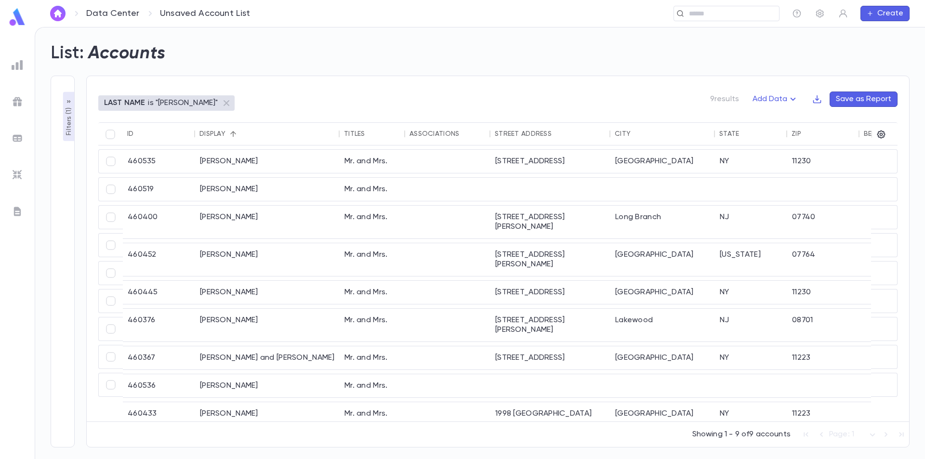
click at [68, 123] on p "Filters ( 1 )" at bounding box center [69, 121] width 10 height 30
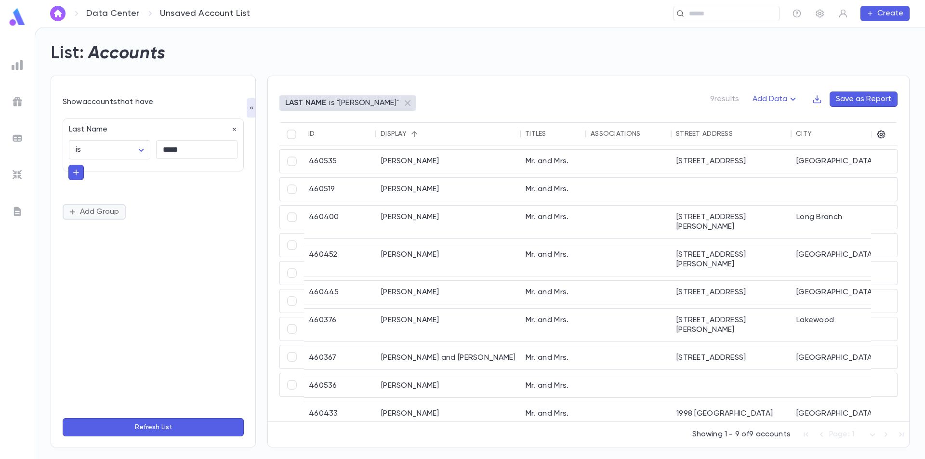
click at [101, 218] on button "Add Group" at bounding box center [94, 211] width 63 height 15
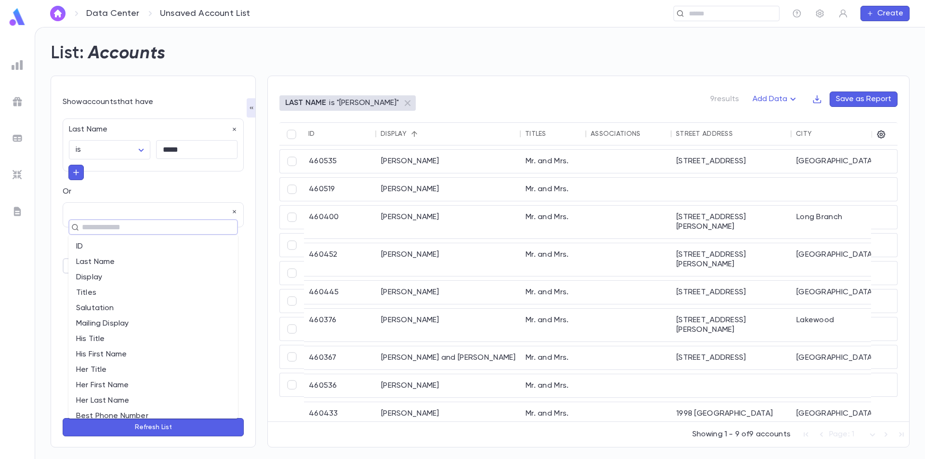
click at [104, 229] on input "text" at bounding box center [149, 227] width 140 height 13
click at [140, 103] on div "Show accounts that have" at bounding box center [153, 102] width 181 height 10
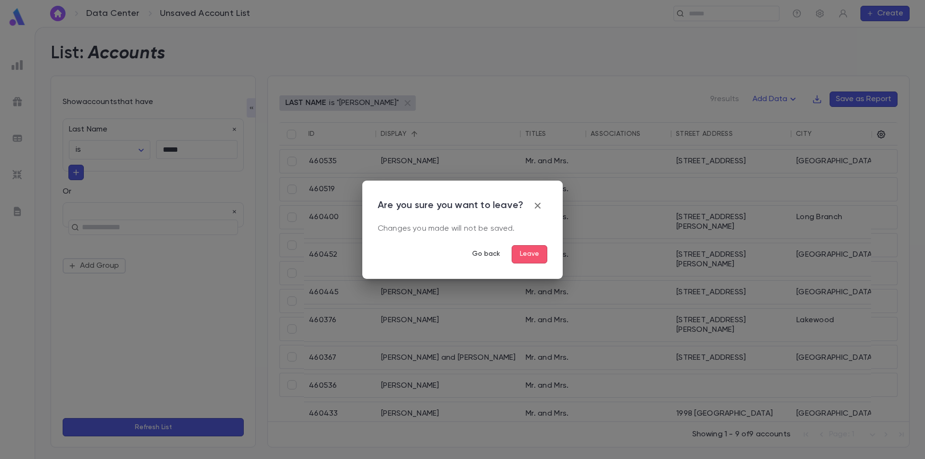
click at [496, 252] on button "Go back" at bounding box center [485, 254] width 43 height 18
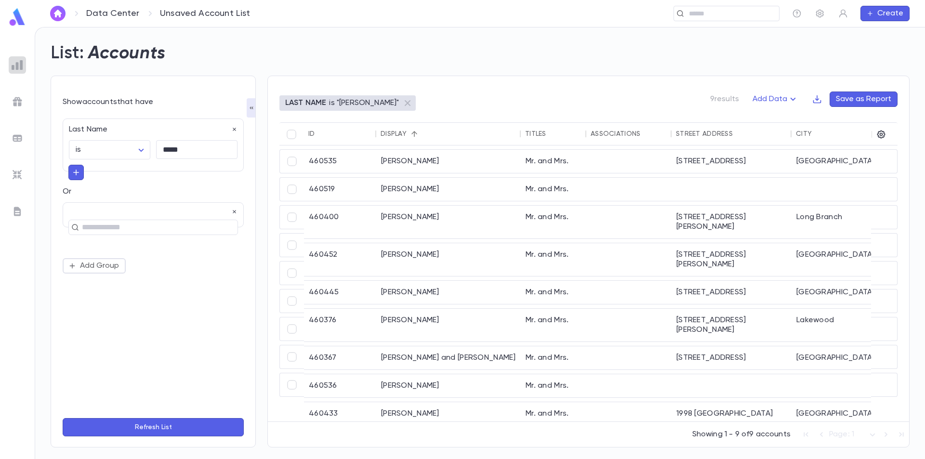
click at [15, 70] on img at bounding box center [18, 65] width 12 height 12
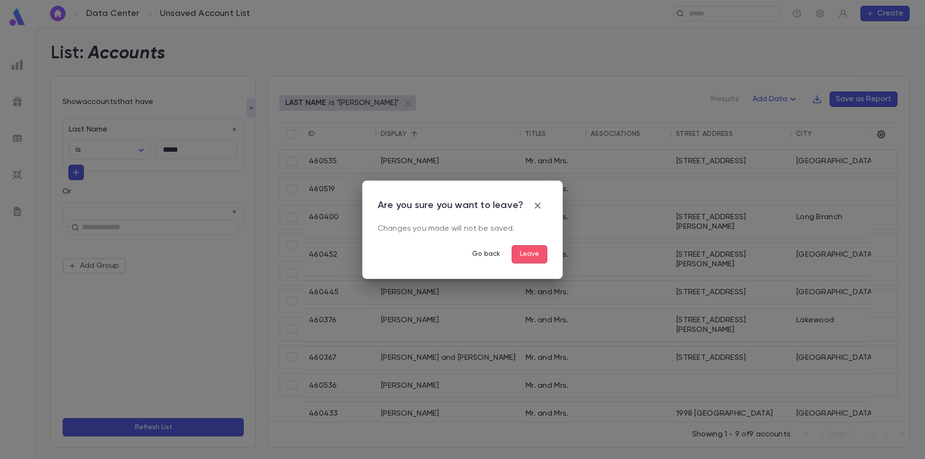
click at [489, 259] on button "Go back" at bounding box center [485, 254] width 43 height 18
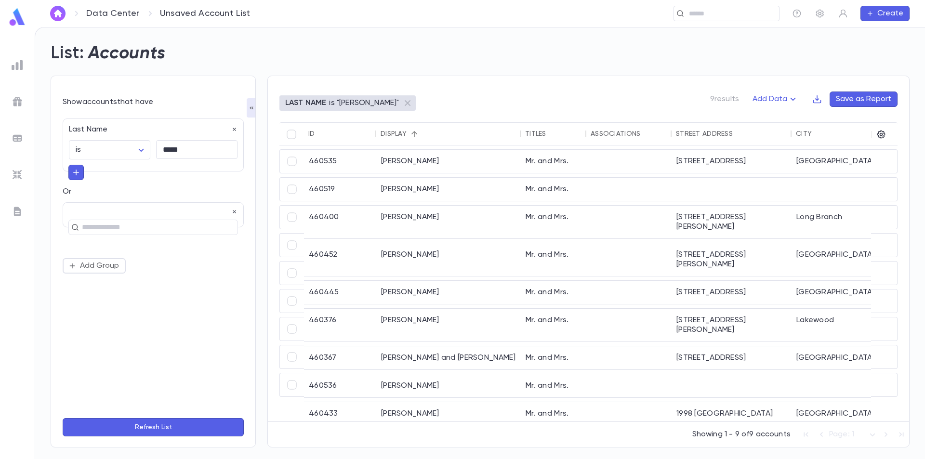
click at [25, 69] on div at bounding box center [17, 64] width 17 height 17
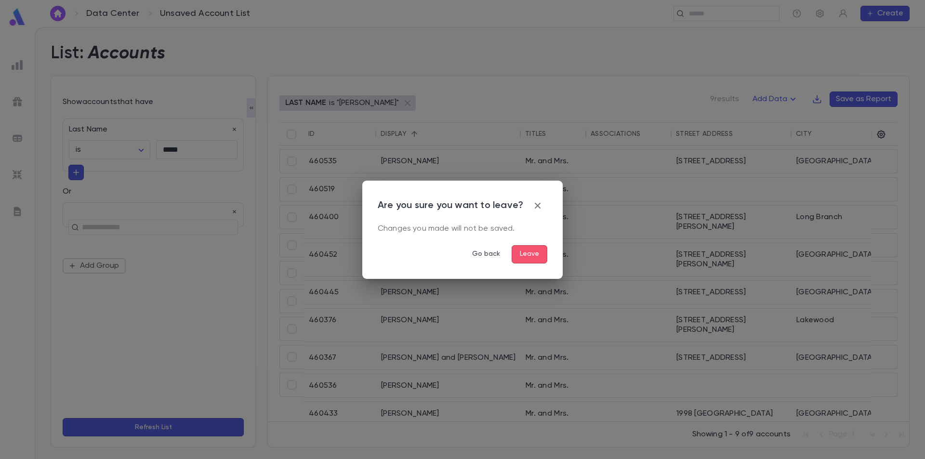
click at [523, 252] on button "Leave" at bounding box center [530, 254] width 36 height 18
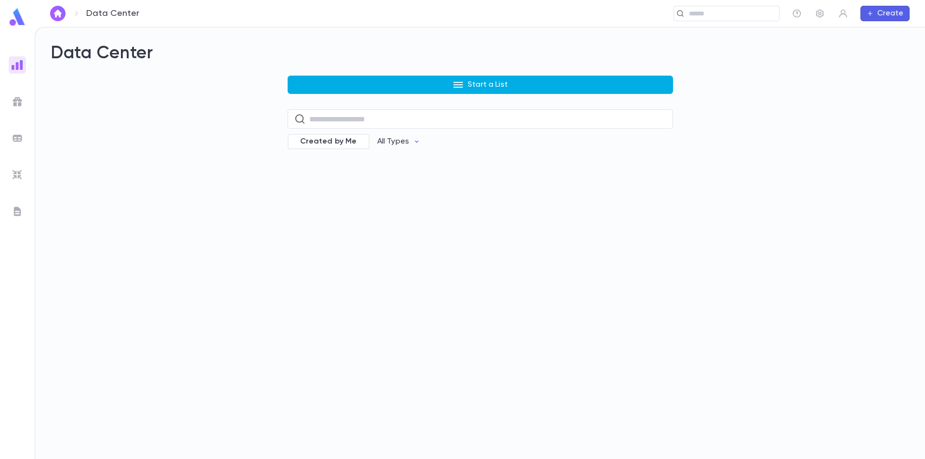
click at [479, 88] on p "Start a List" at bounding box center [488, 85] width 40 height 10
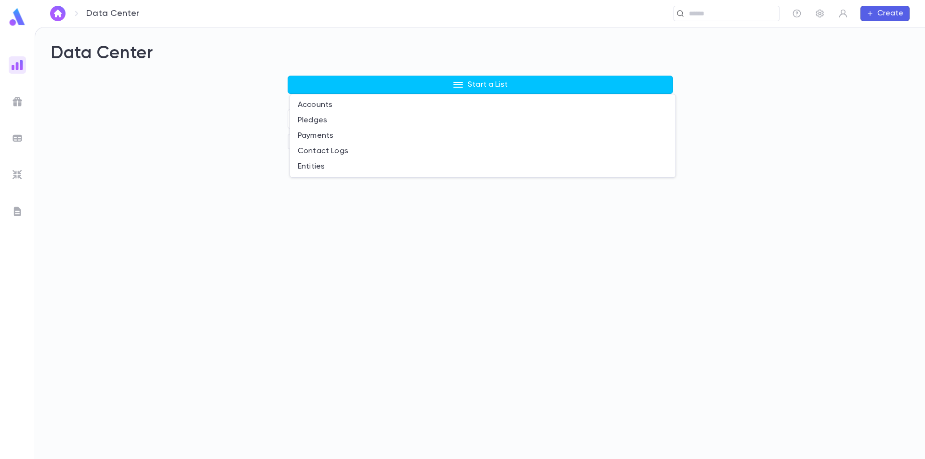
click at [474, 60] on div at bounding box center [462, 229] width 925 height 459
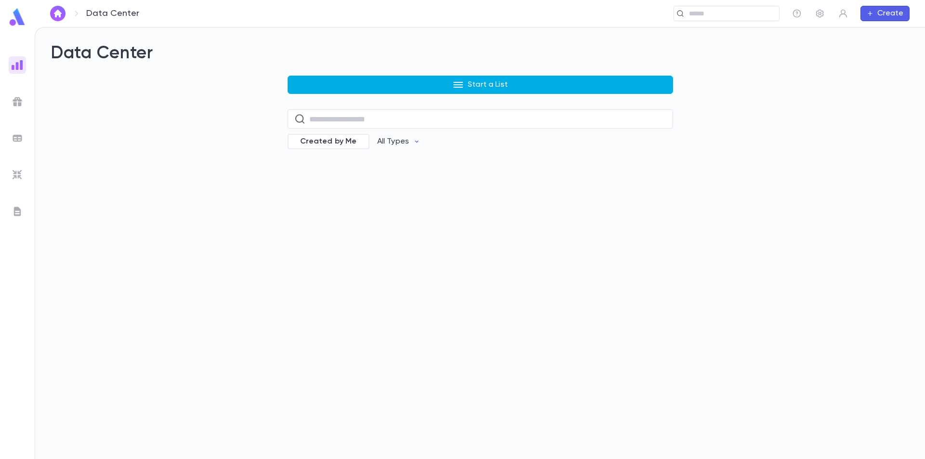
click at [380, 85] on button "Start a List" at bounding box center [480, 85] width 385 height 18
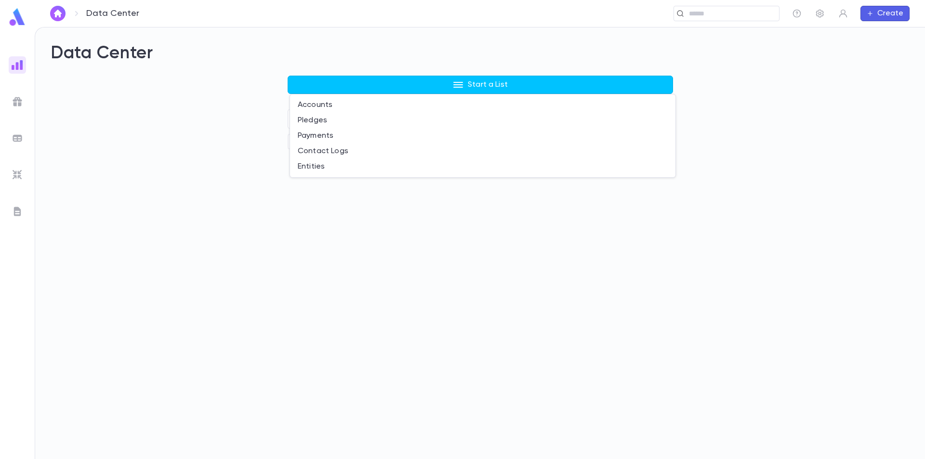
click at [241, 133] on div at bounding box center [462, 229] width 925 height 459
click at [347, 141] on span "Created by Me" at bounding box center [328, 142] width 68 height 10
click at [510, 200] on div "Data Center Start a List ​ Created by Me All Types" at bounding box center [480, 243] width 890 height 432
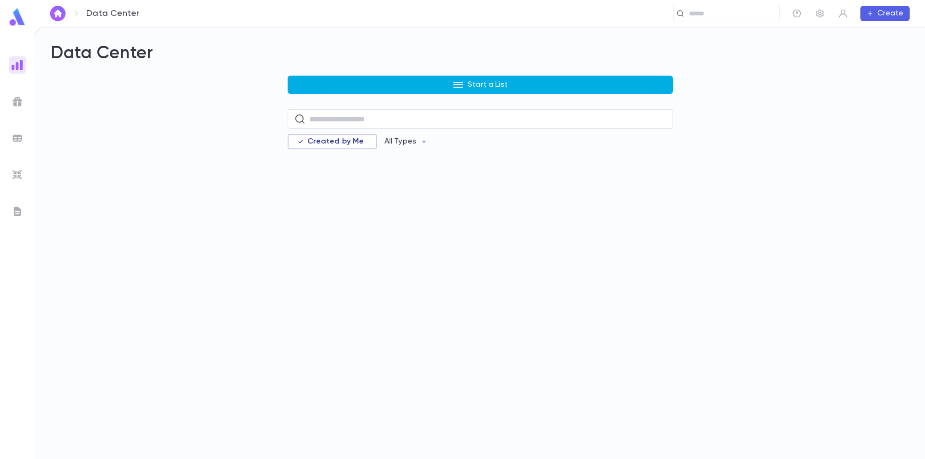
click at [502, 88] on p "Start a List" at bounding box center [488, 85] width 40 height 10
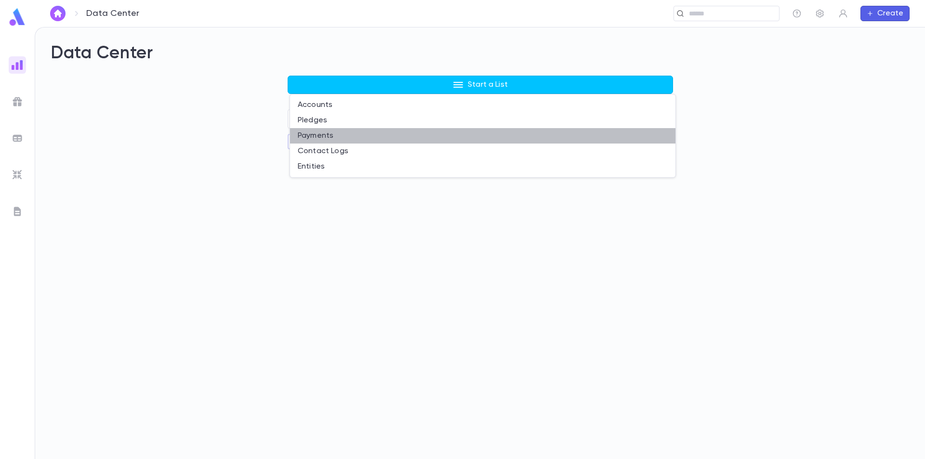
click at [368, 135] on li "Payments" at bounding box center [482, 135] width 385 height 15
